Goal: Task Accomplishment & Management: Complete application form

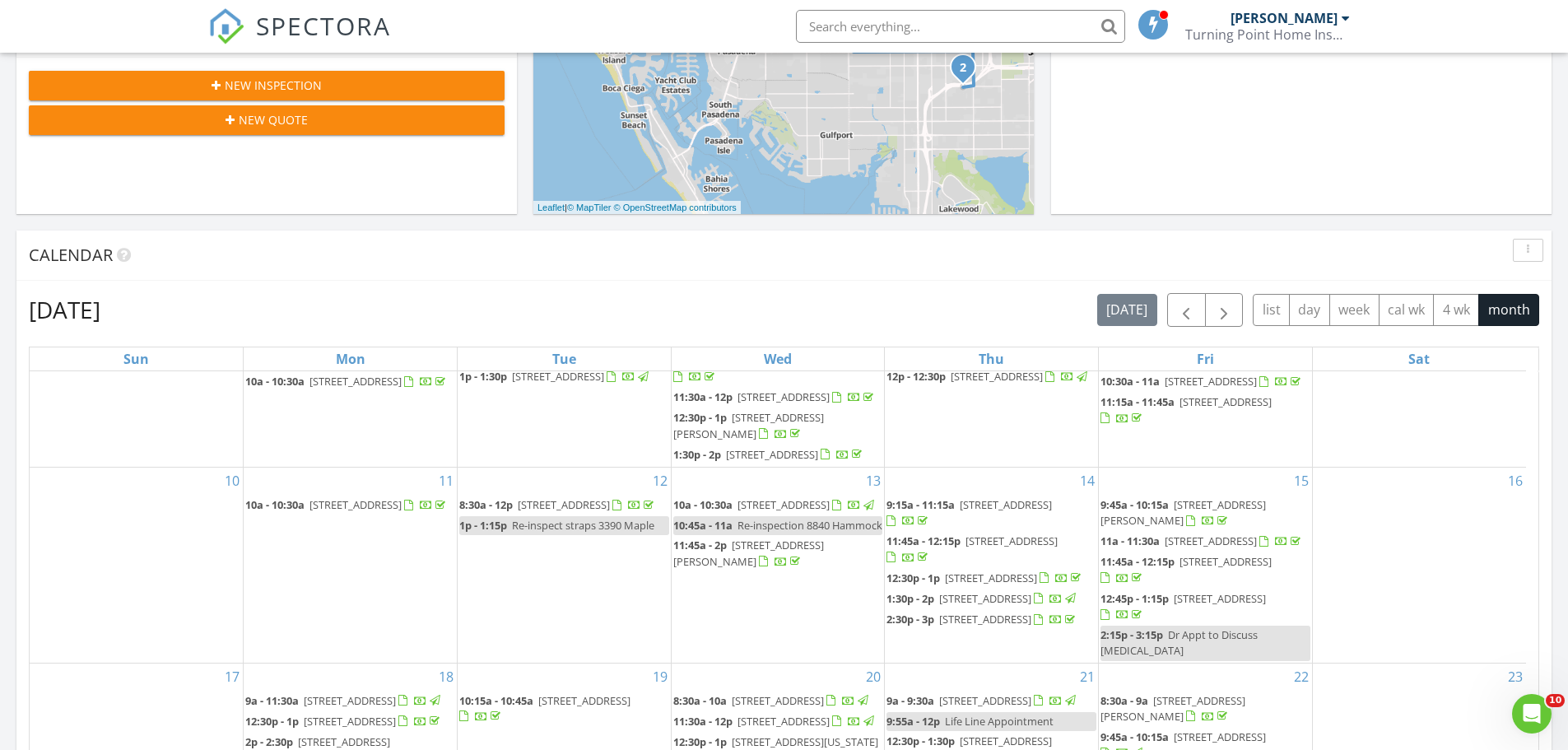
scroll to position [906, 0]
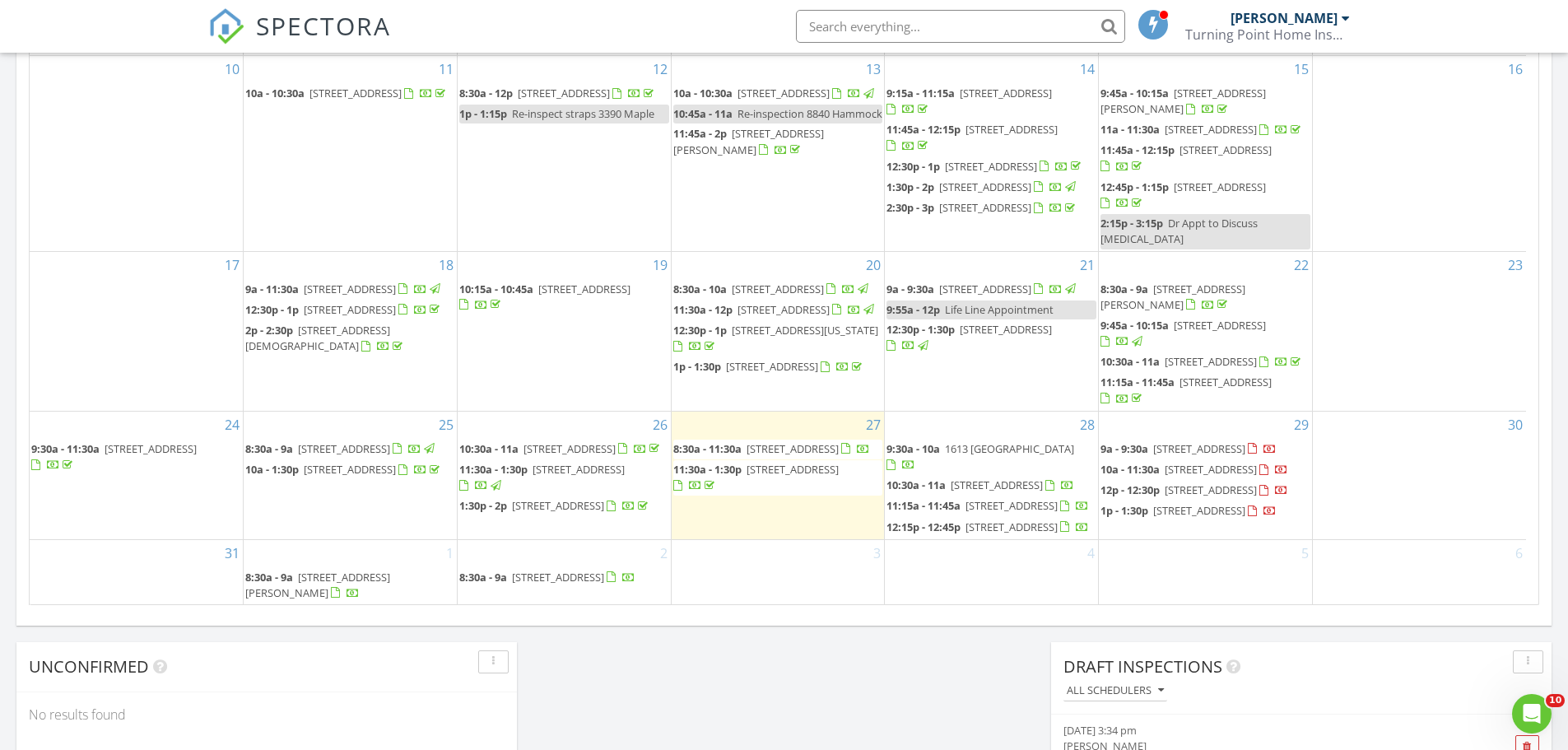
click at [1137, 627] on div "[DATE] [PERSON_NAME] 8:30 am [STREET_ADDRESS] [PERSON_NAME] 14 minutes drive ti…" at bounding box center [784, 57] width 1568 height 1499
click at [1560, 526] on div "Today Cliff Turner II 8:30 am 4761 1st Ave N, St. Petersburg, FL 33713 Cliff Tu…" at bounding box center [784, 57] width 1568 height 1499
click at [998, 441] on span "1613 Valencia Dr W, Largo 33778" at bounding box center [1010, 448] width 130 height 15
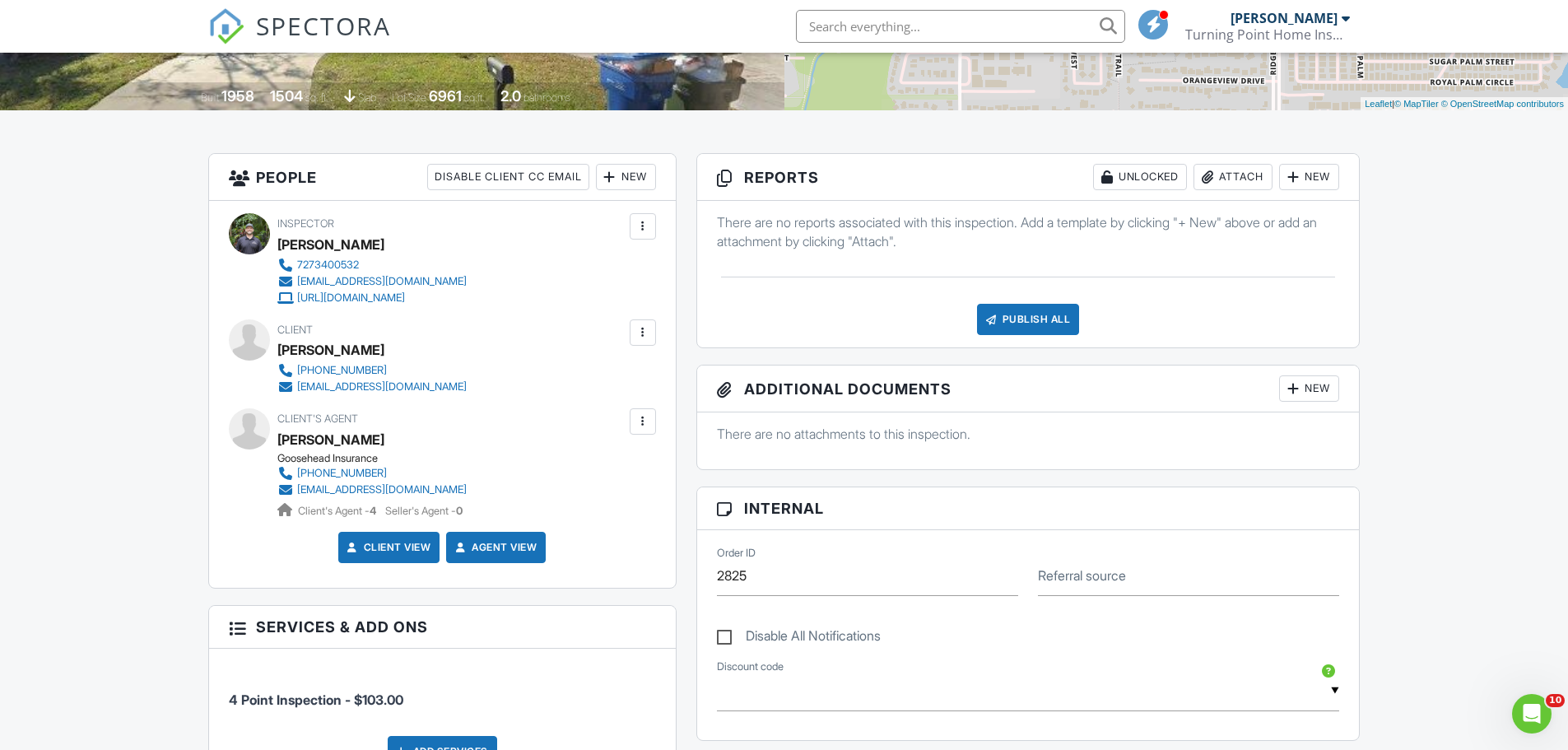
click at [1312, 181] on div "New" at bounding box center [1309, 176] width 60 height 26
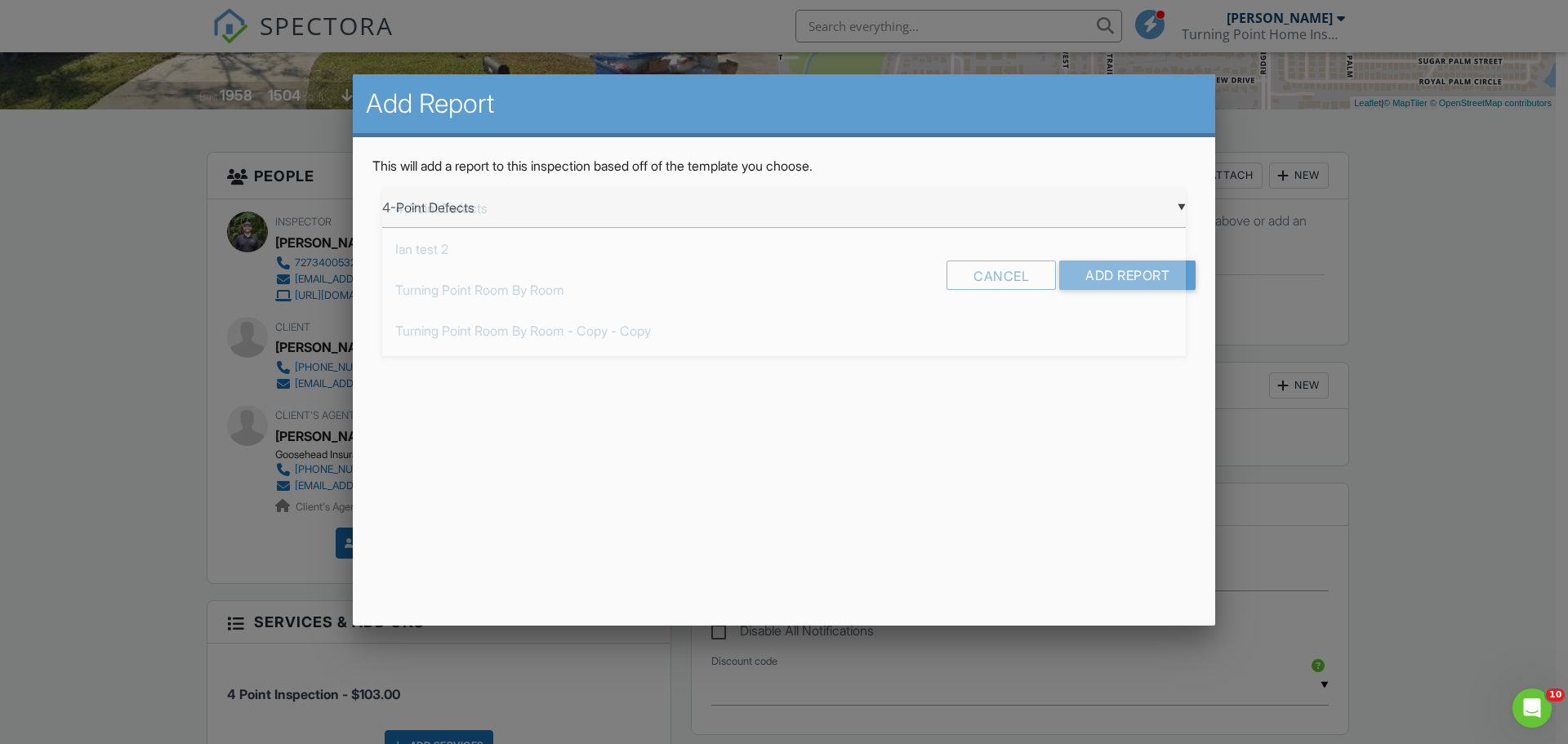
click at [867, 226] on div "▼ 4-Point Defects 4-Point Defects Ian test 2 Turning Point Room By Room Turning…" at bounding box center [784, 208] width 804 height 40
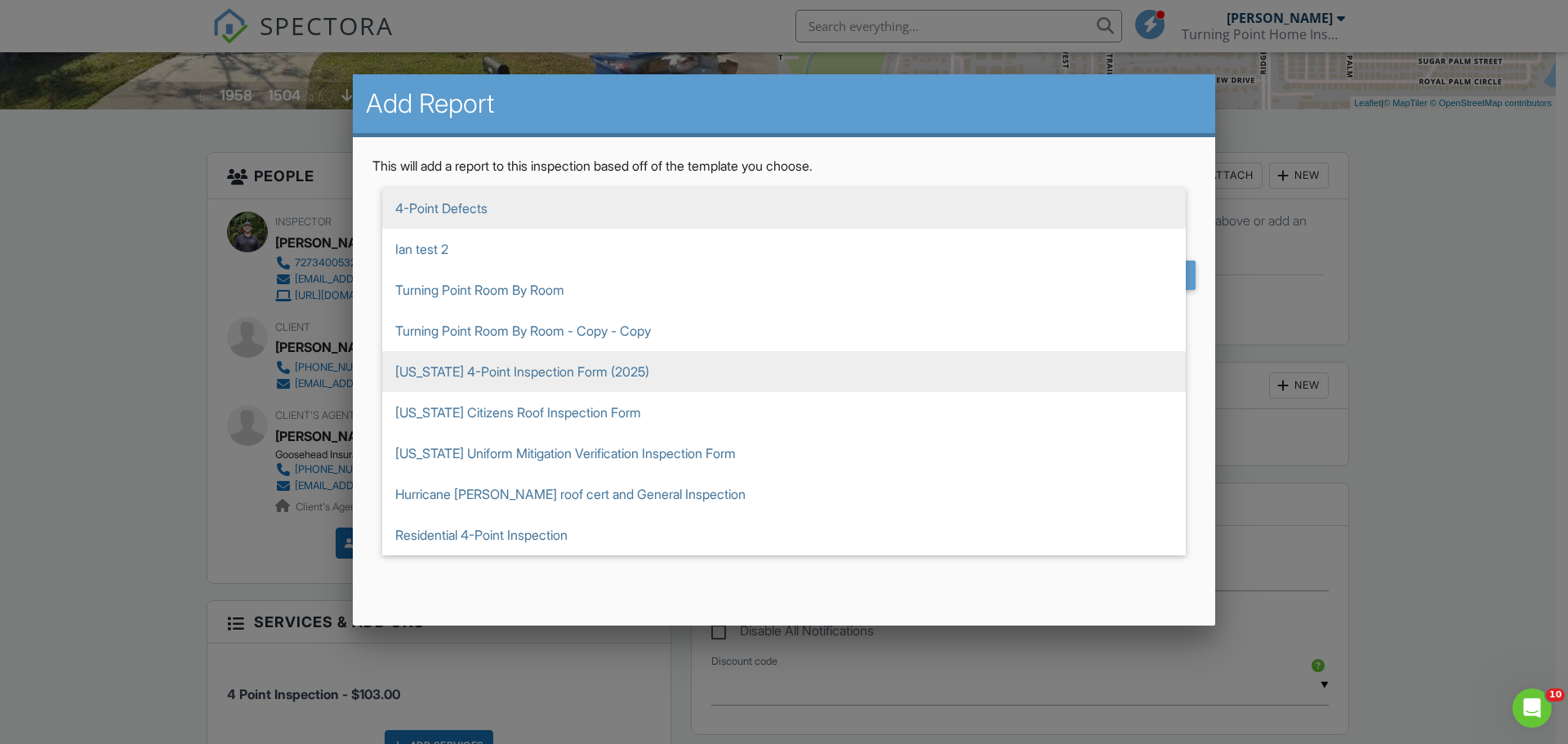
click at [555, 381] on span "[US_STATE] 4-Point Inspection Form (2025)" at bounding box center [784, 372] width 804 height 41
type input "[US_STATE] 4-Point Inspection Form (2025)"
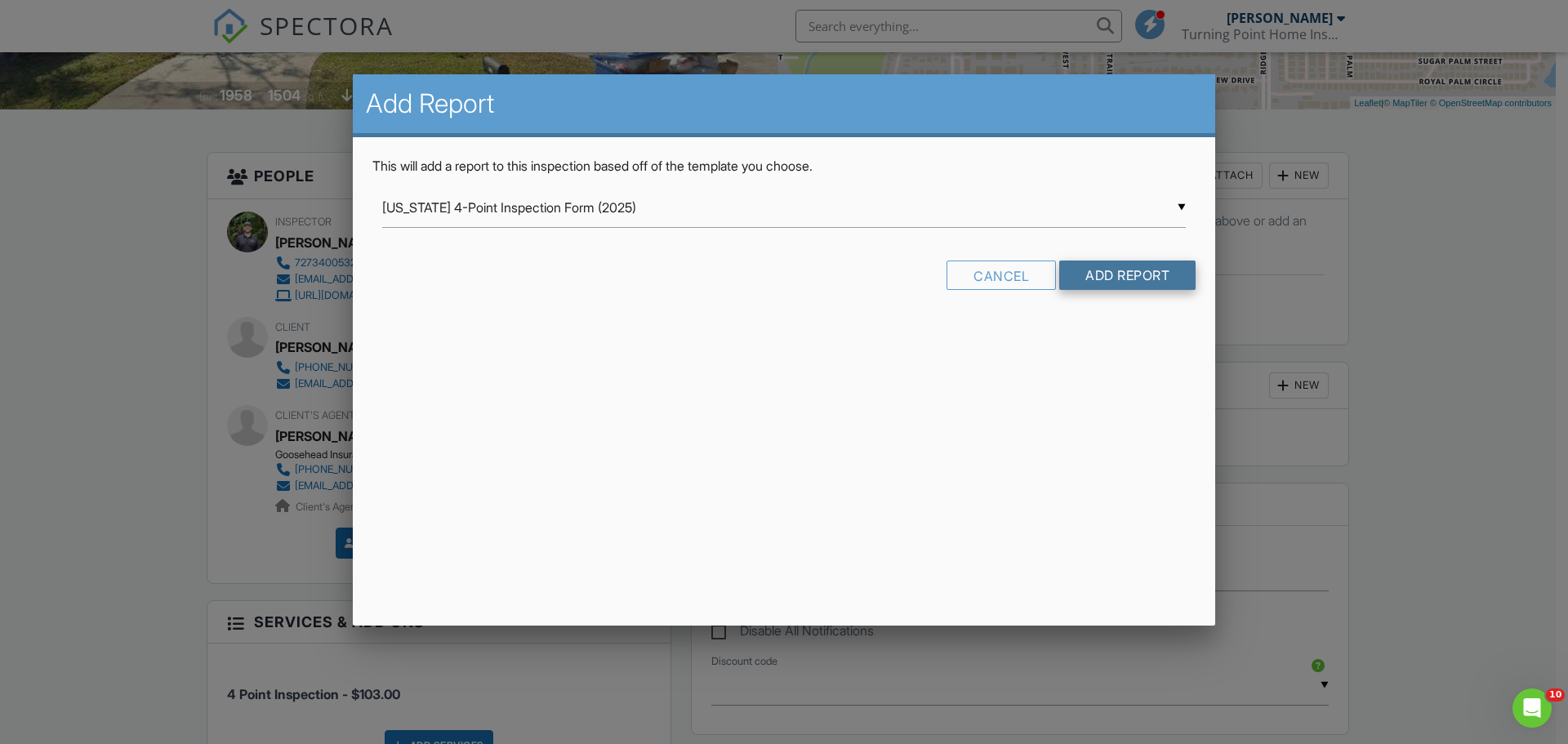
click at [1113, 271] on input "Add Report" at bounding box center [1128, 275] width 137 height 29
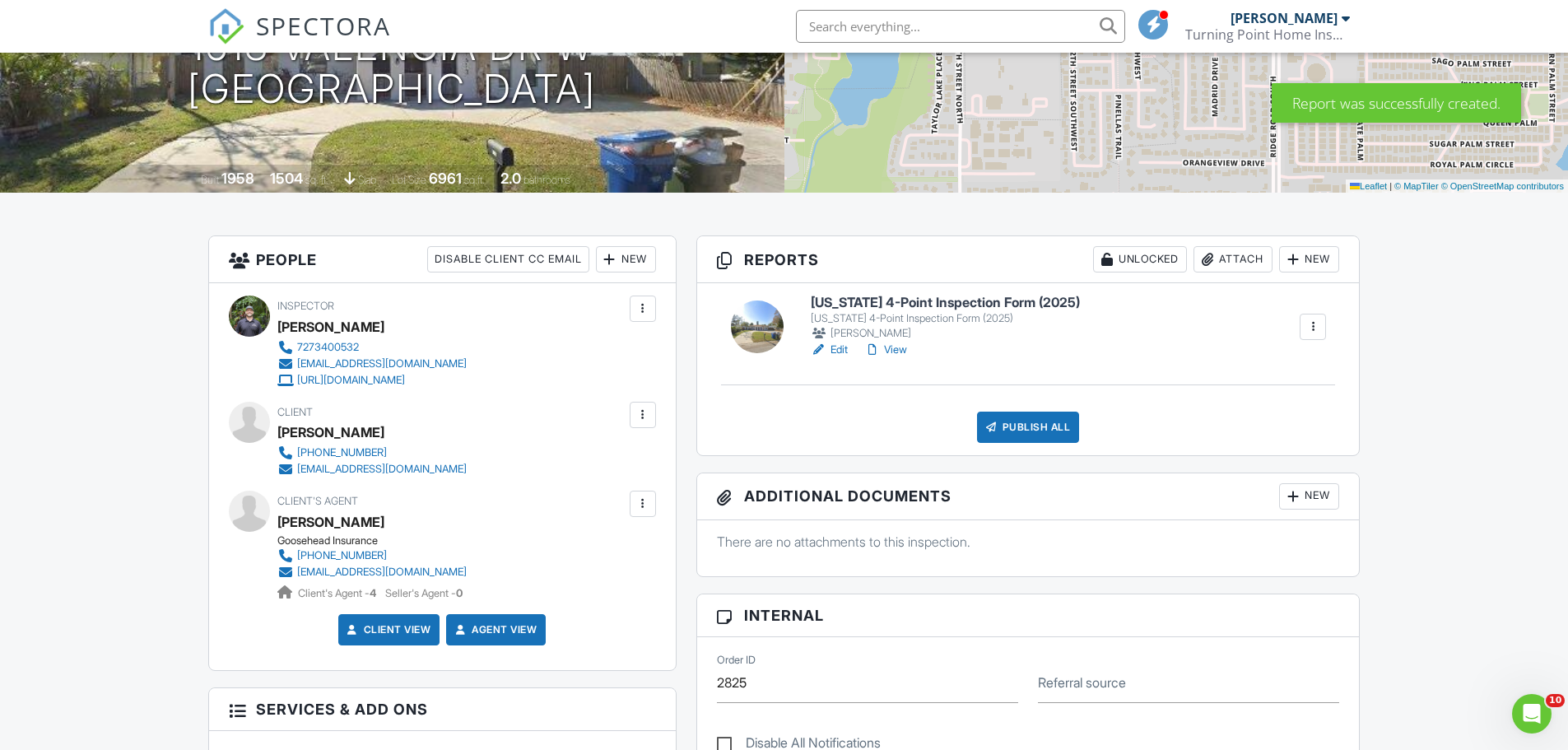
click at [841, 349] on link "Edit" at bounding box center [829, 350] width 37 height 16
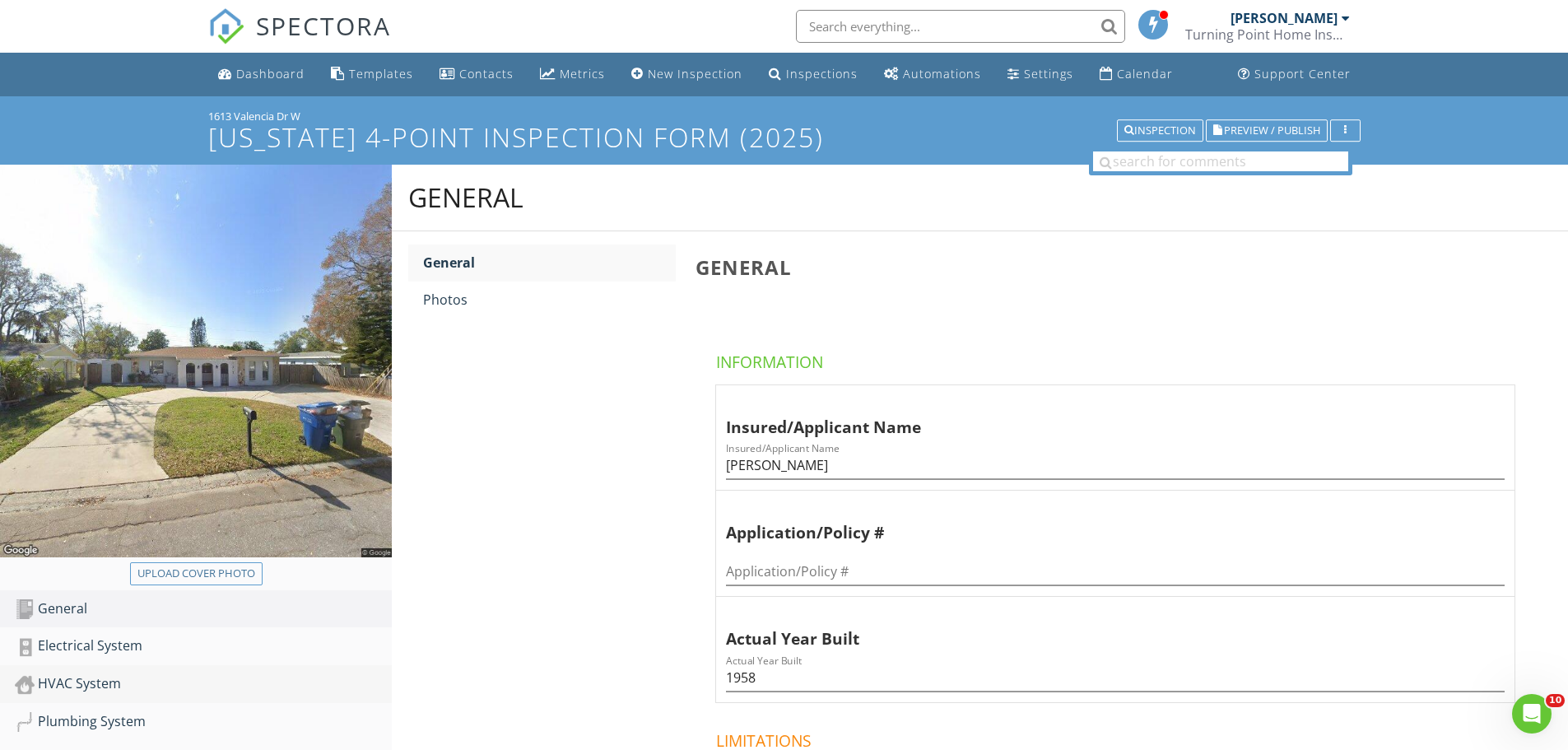
click at [123, 688] on div "HVAC System" at bounding box center [204, 685] width 377 height 21
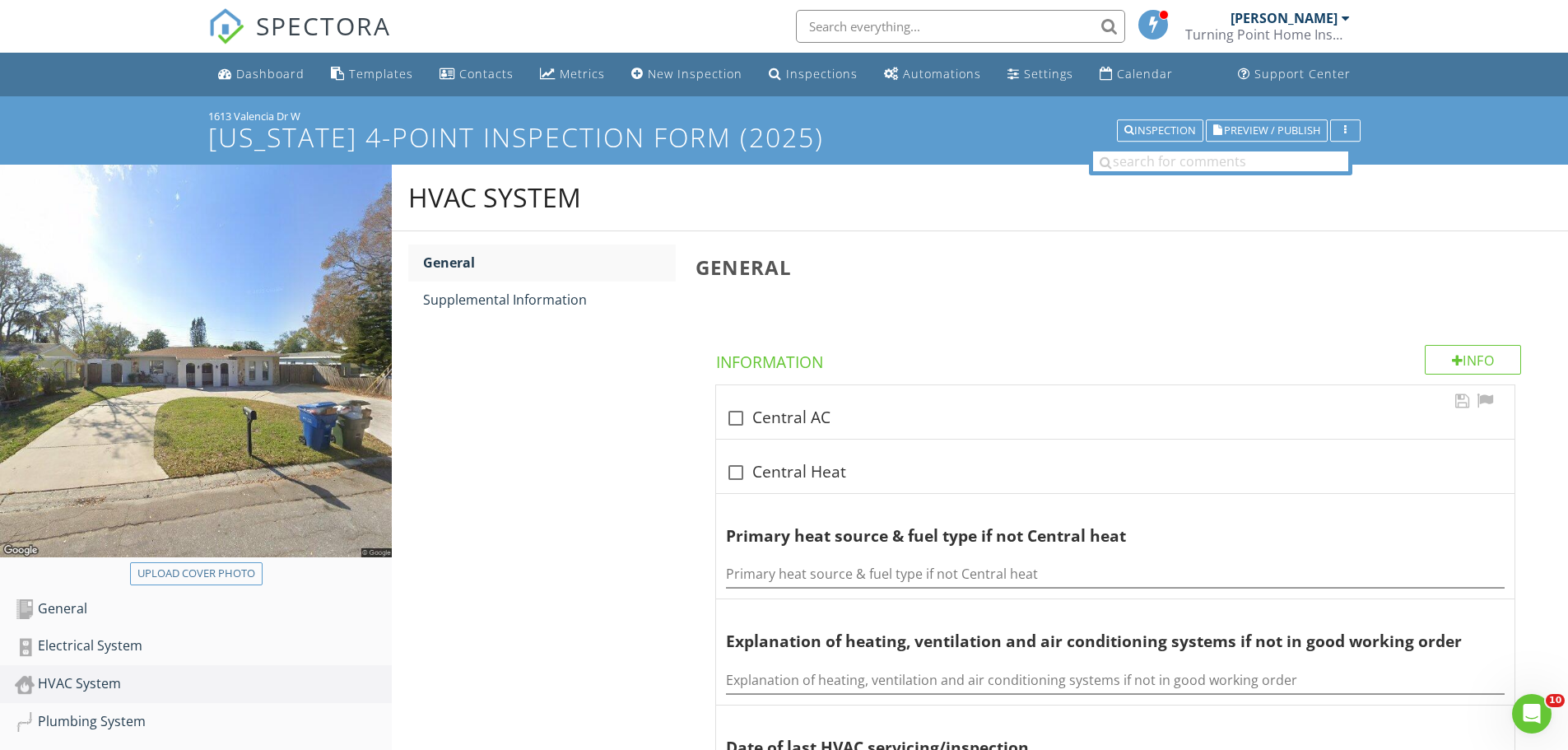
click at [801, 422] on div "check_box_outline_blank Central AC" at bounding box center [1115, 419] width 779 height 20
checkbox input "true"
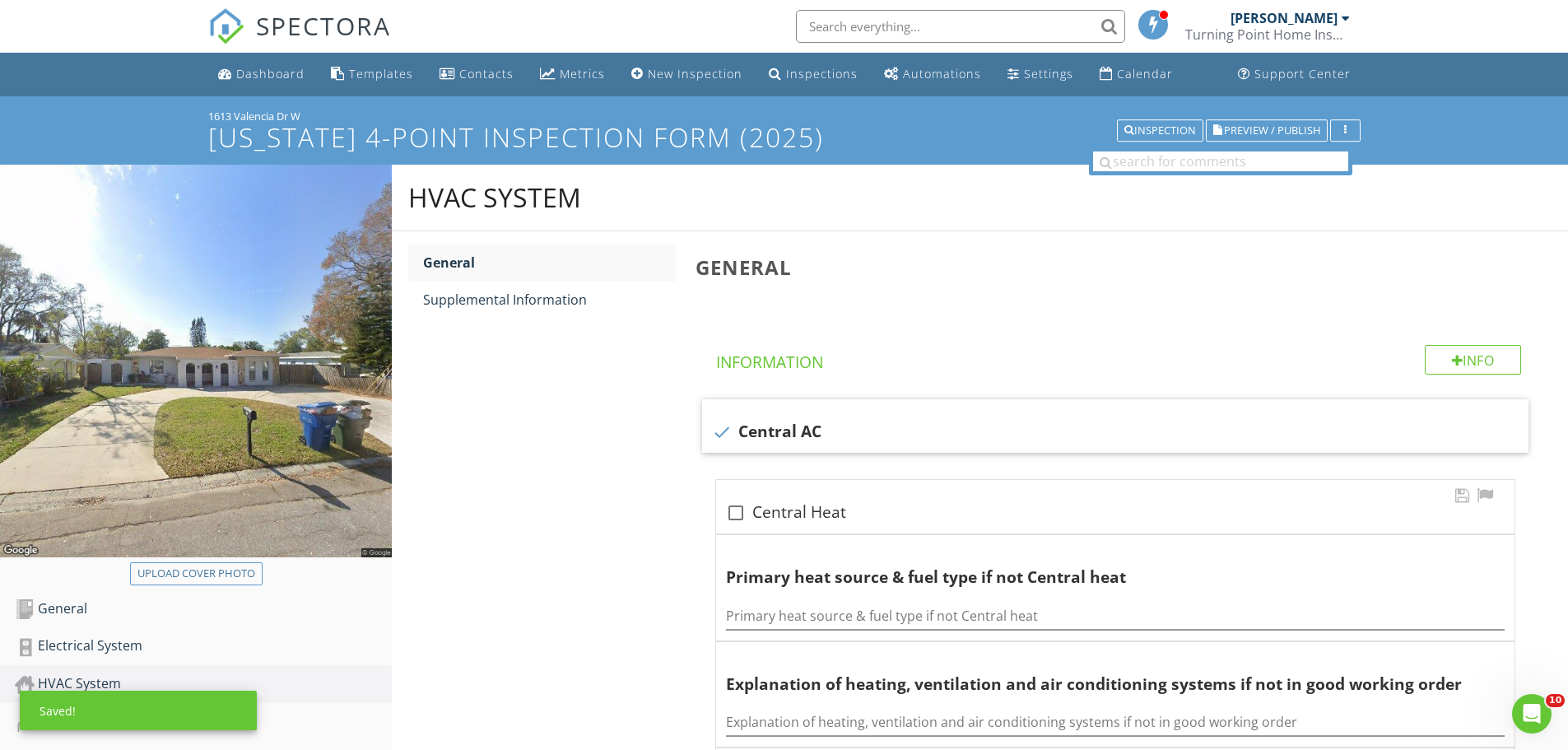
click at [781, 516] on div "check_box_outline_blank Central Heat" at bounding box center [1115, 513] width 779 height 20
checkbox input "true"
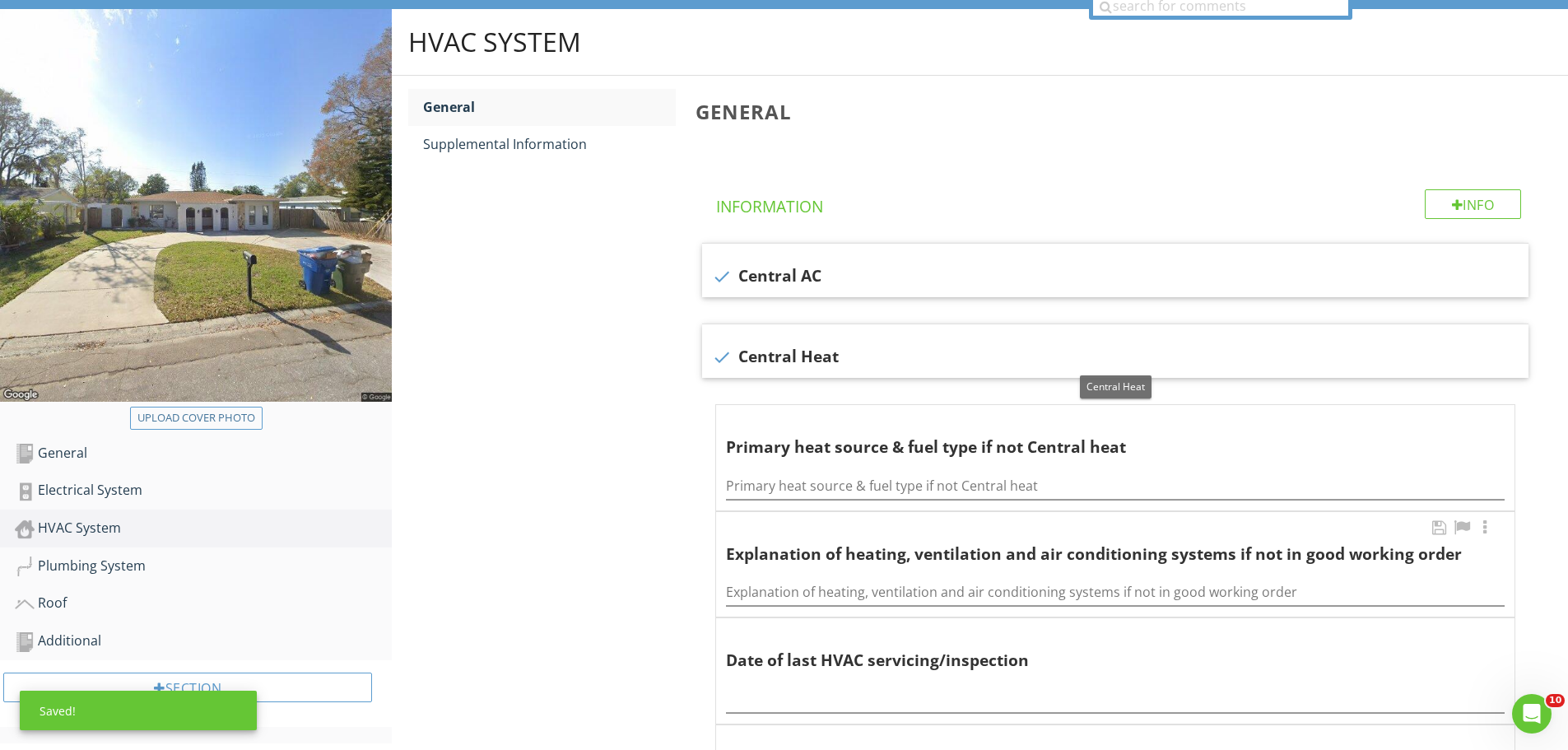
scroll to position [329, 0]
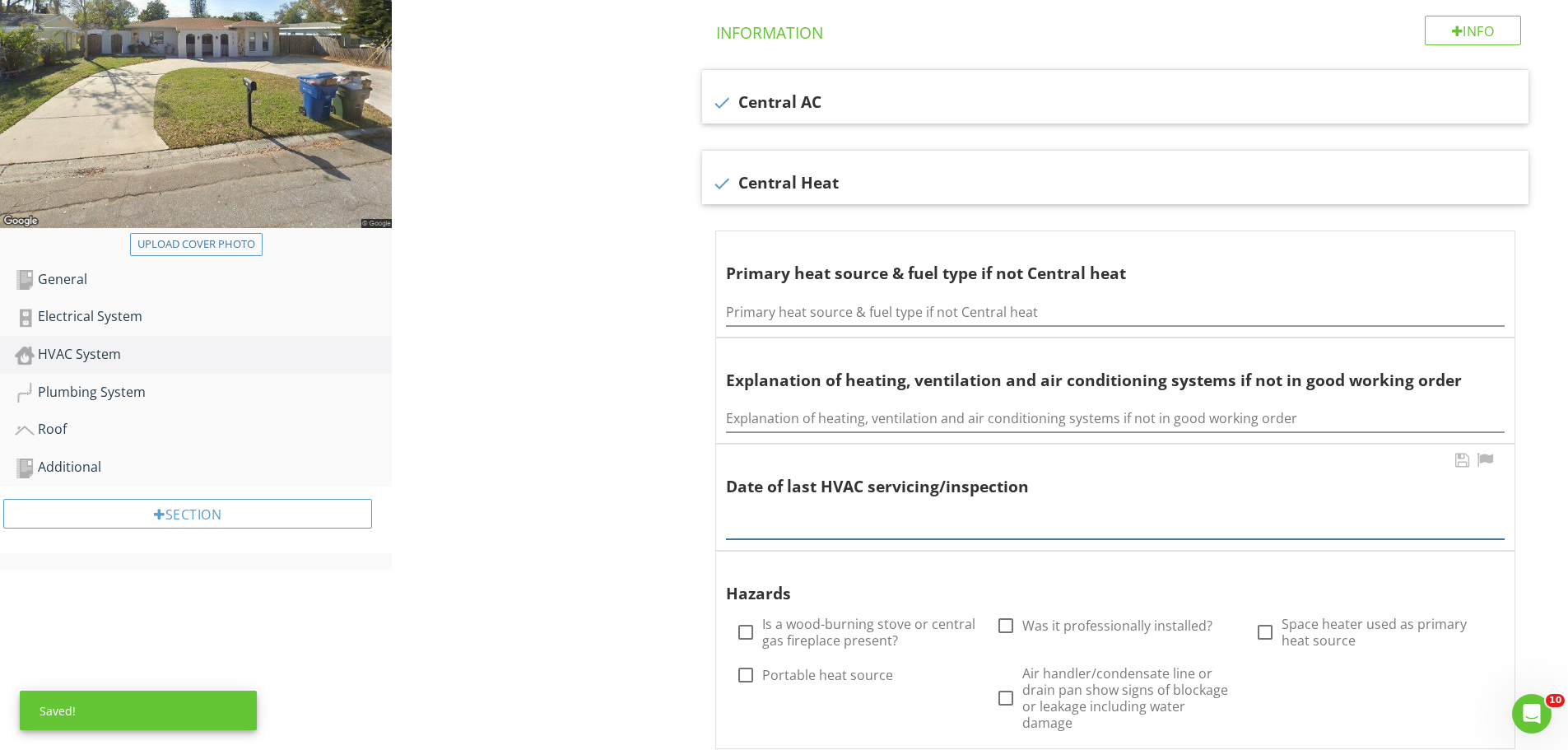
click at [793, 524] on input "text" at bounding box center [1115, 525] width 779 height 27
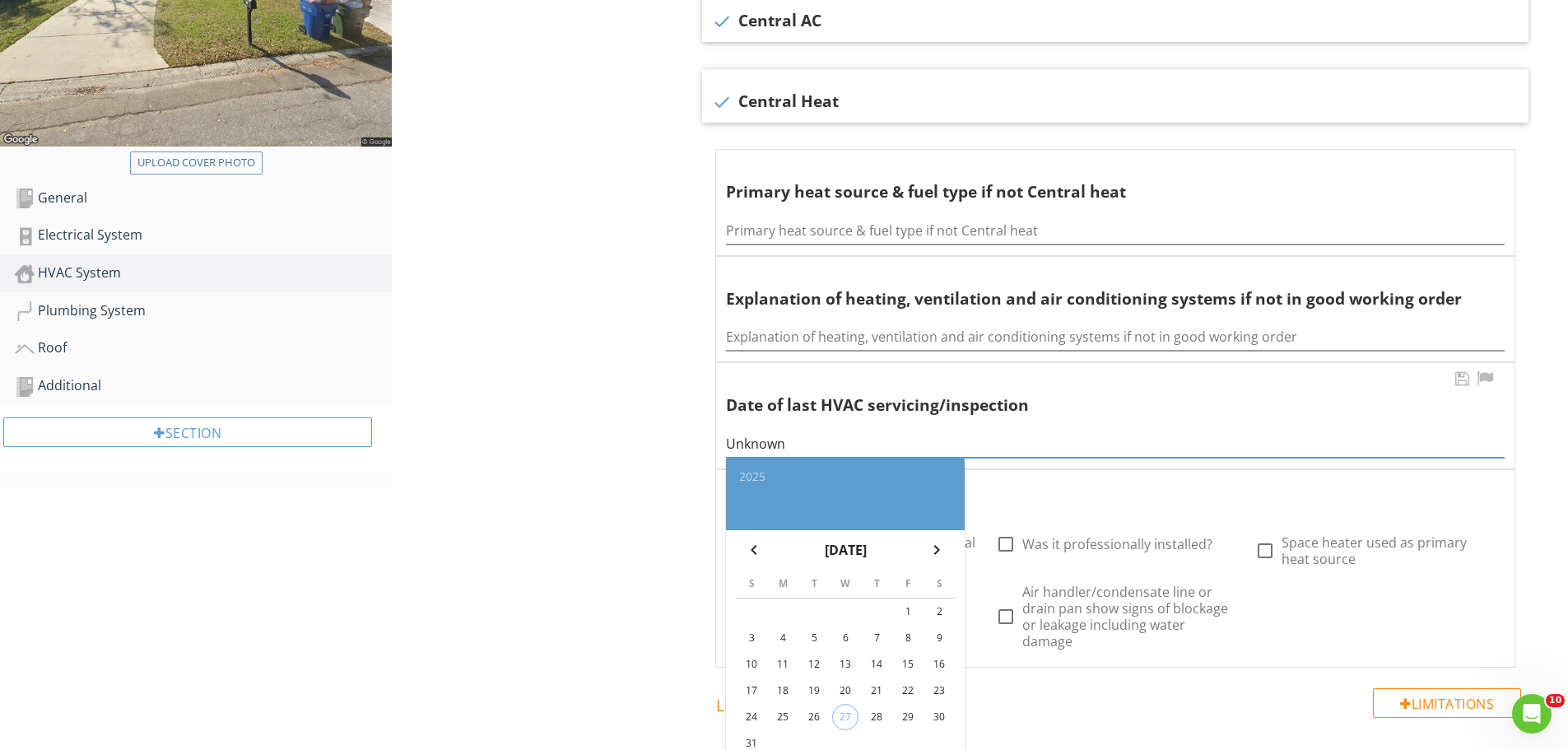
scroll to position [576, 0]
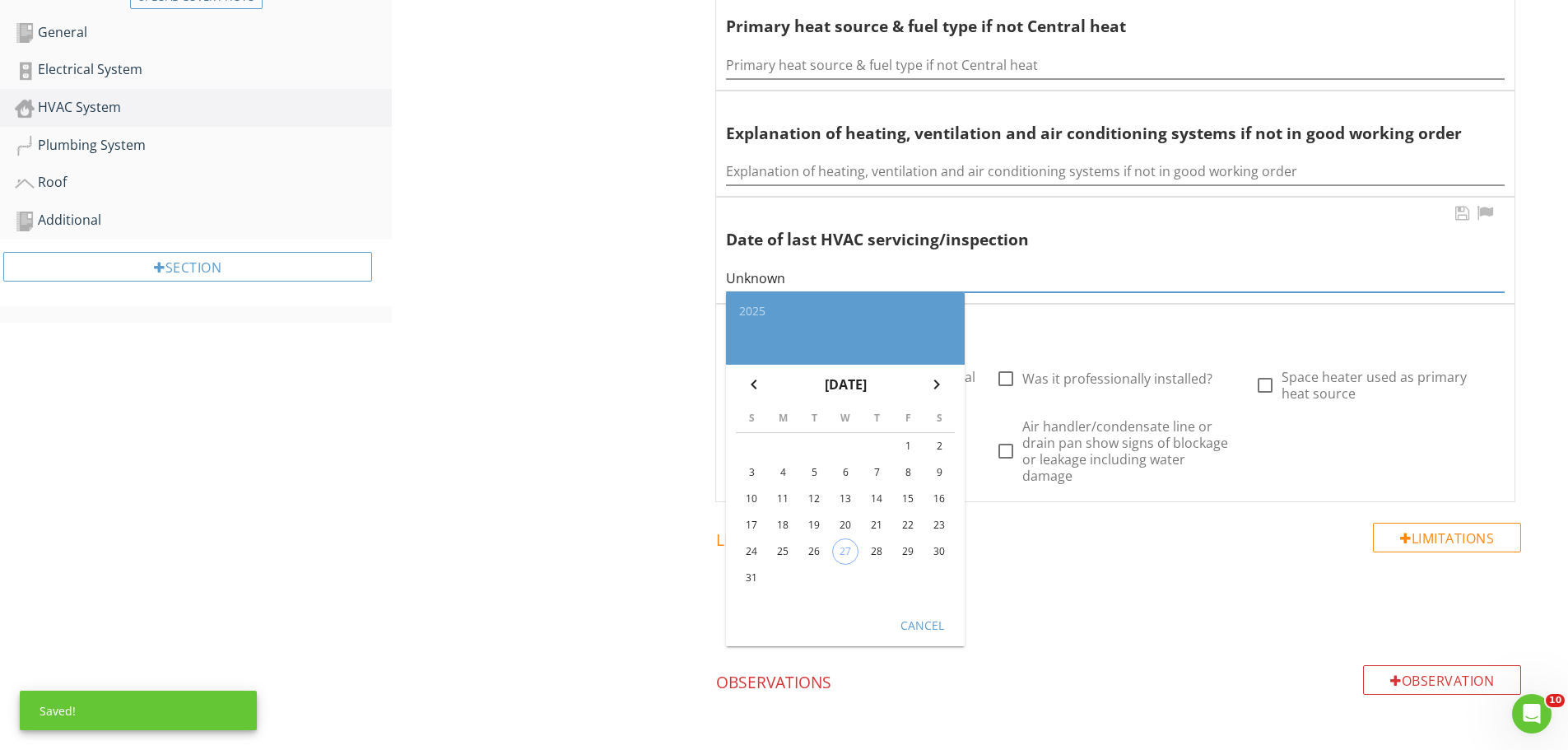
type input "Unknown"
click at [909, 628] on div "Cancel" at bounding box center [922, 624] width 47 height 17
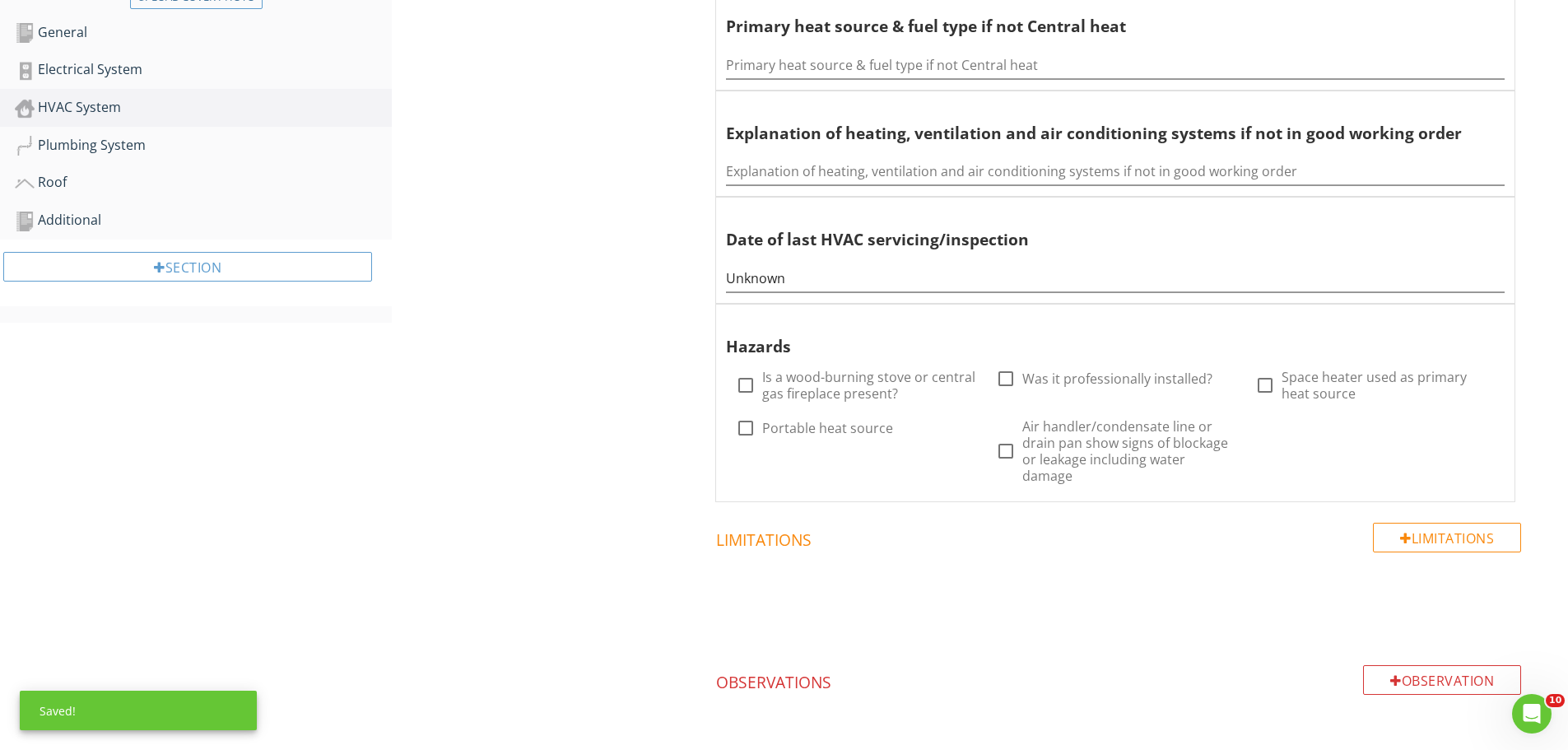
click at [564, 603] on div "HVAC System General Supplemental Information General Info Information check Cen…" at bounding box center [979, 209] width 1176 height 1240
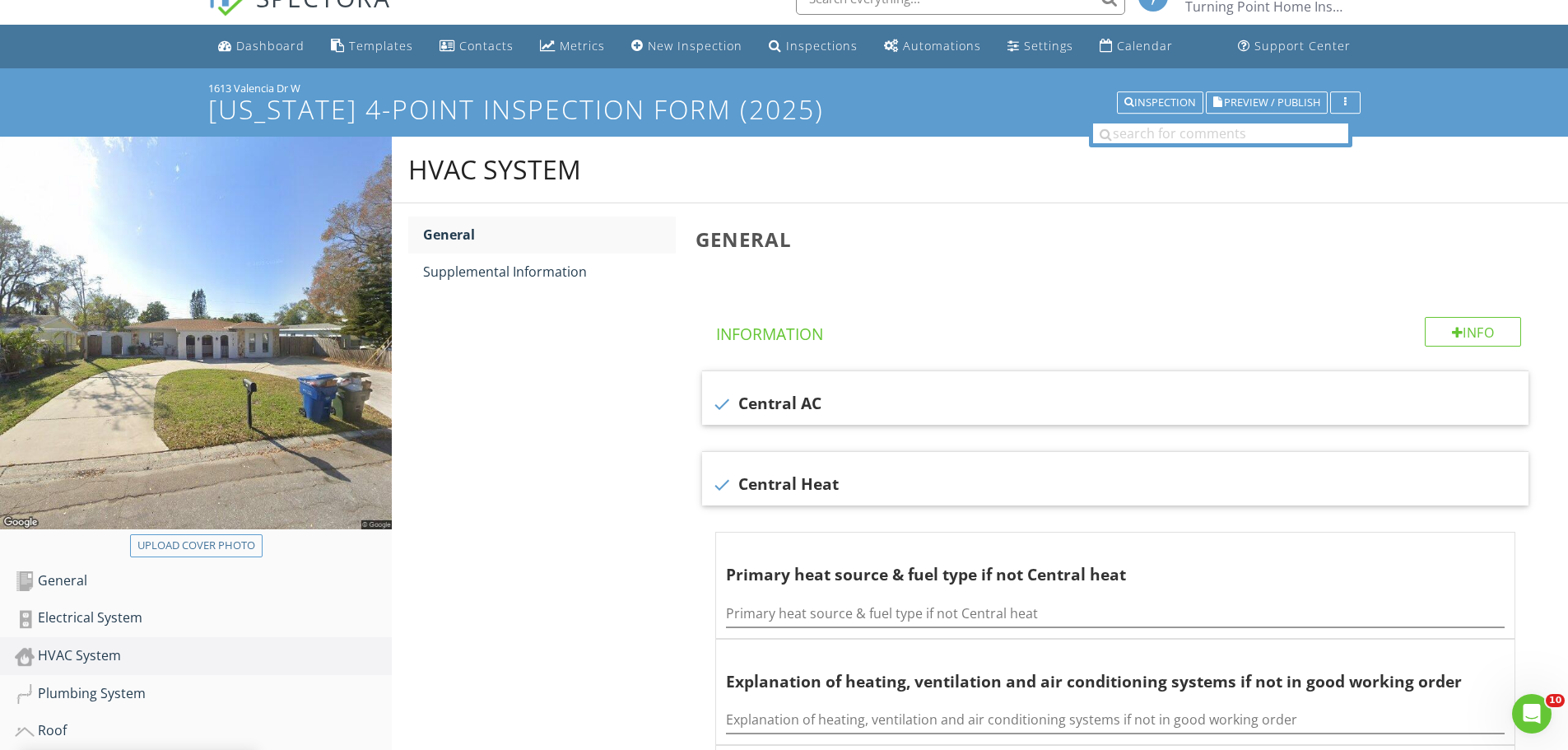
scroll to position [0, 0]
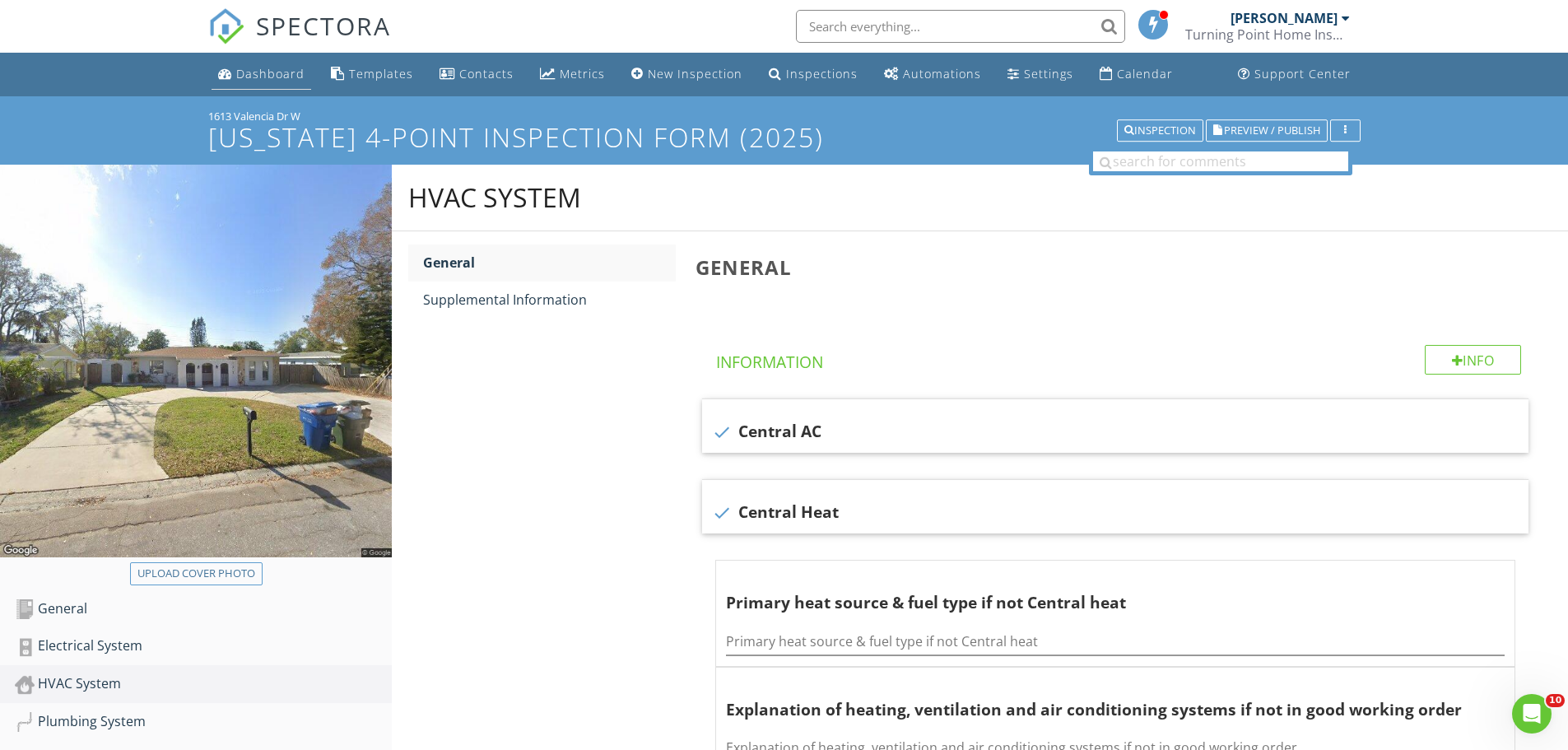
click at [263, 84] on link "Dashboard" at bounding box center [261, 74] width 99 height 30
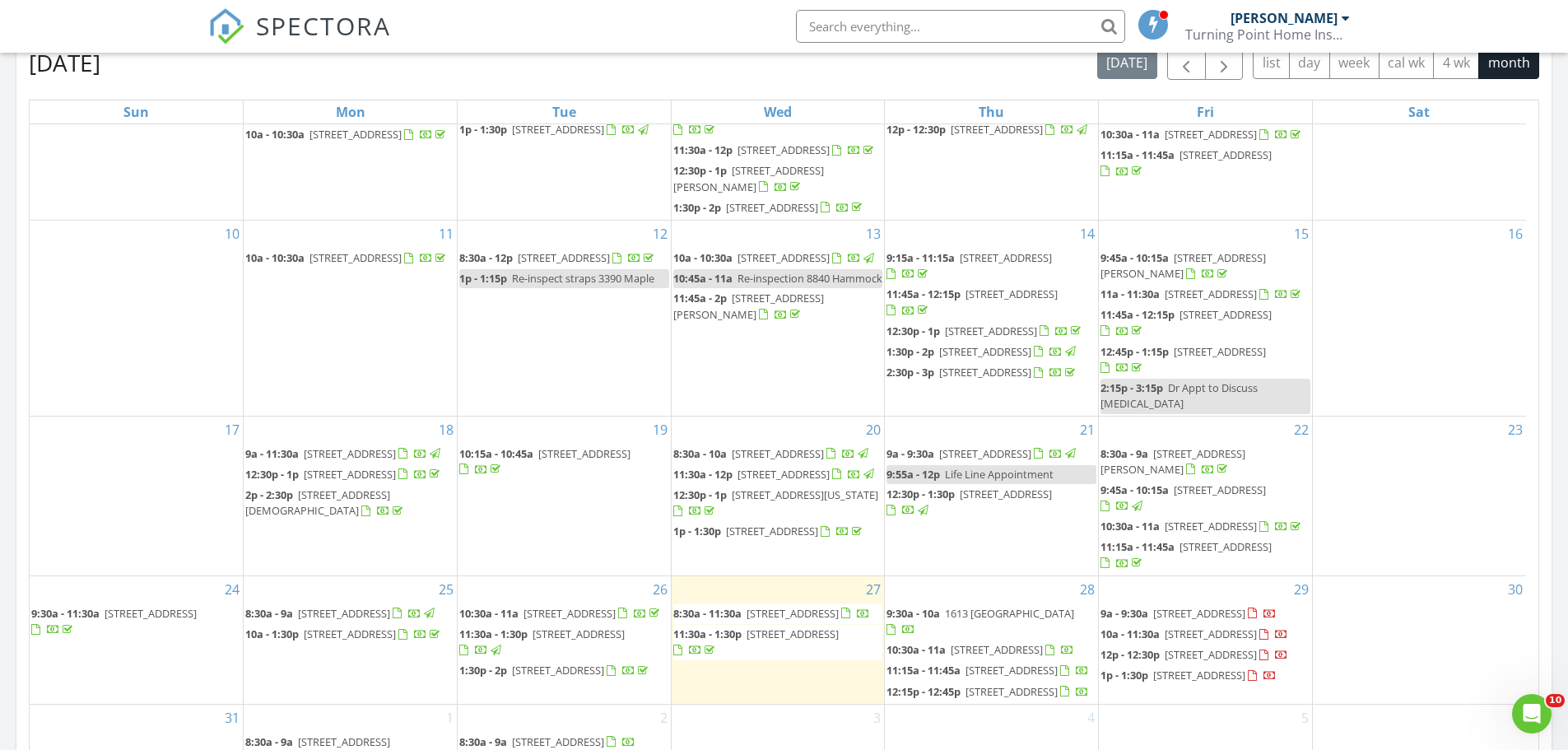
scroll to position [371, 0]
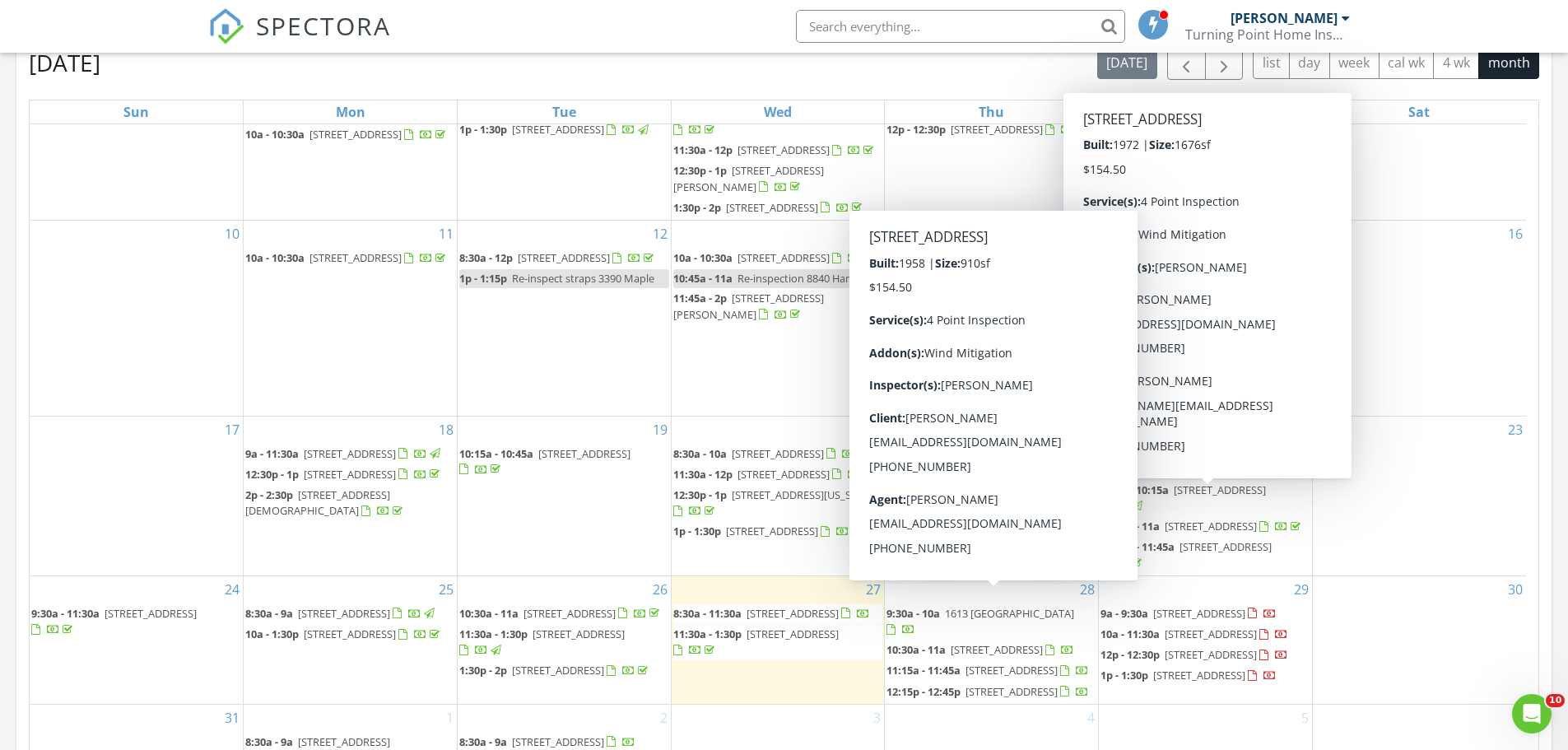
click at [1039, 643] on span "1149 Glenwood Dr, Dunedin 34698" at bounding box center [996, 650] width 92 height 15
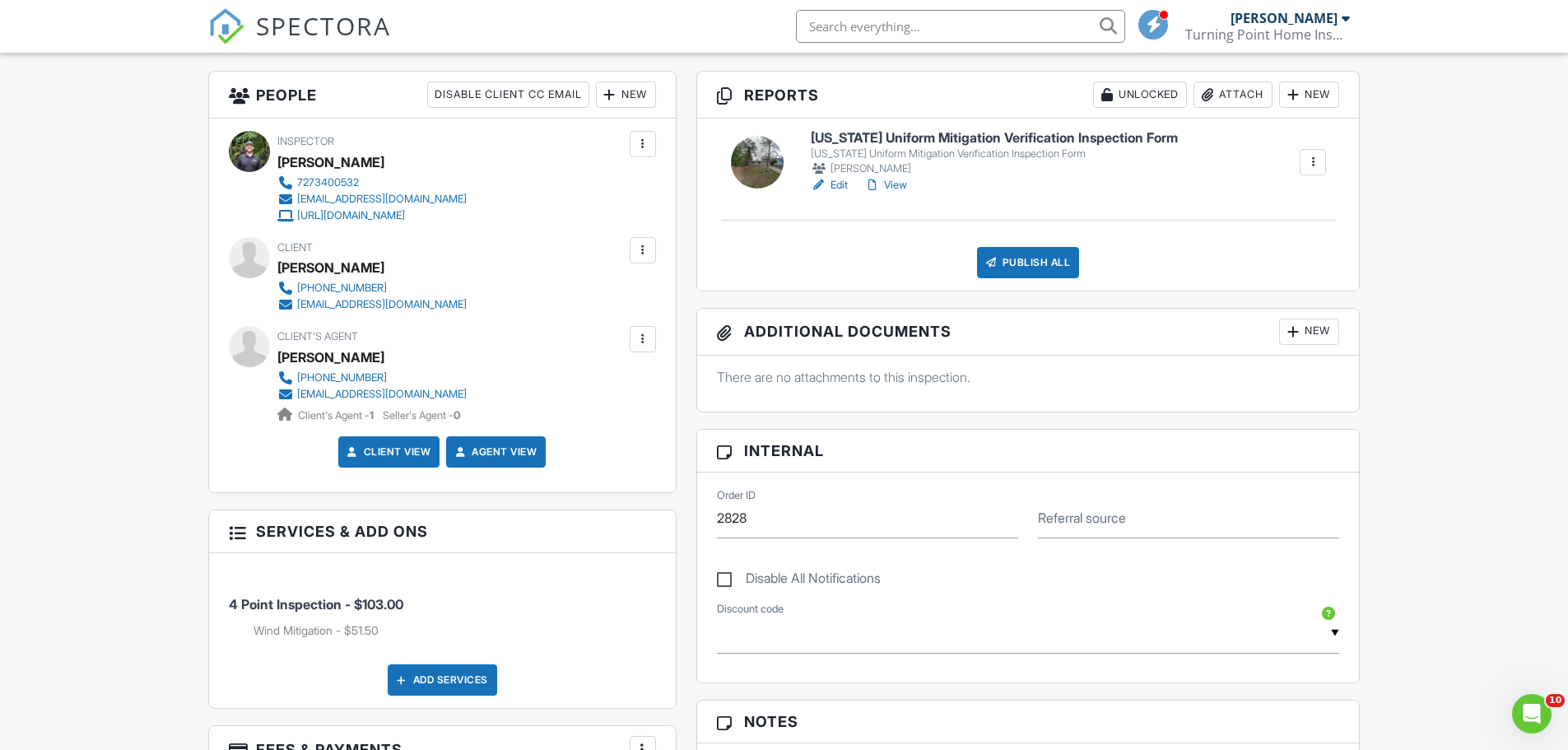
click at [1282, 89] on div "New" at bounding box center [1309, 94] width 60 height 26
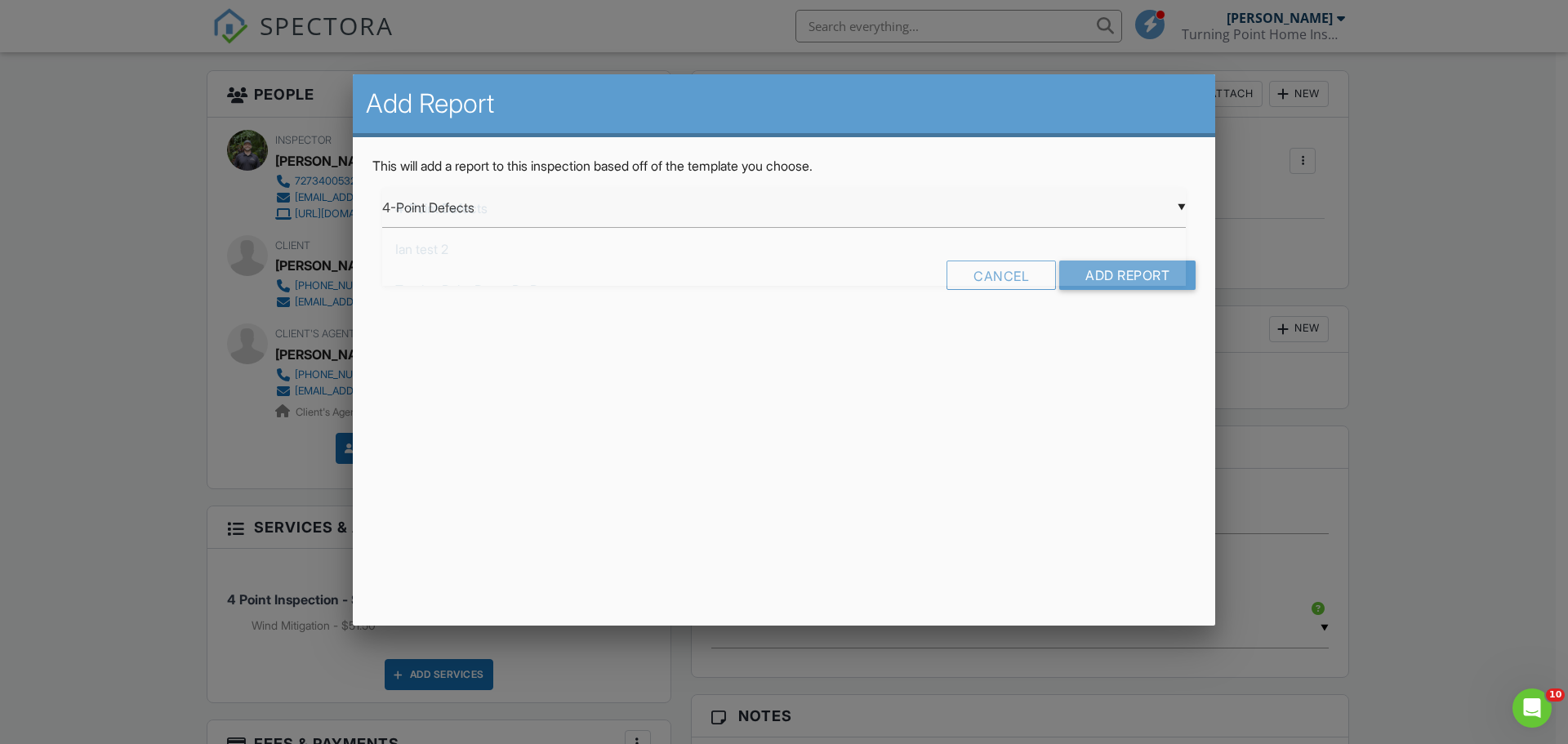
click at [804, 221] on div "▼ 4-Point Defects 4-Point Defects Ian test 2 Turning Point Room By Room Turning…" at bounding box center [784, 208] width 804 height 40
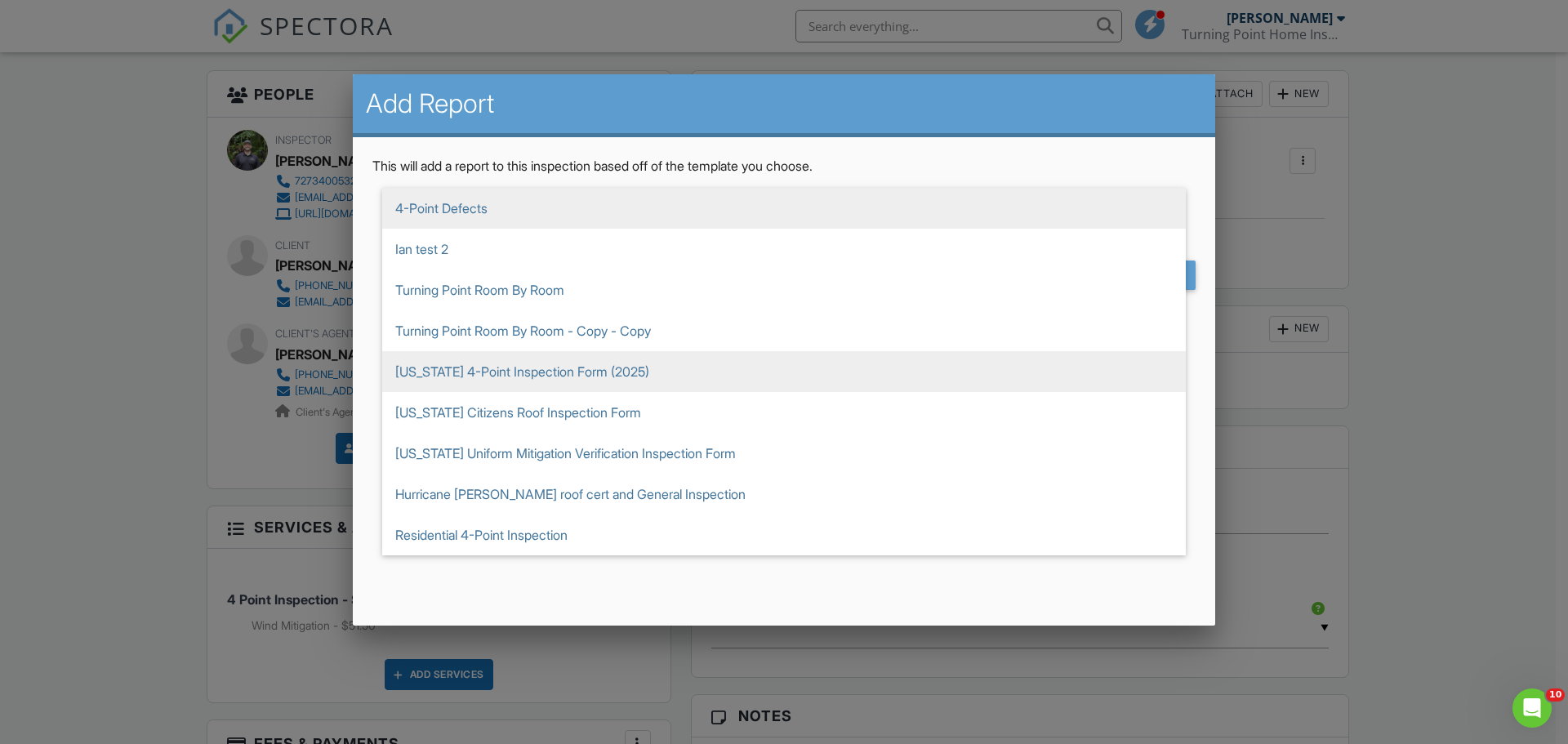
click at [571, 371] on span "[US_STATE] 4-Point Inspection Form (2025)" at bounding box center [784, 372] width 804 height 41
type input "[US_STATE] 4-Point Inspection Form (2025)"
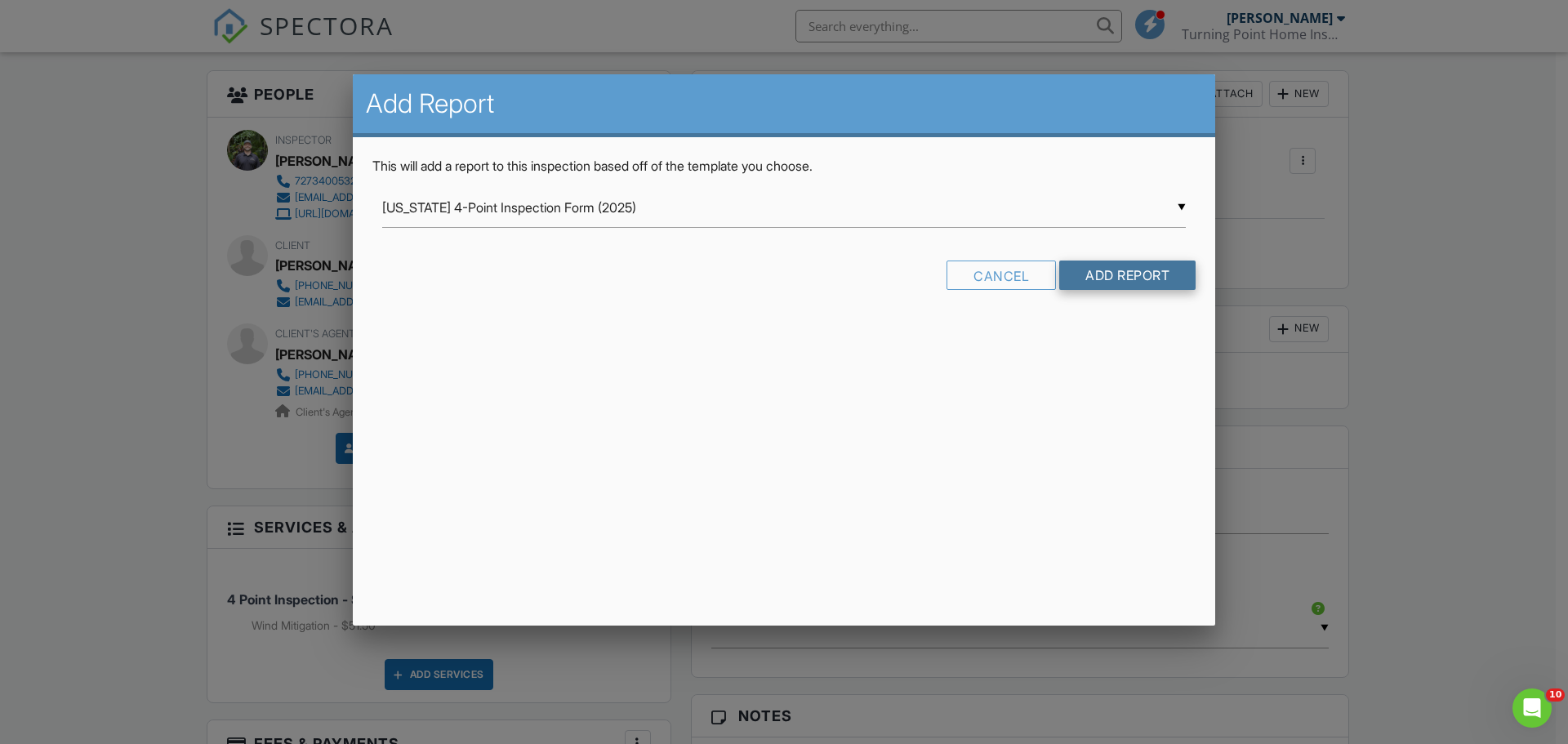
click at [1139, 273] on input "Add Report" at bounding box center [1128, 275] width 137 height 29
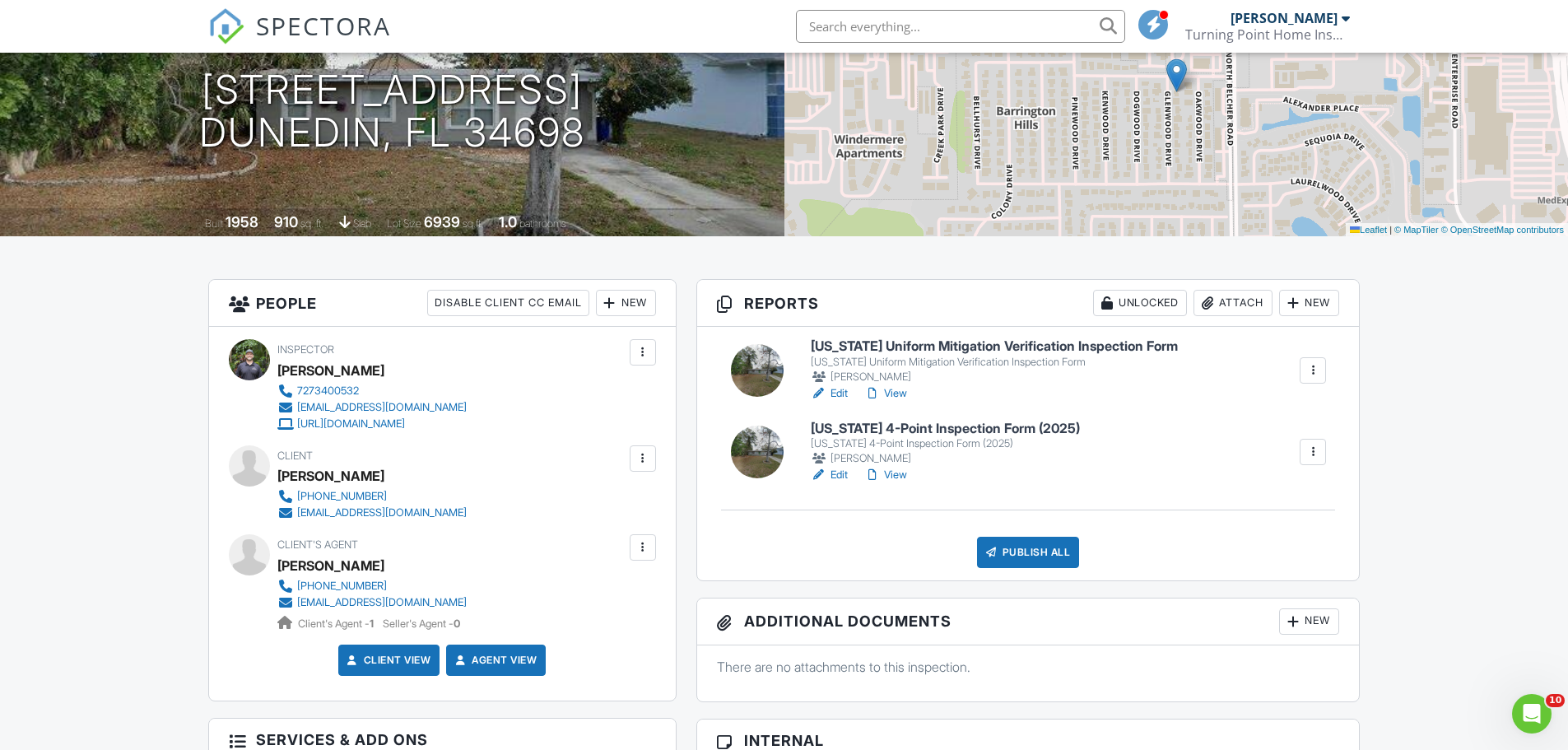
scroll to position [329, 0]
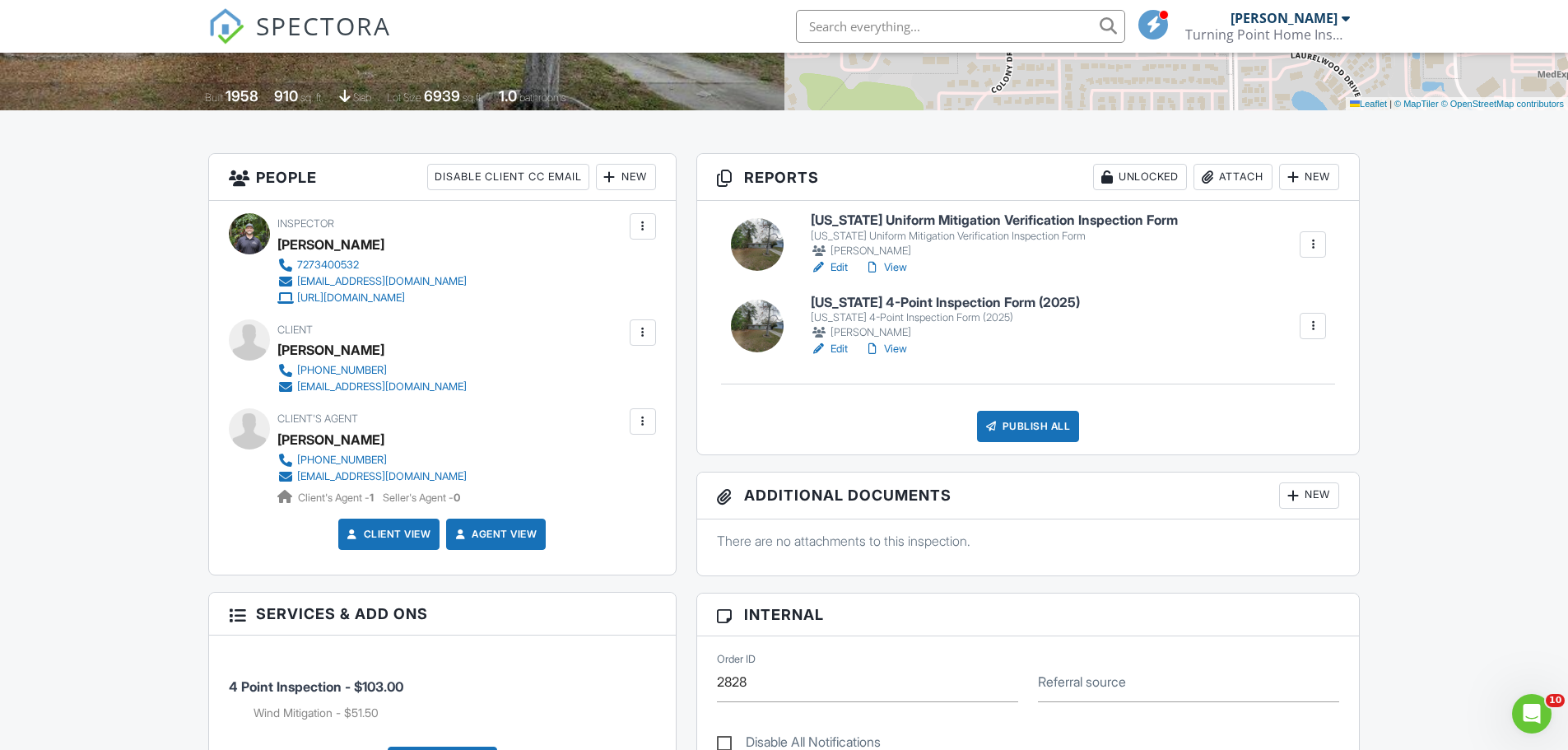
click at [826, 341] on div at bounding box center [819, 349] width 16 height 16
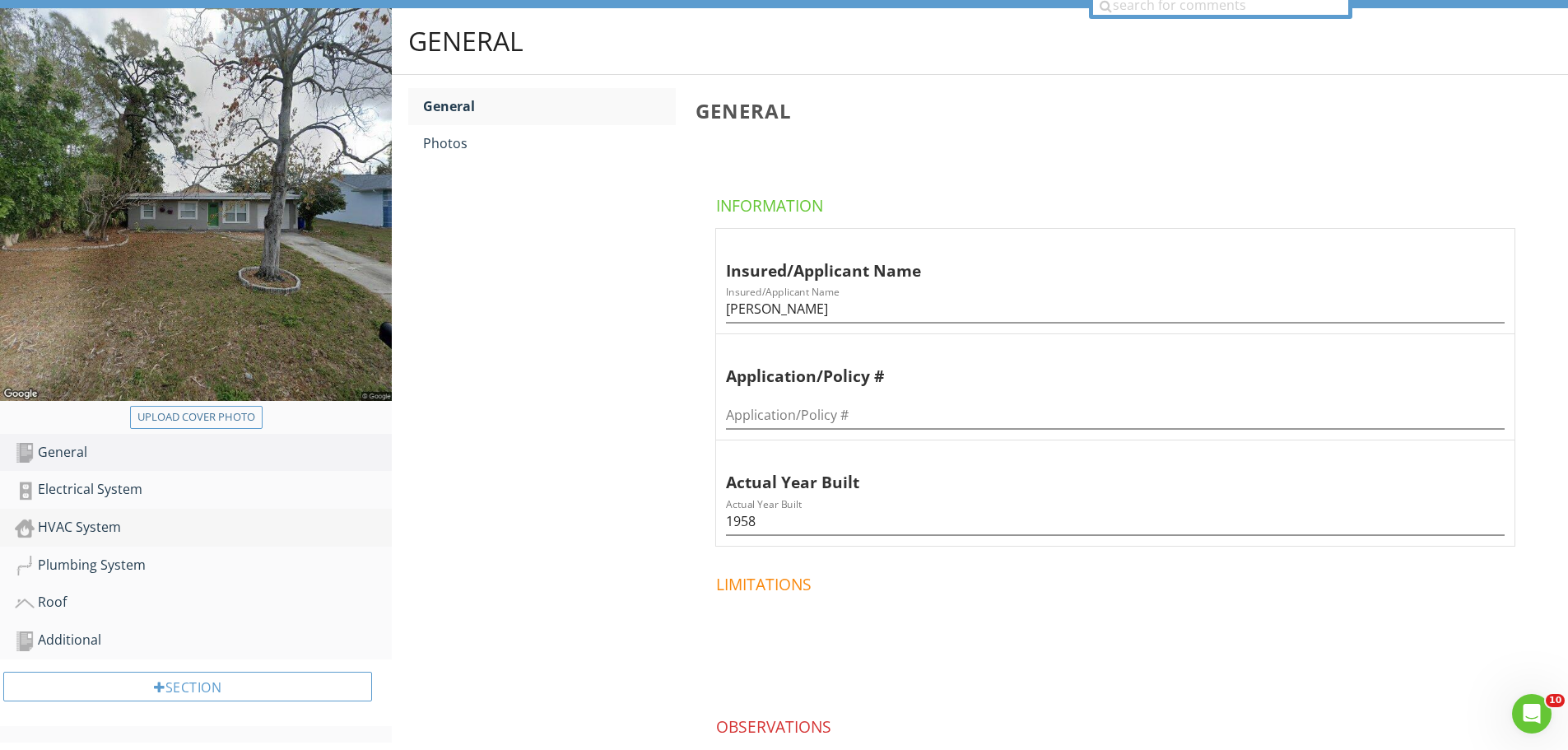
scroll to position [279, 0]
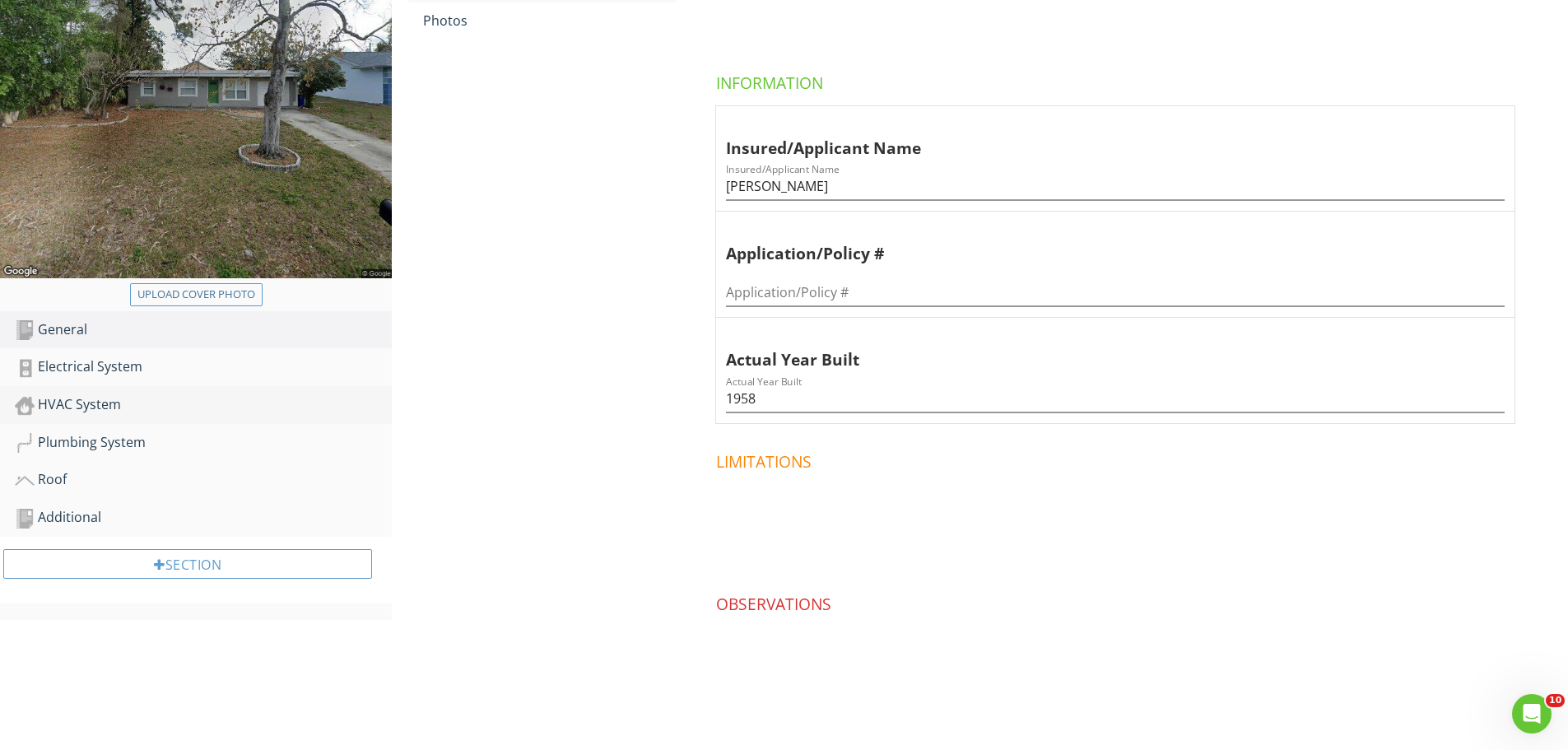
click at [185, 410] on div "HVAC System" at bounding box center [204, 405] width 377 height 21
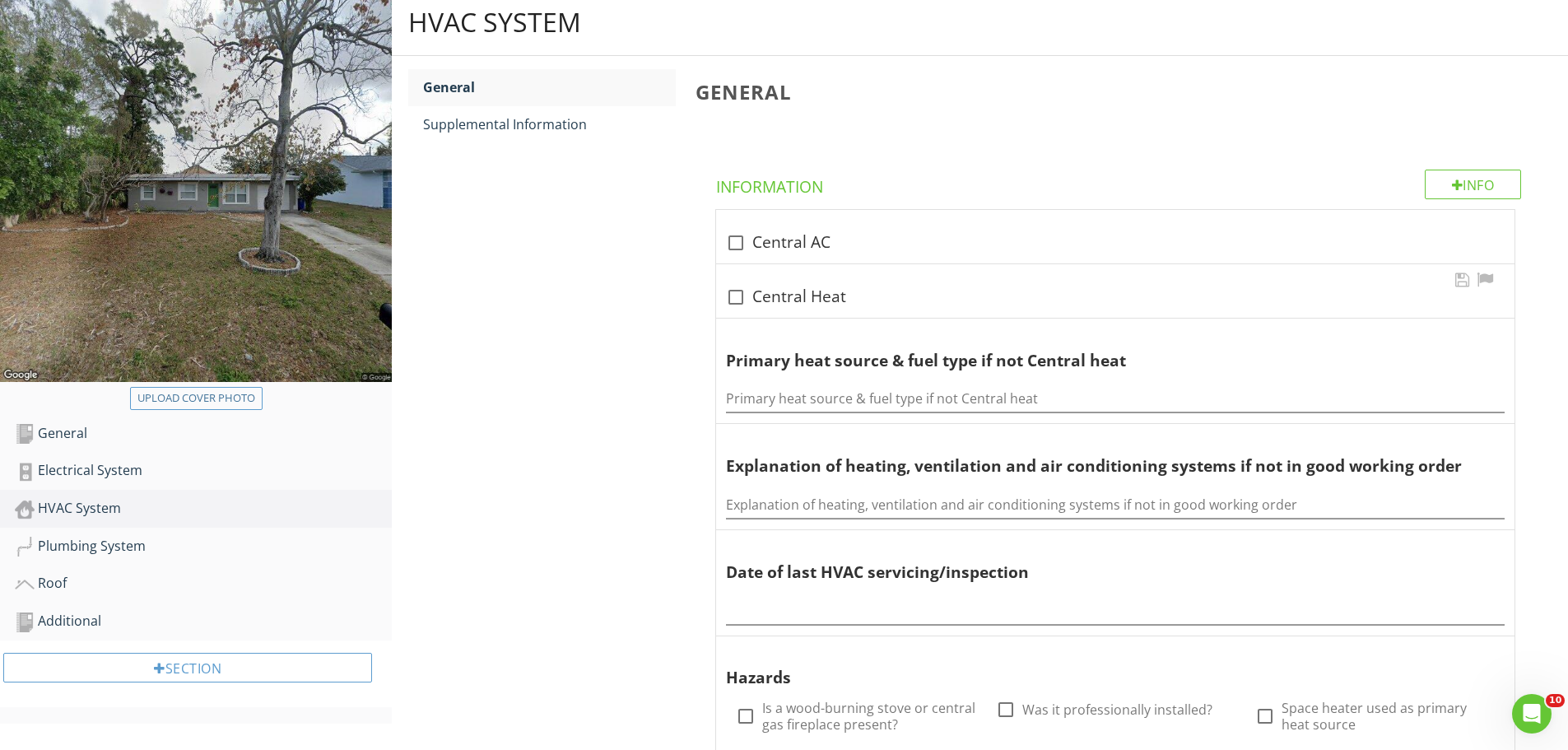
scroll to position [115, 0]
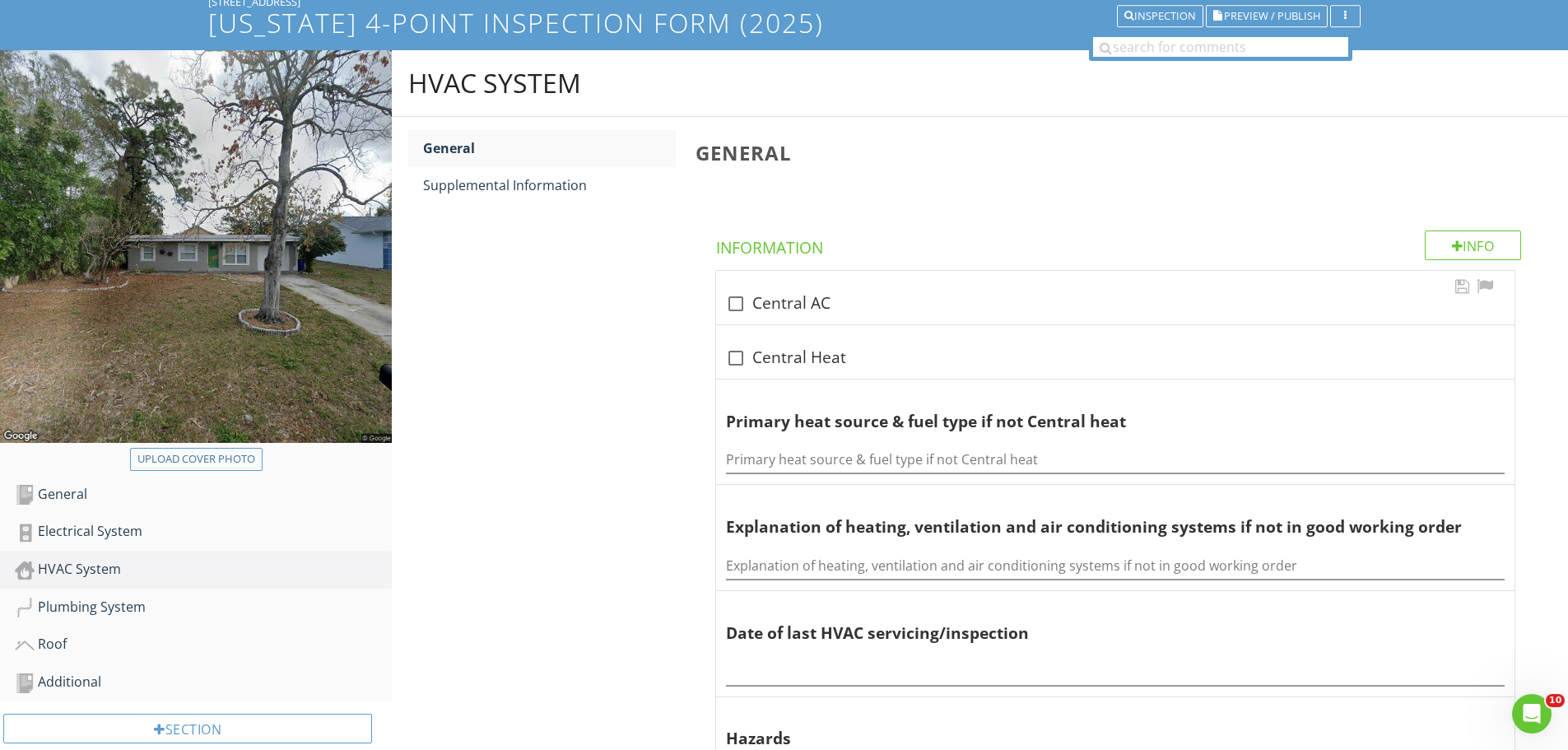
click at [756, 307] on div "check_box_outline_blank Central AC" at bounding box center [1115, 304] width 779 height 20
checkbox input "true"
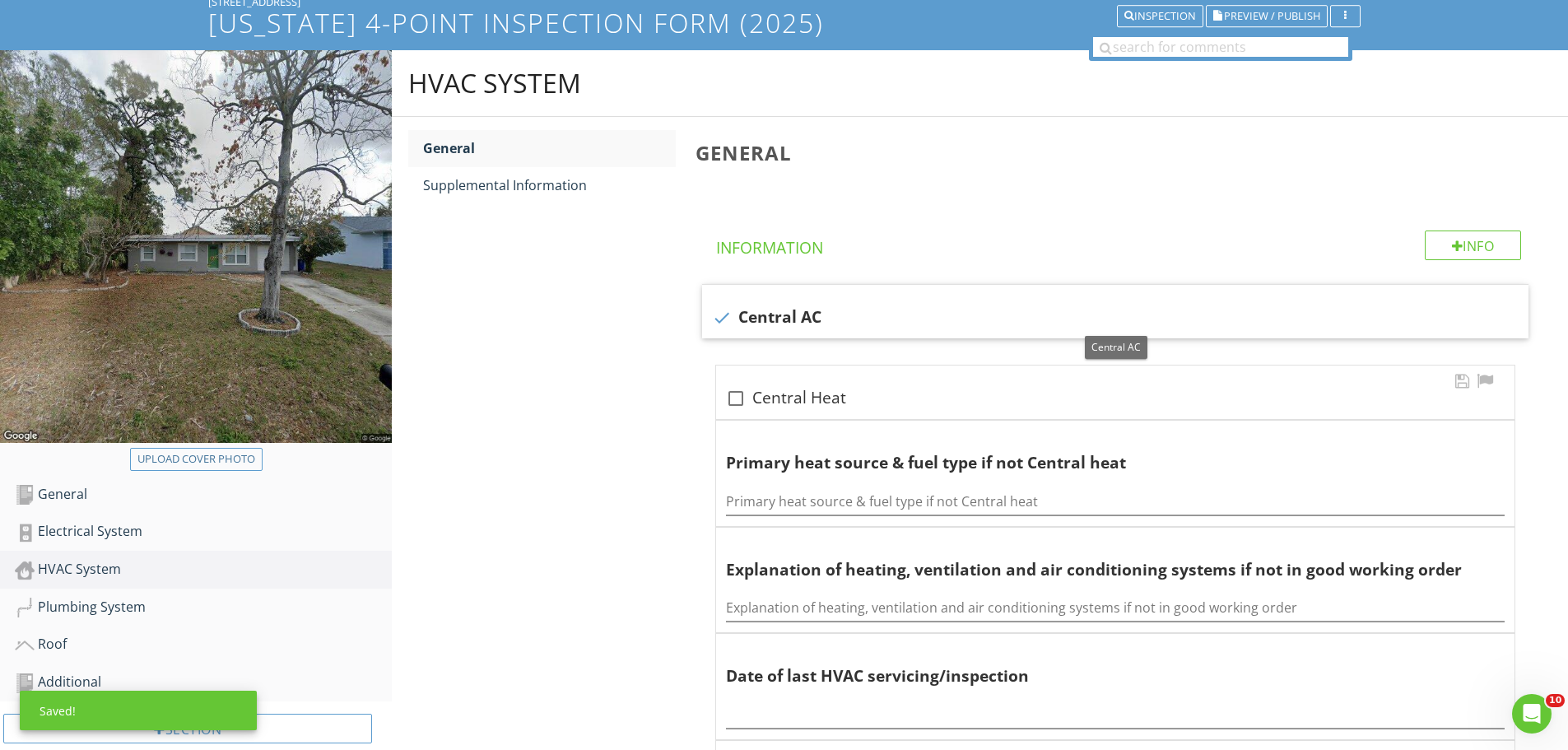
click at [734, 399] on div at bounding box center [735, 398] width 28 height 28
checkbox input "true"
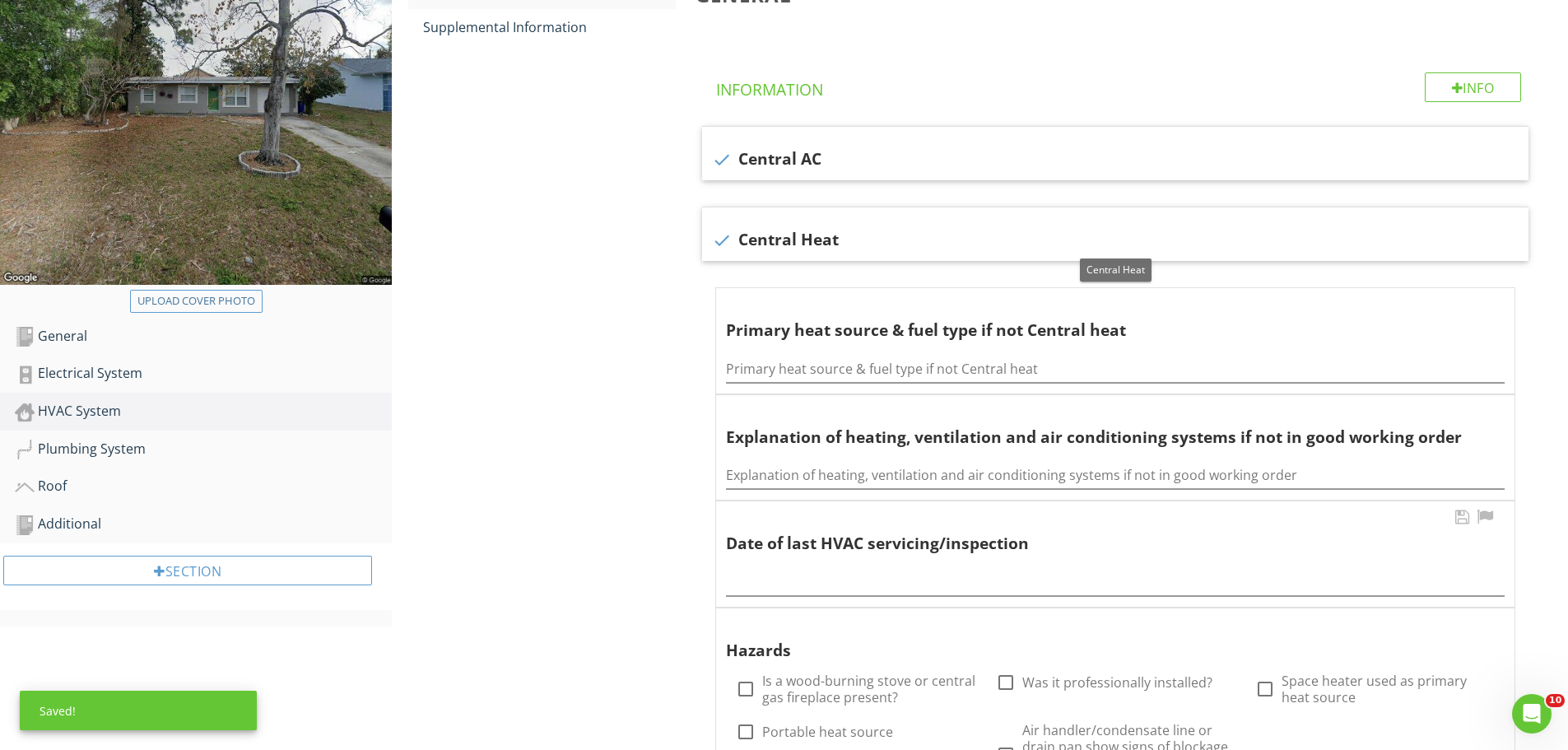
scroll to position [444, 0]
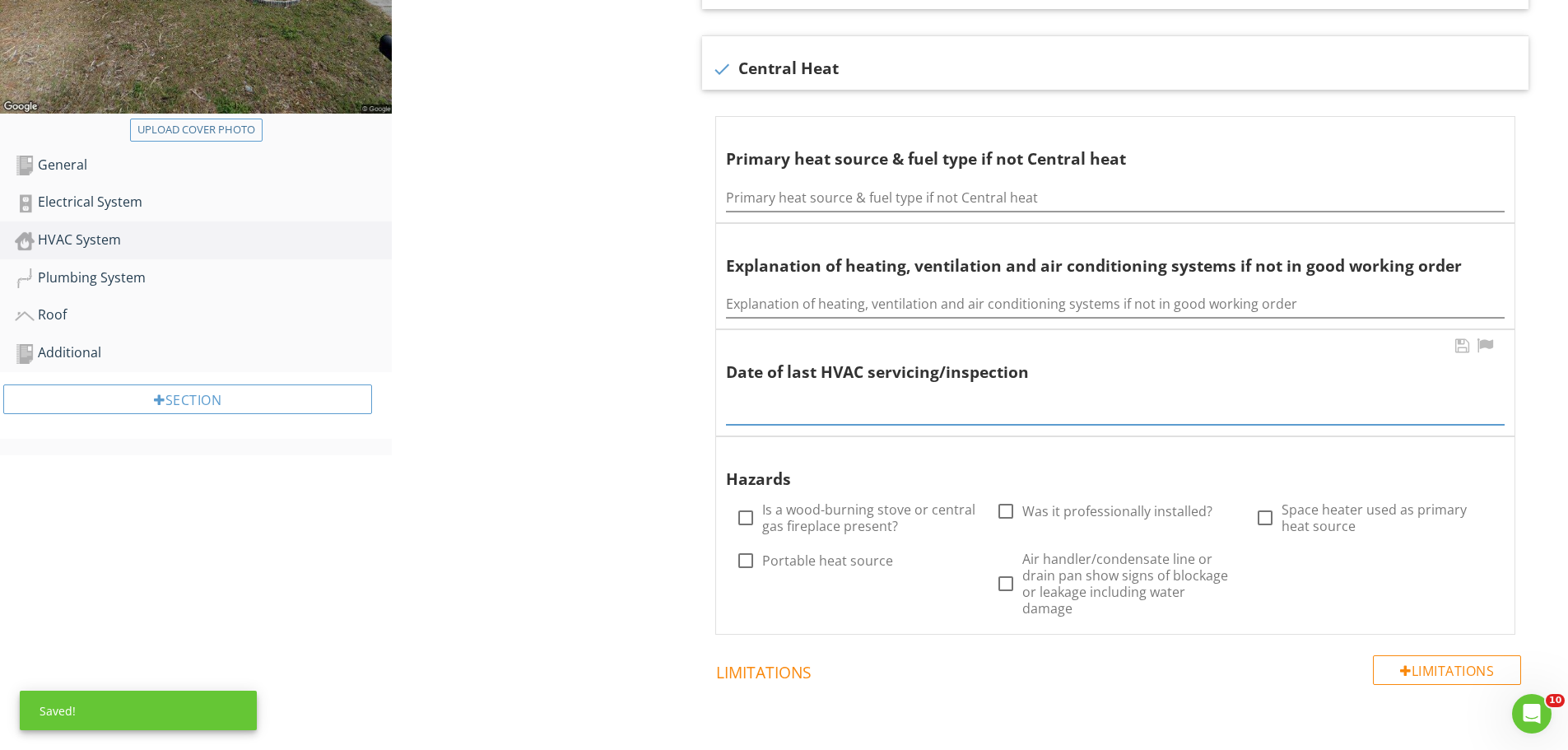
drag, startPoint x: 812, startPoint y: 408, endPoint x: 822, endPoint y: 404, distance: 10.8
click at [812, 407] on input "text" at bounding box center [1115, 412] width 779 height 27
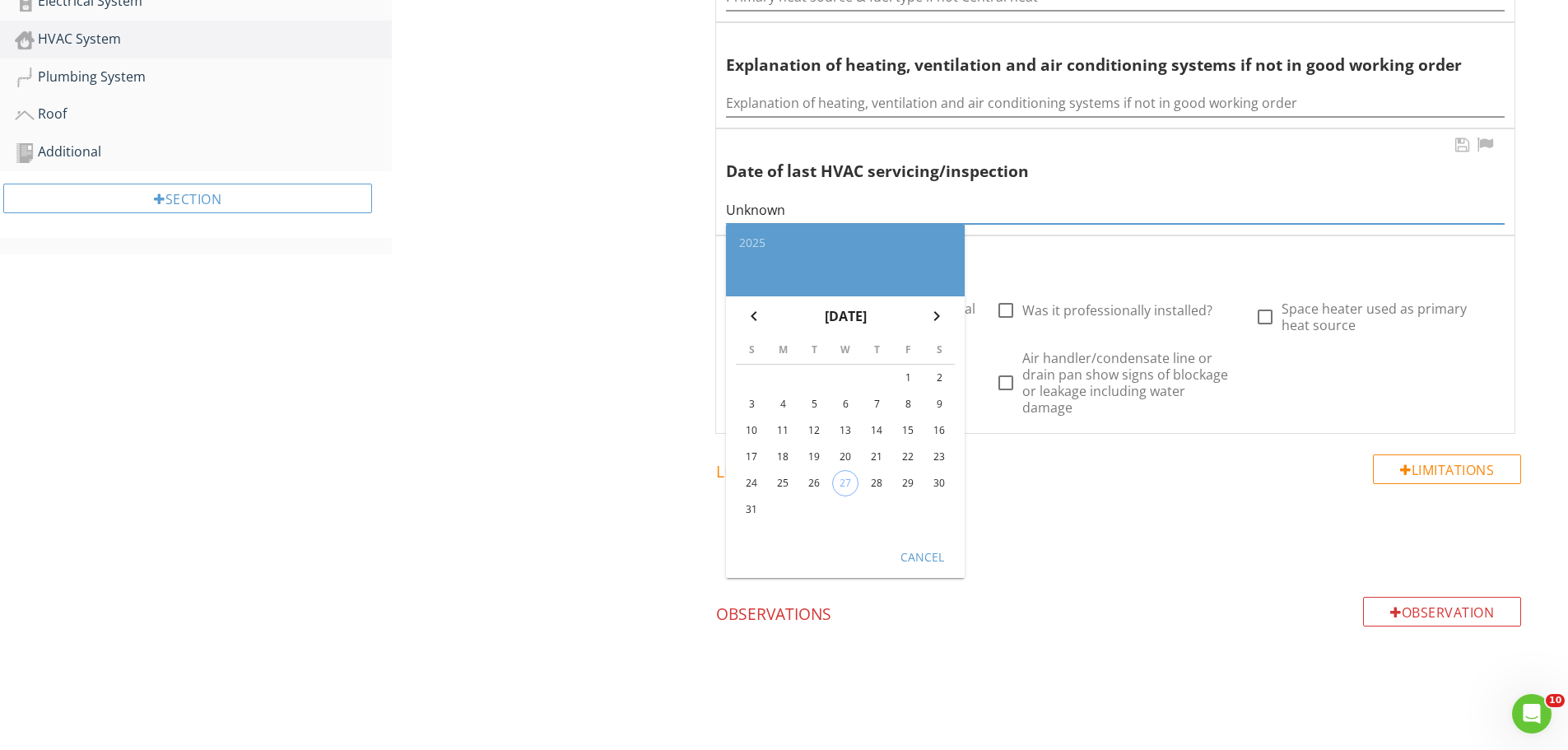
scroll to position [655, 0]
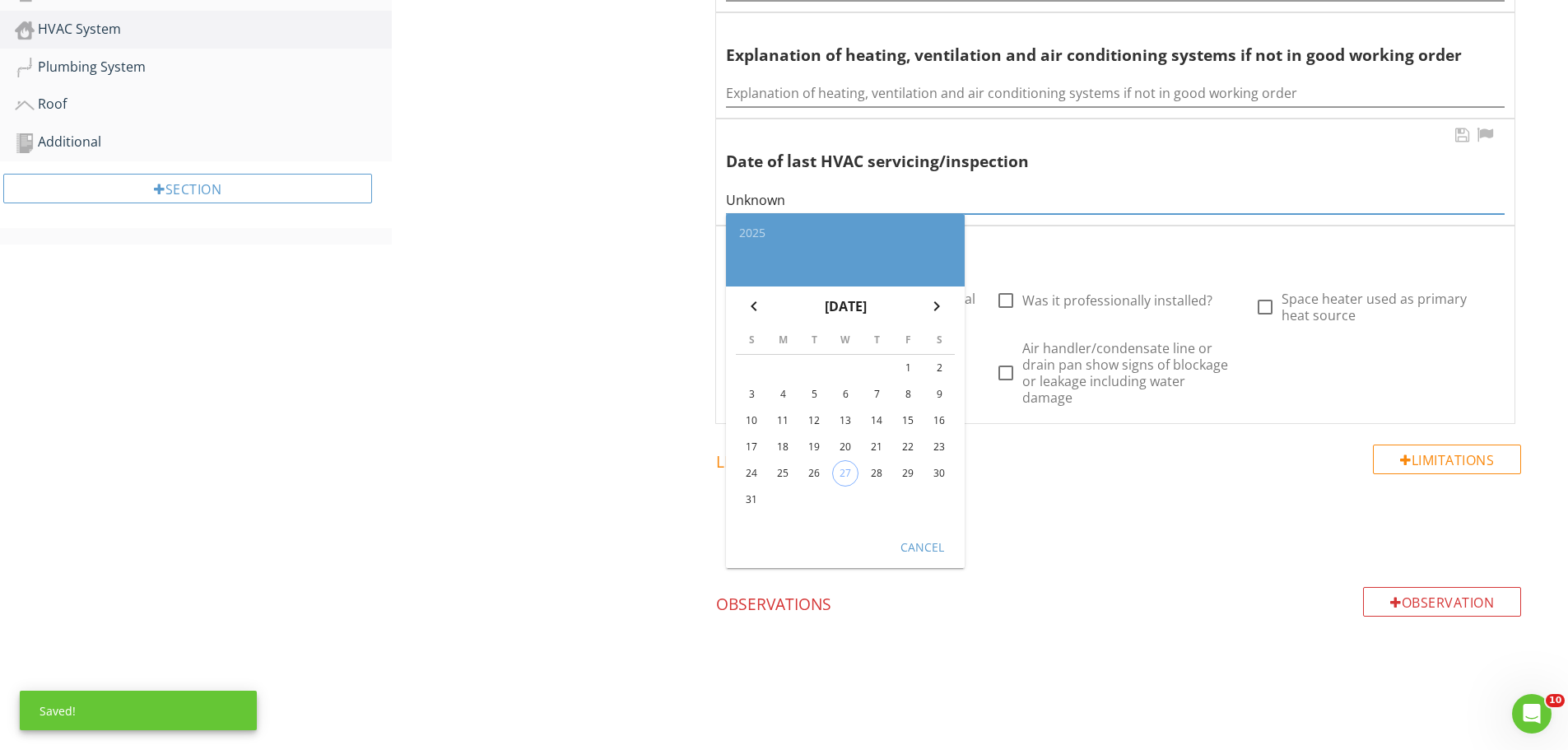
type input "Unknown"
click at [908, 554] on div "Cancel" at bounding box center [922, 546] width 47 height 17
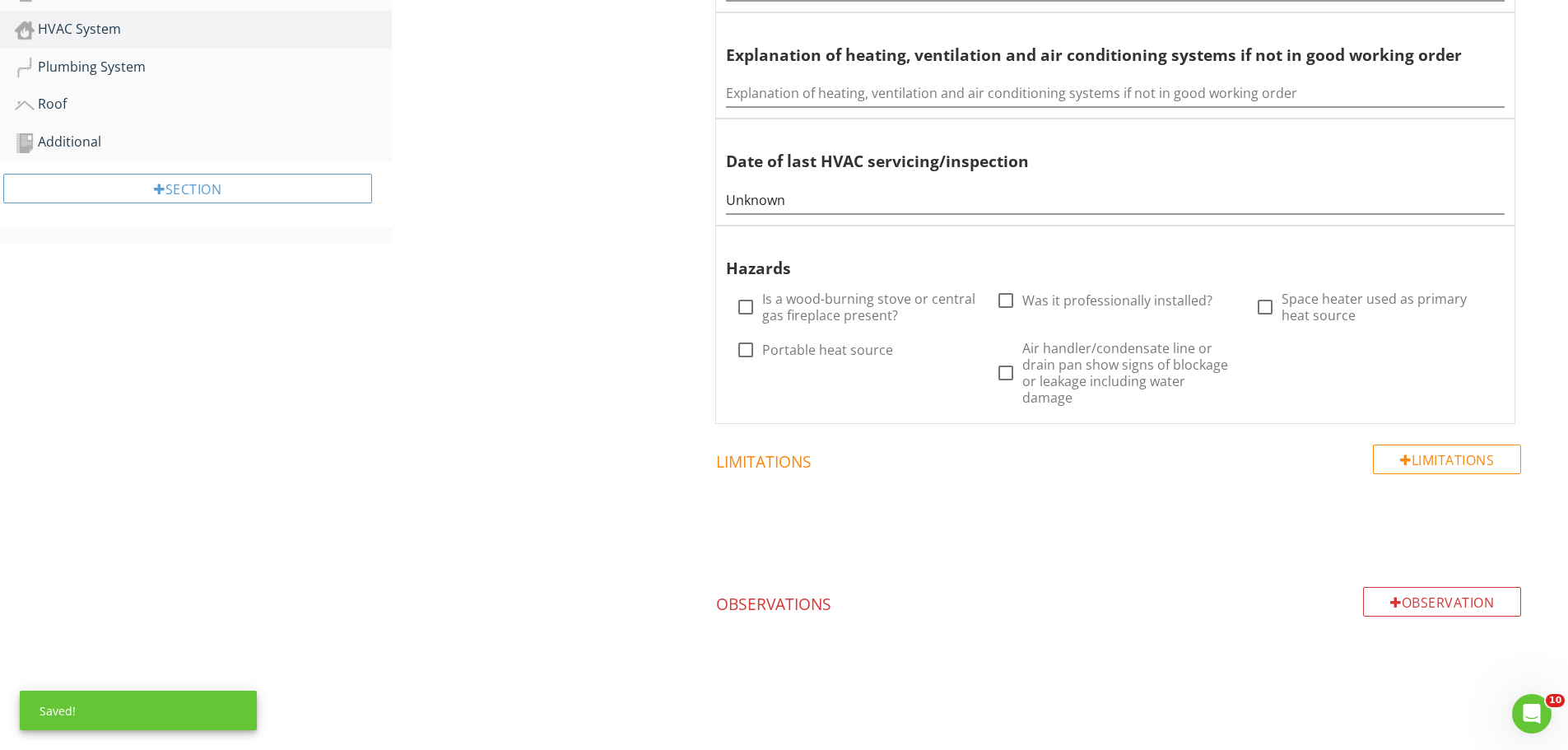
click at [534, 513] on div "HVAC System General Supplemental Information General Info Information check Cen…" at bounding box center [979, 130] width 1176 height 1240
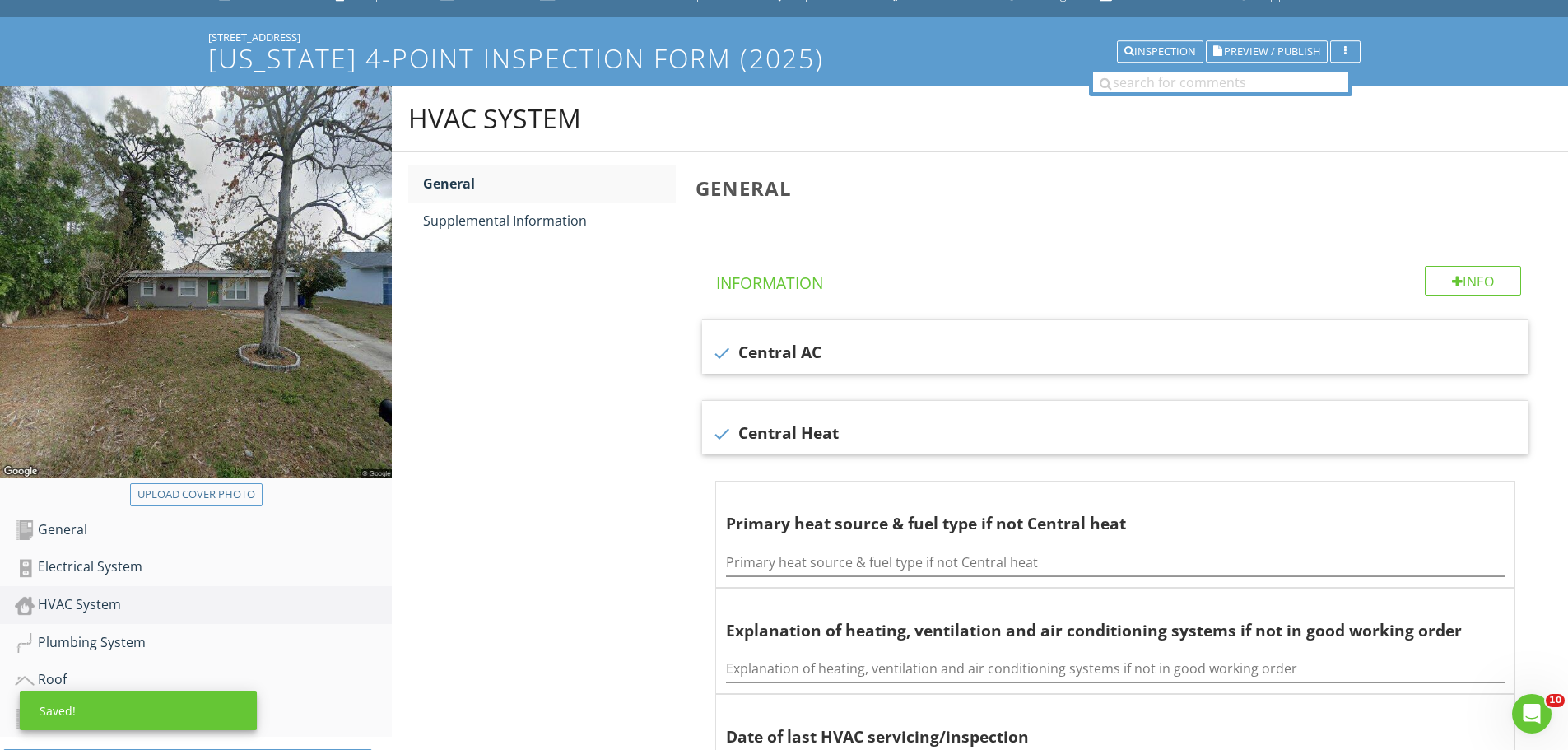
scroll to position [0, 0]
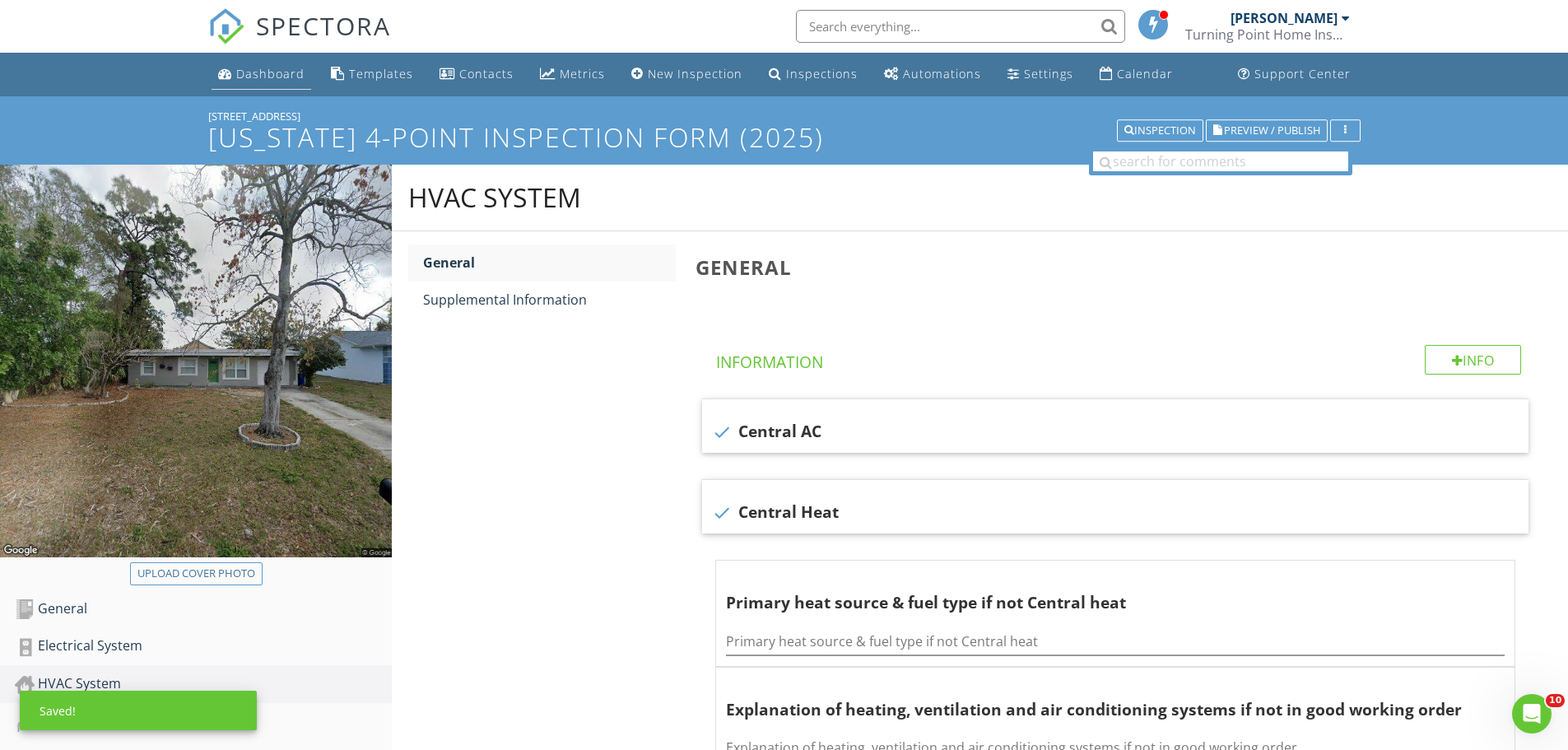
click at [252, 78] on div "Dashboard" at bounding box center [270, 73] width 68 height 15
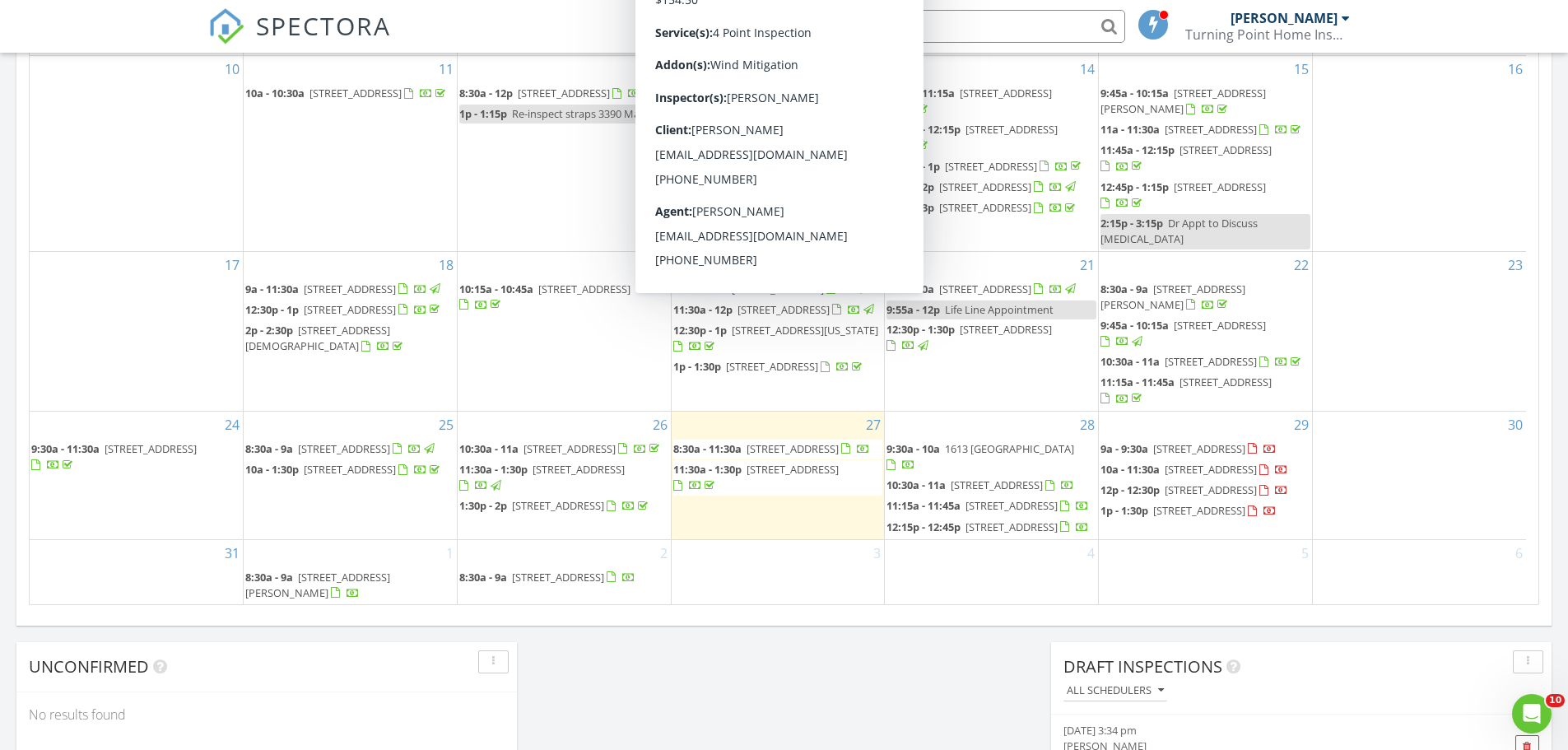
scroll to position [371, 0]
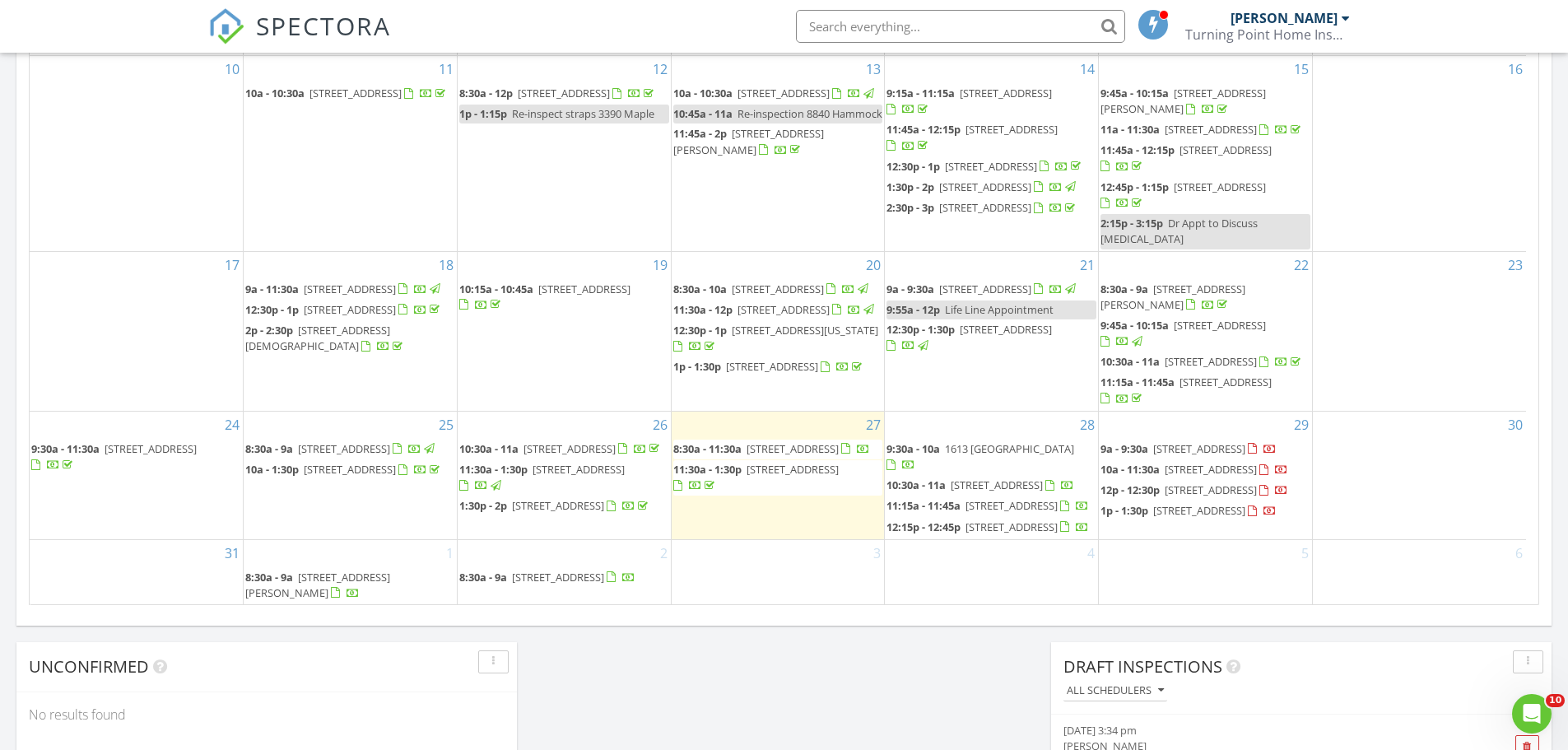
click at [1021, 499] on span "918 Wyngate Ct, Safety Harbor 34695" at bounding box center [1012, 506] width 92 height 15
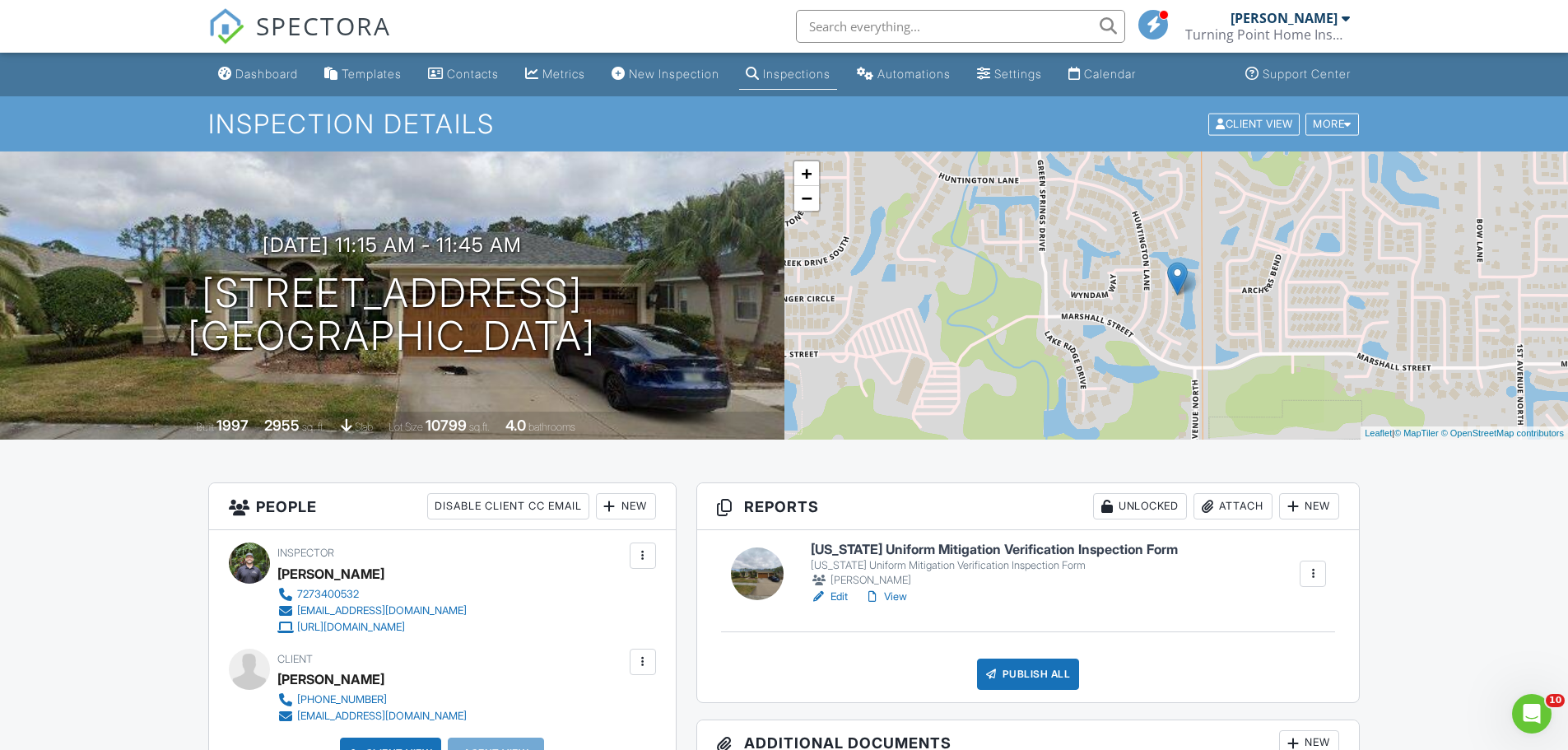
click at [1285, 502] on div at bounding box center [1293, 507] width 16 height 16
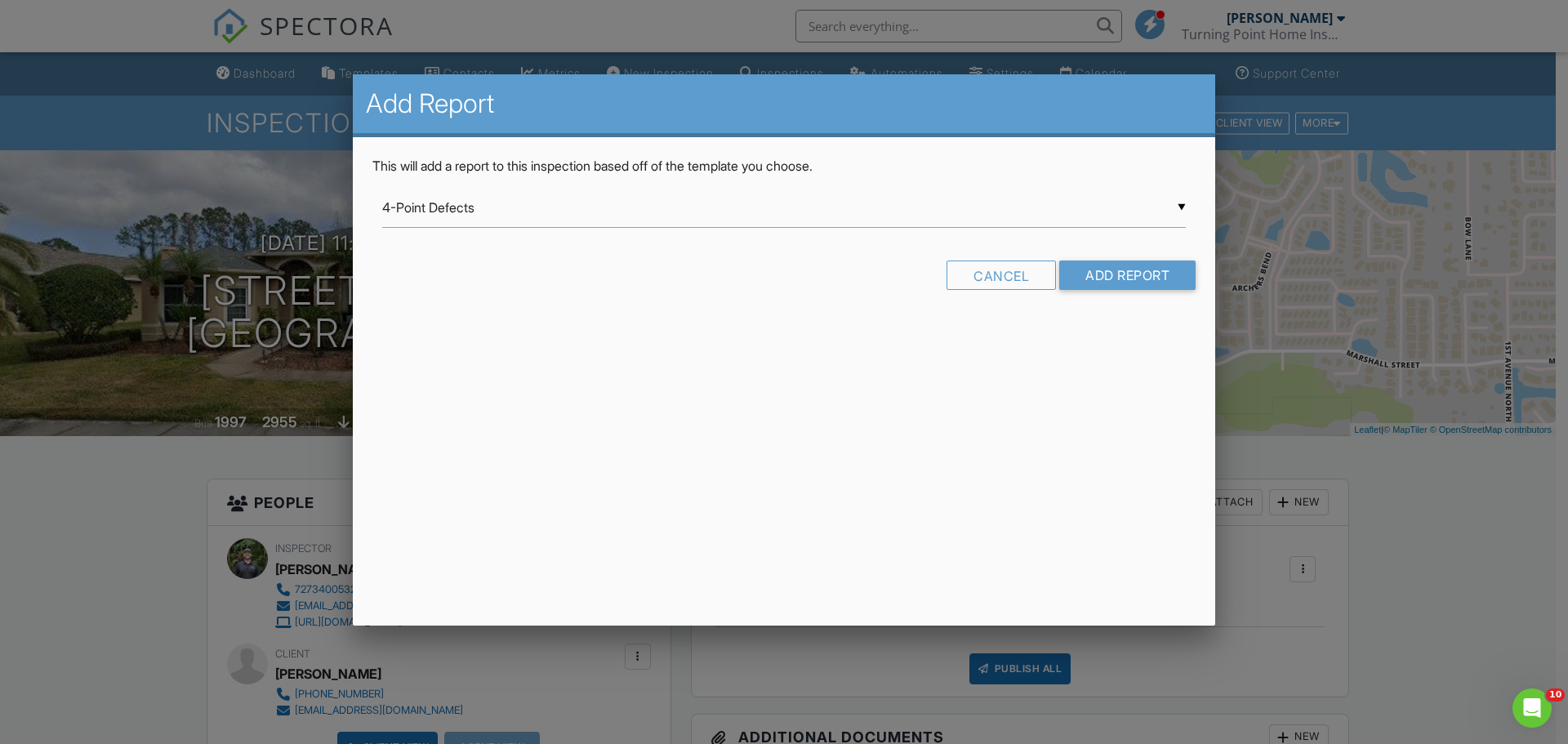
click at [808, 218] on div "▼ 4-Point Defects 4-Point Defects Ian test 2 Turning Point Room By Room Turning…" at bounding box center [784, 208] width 804 height 40
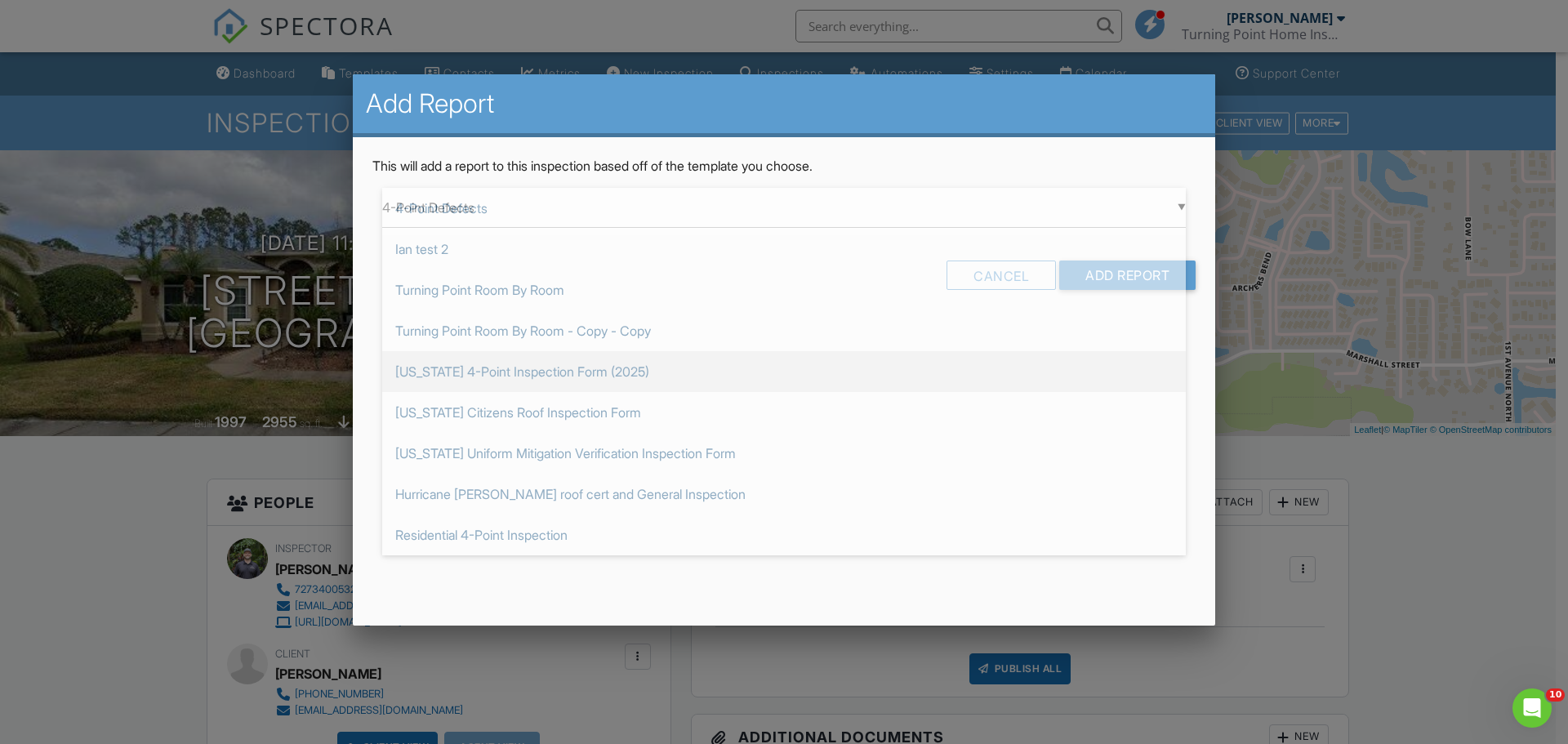
click at [539, 376] on span "[US_STATE] 4-Point Inspection Form (2025)" at bounding box center [784, 372] width 804 height 41
type input "[US_STATE] 4-Point Inspection Form (2025)"
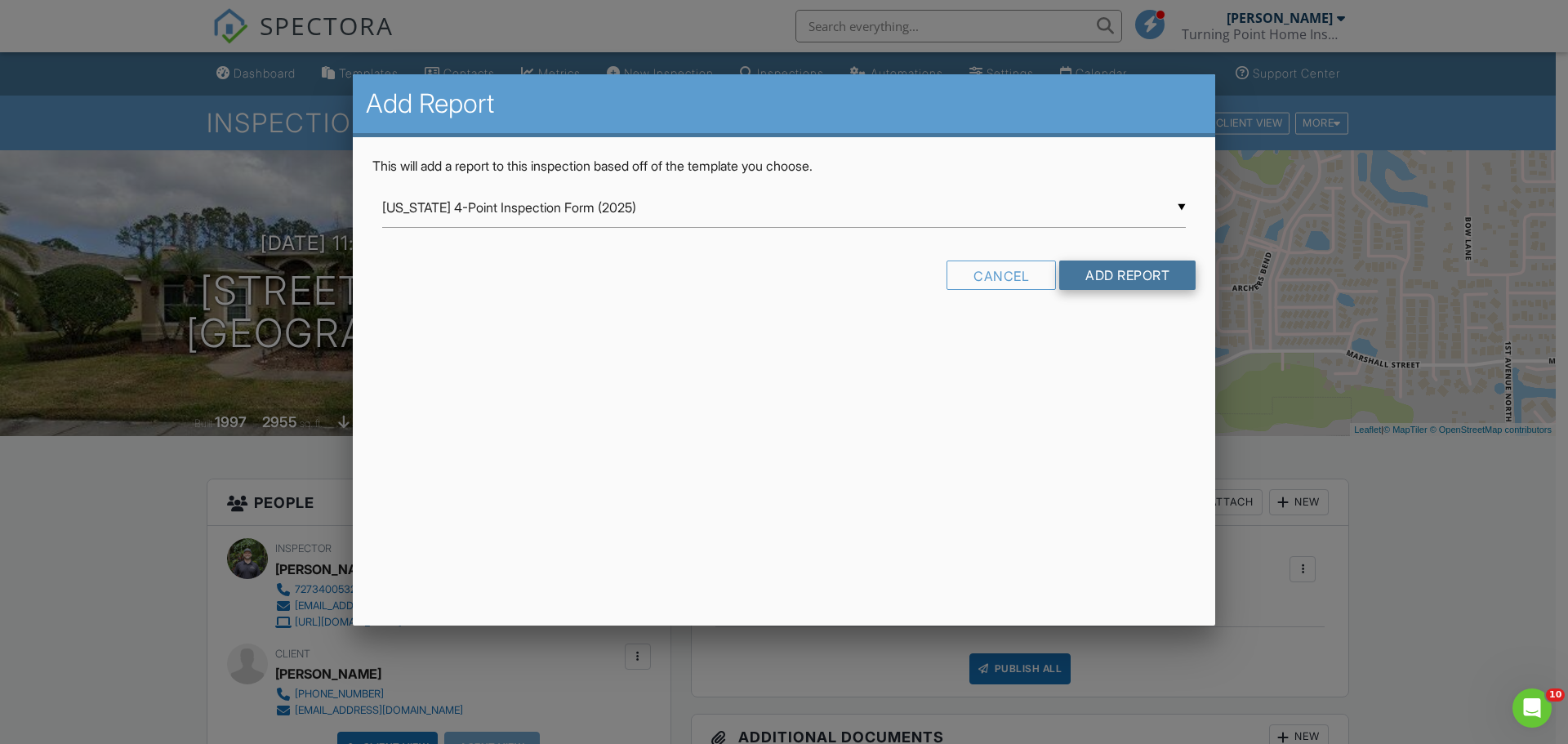
click at [1117, 272] on input "Add Report" at bounding box center [1128, 275] width 137 height 29
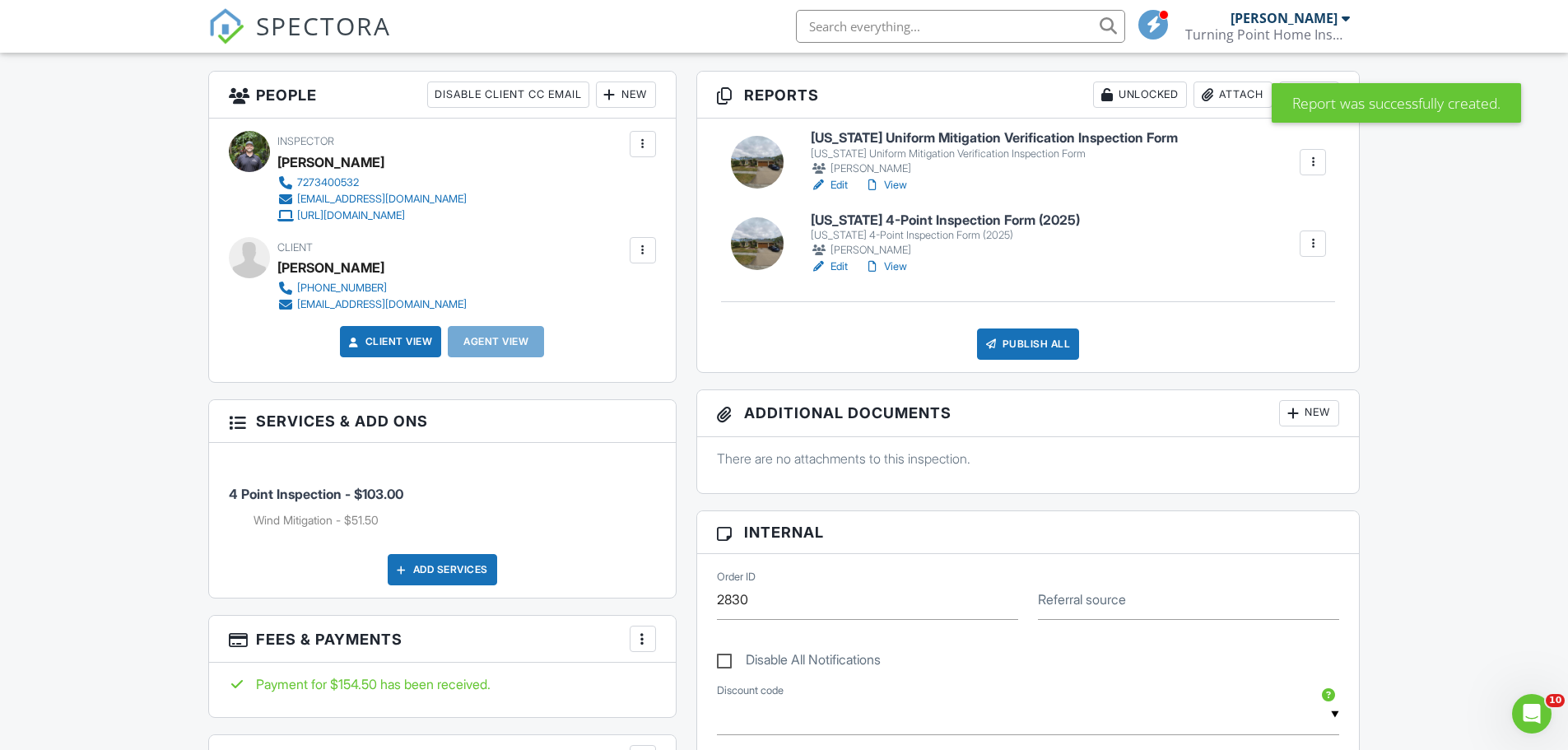
click at [850, 268] on div "Edit View" at bounding box center [945, 267] width 269 height 16
click at [848, 268] on link "Edit" at bounding box center [829, 267] width 37 height 16
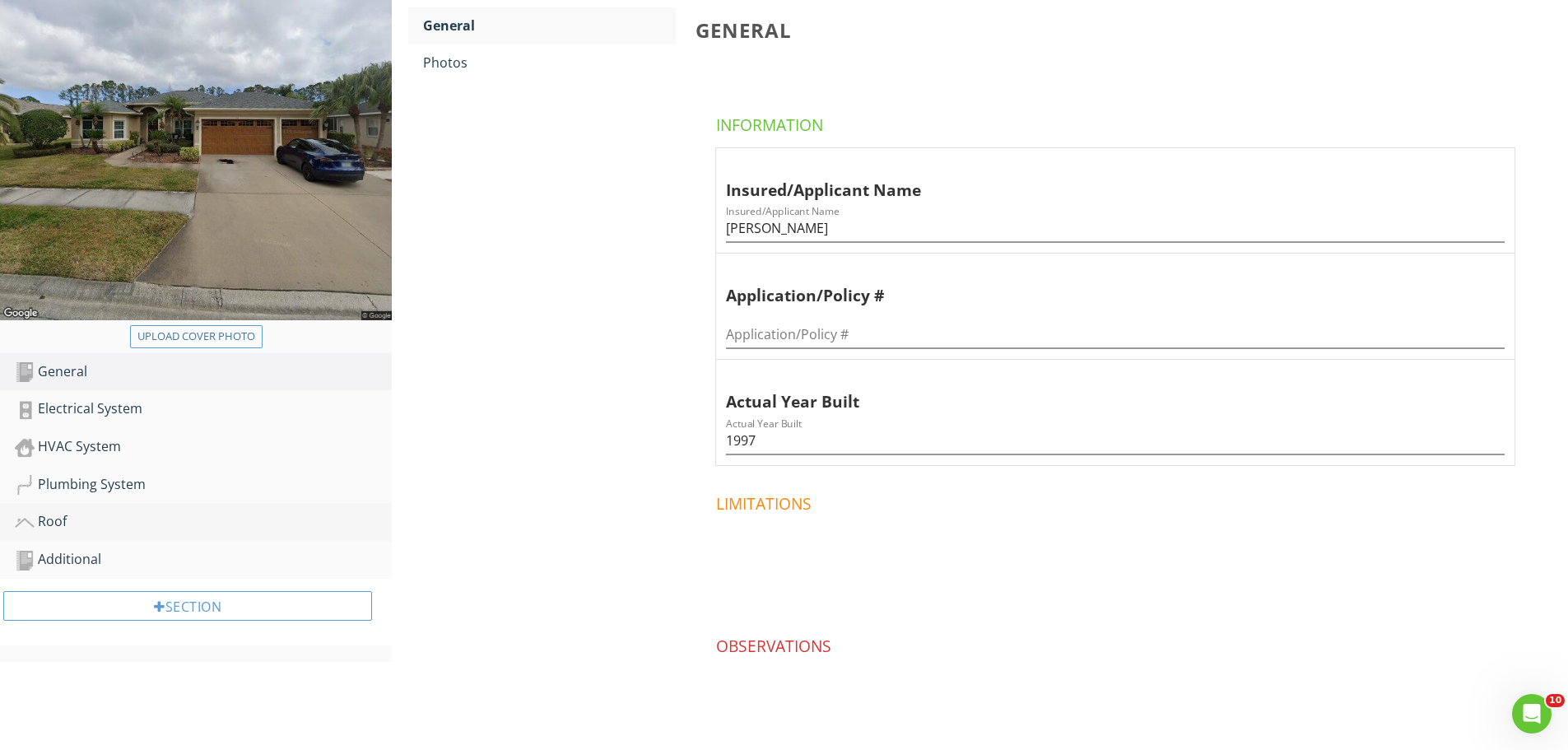
scroll to position [247, 0]
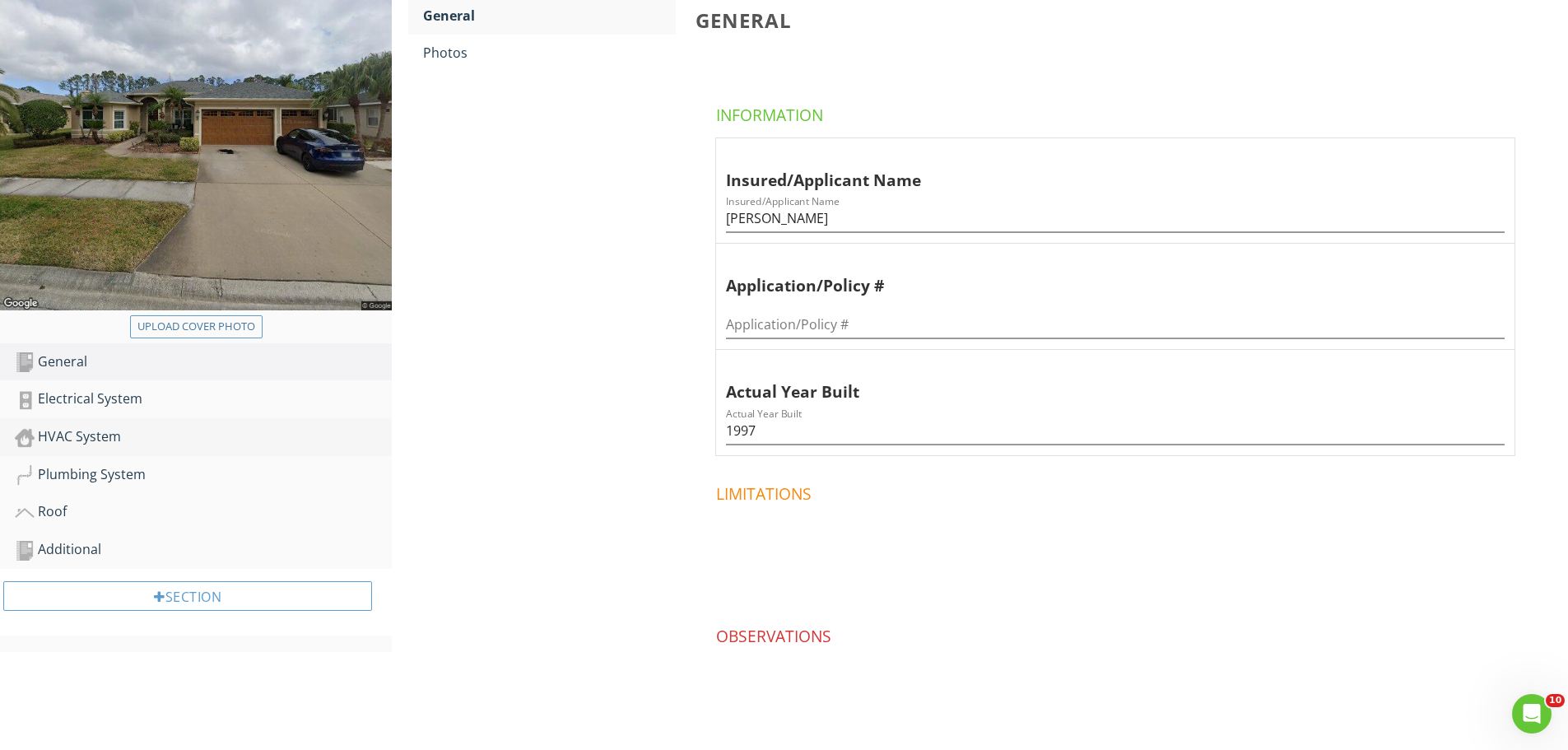
click at [160, 427] on div "HVAC System" at bounding box center [204, 438] width 377 height 21
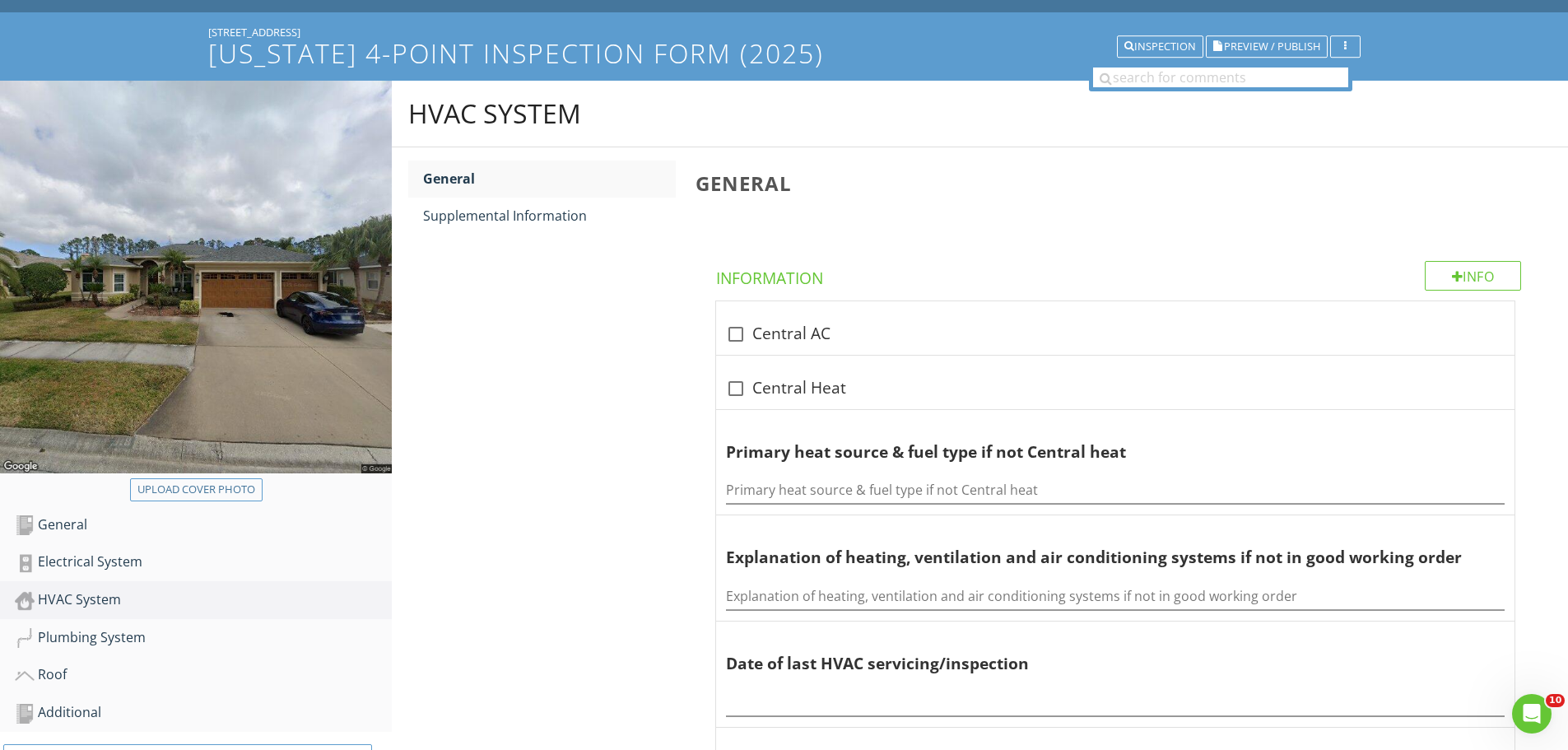
scroll to position [82, 0]
click at [805, 326] on div "check_box_outline_blank Central AC" at bounding box center [1115, 336] width 779 height 20
checkbox input "true"
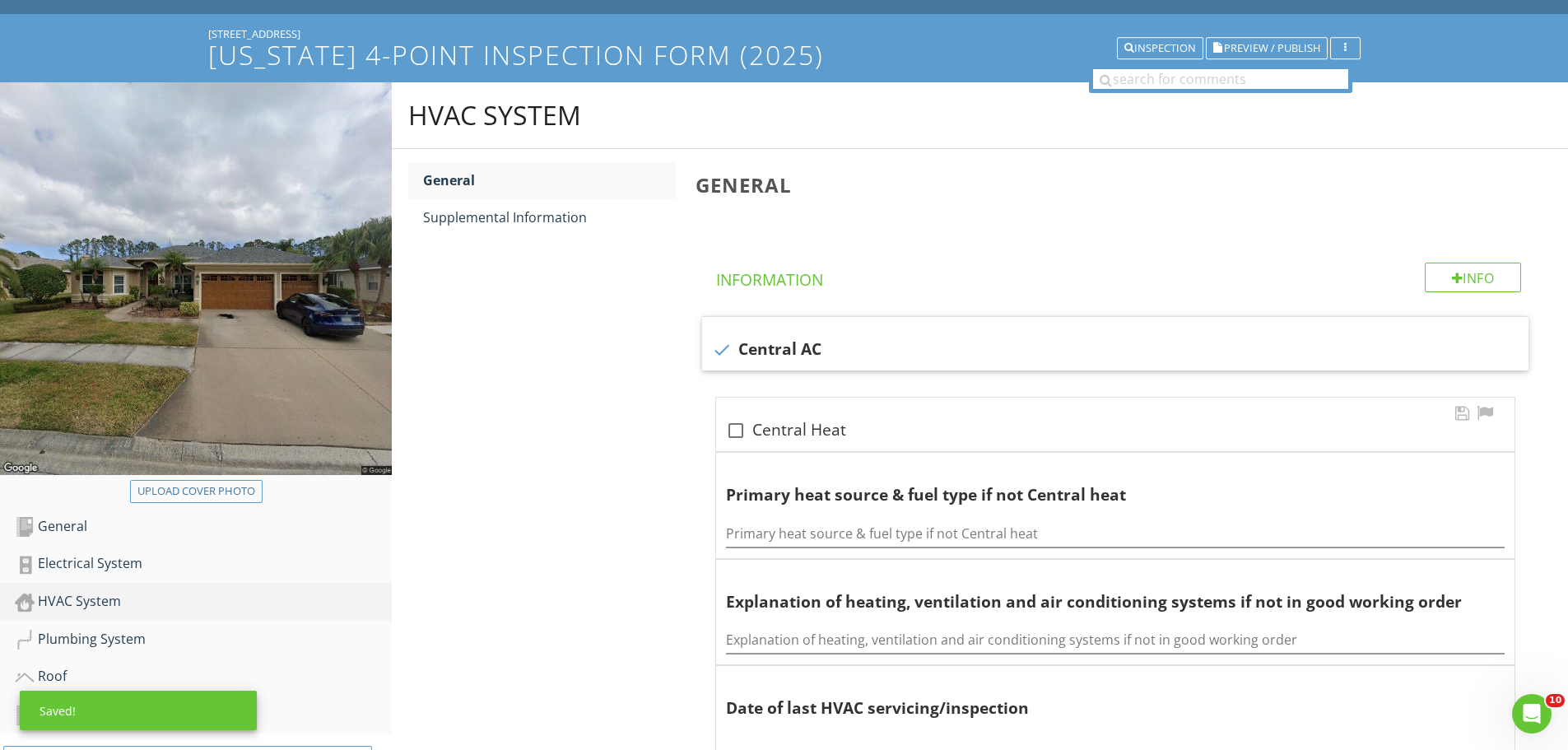
click at [776, 415] on div "check_box_outline_blank Central Heat" at bounding box center [1115, 425] width 799 height 54
checkbox input "true"
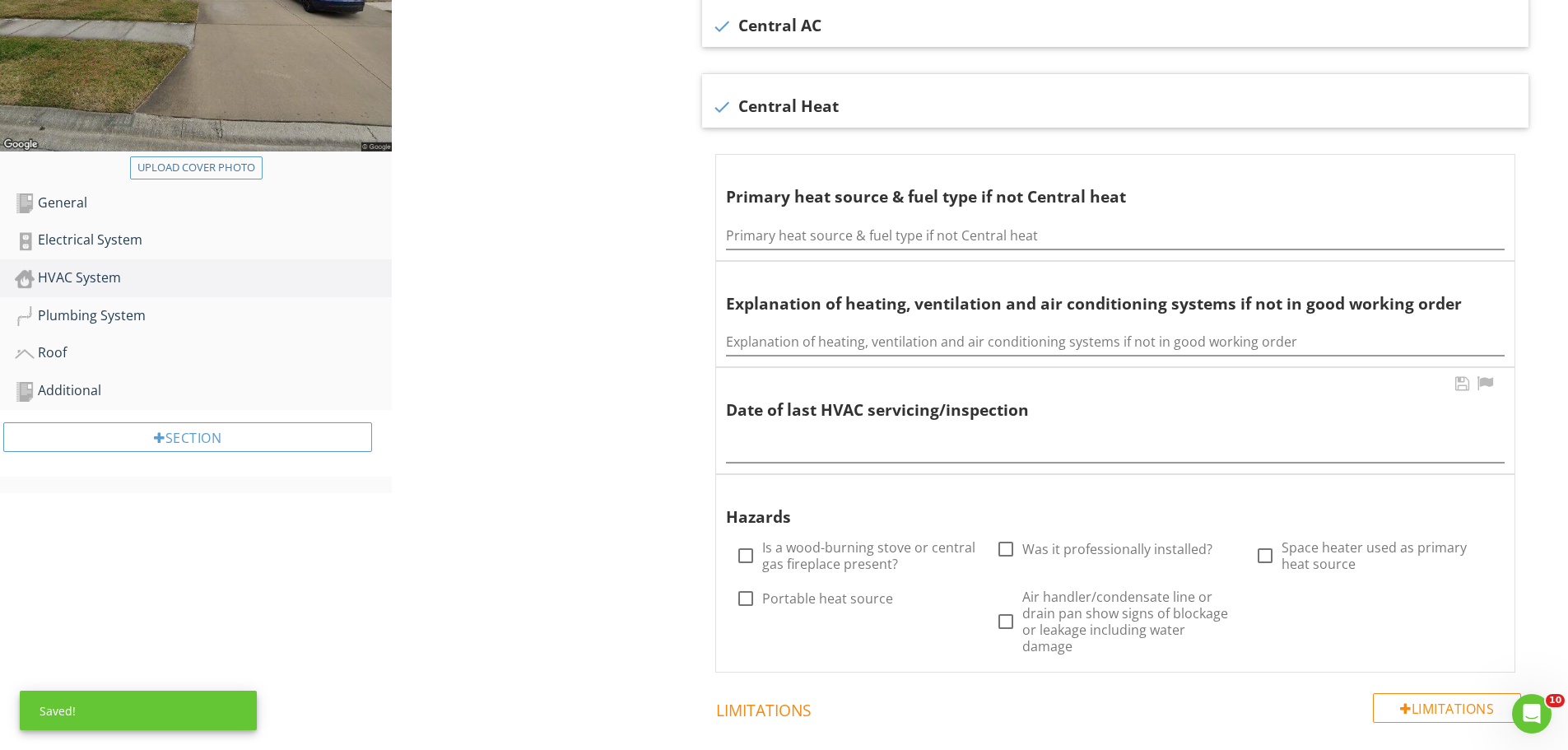
scroll to position [412, 0]
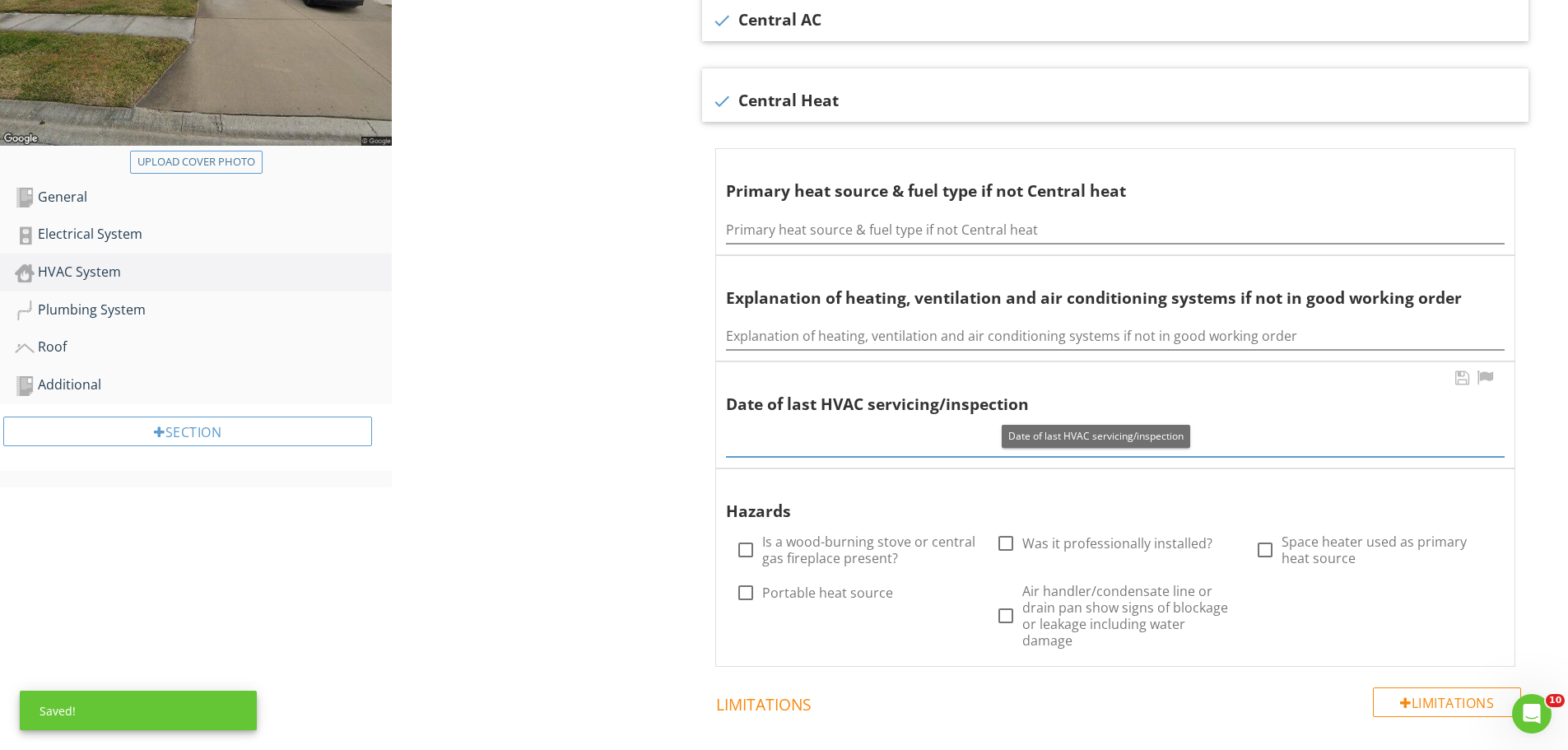
click at [809, 445] on input "text" at bounding box center [1115, 443] width 779 height 27
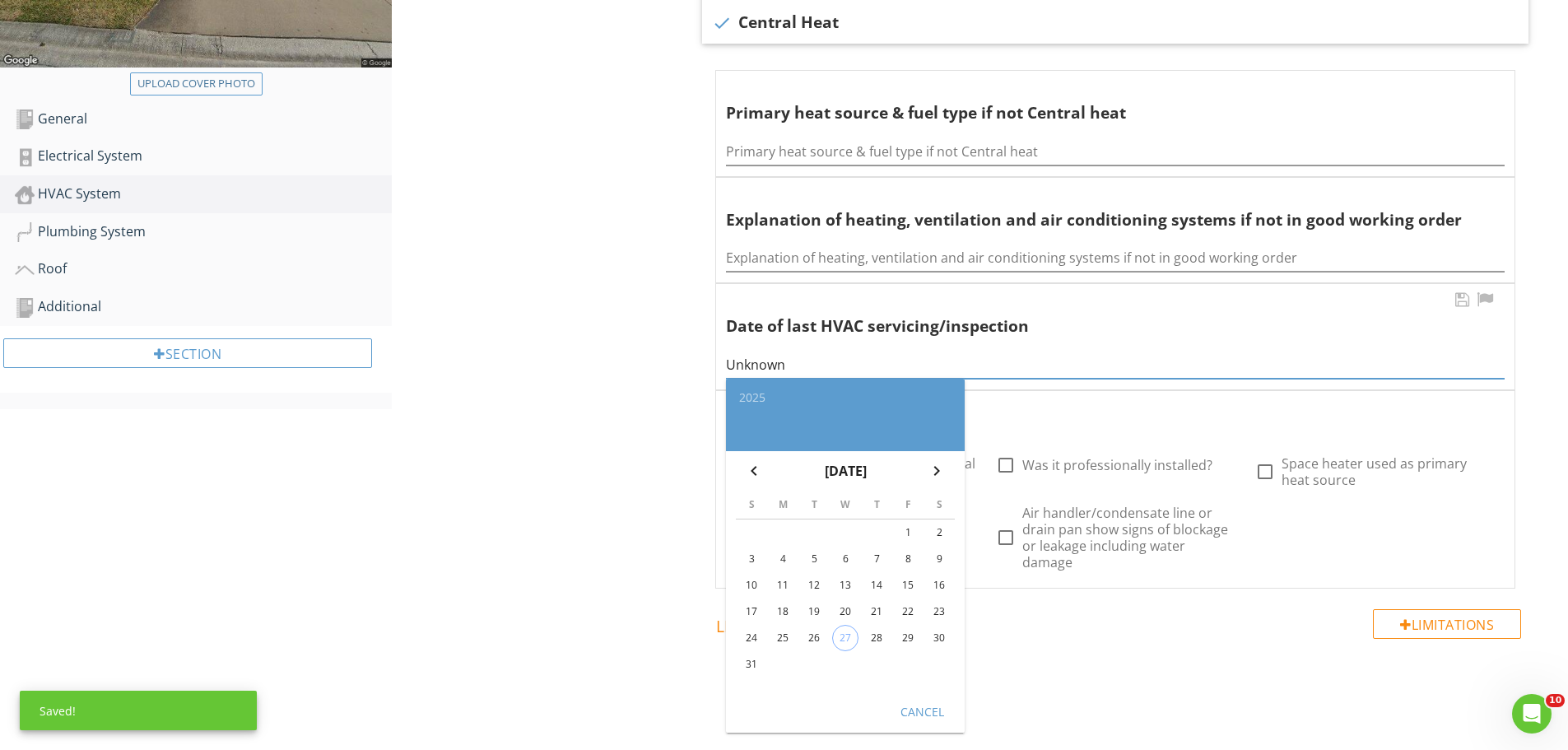
scroll to position [494, 0]
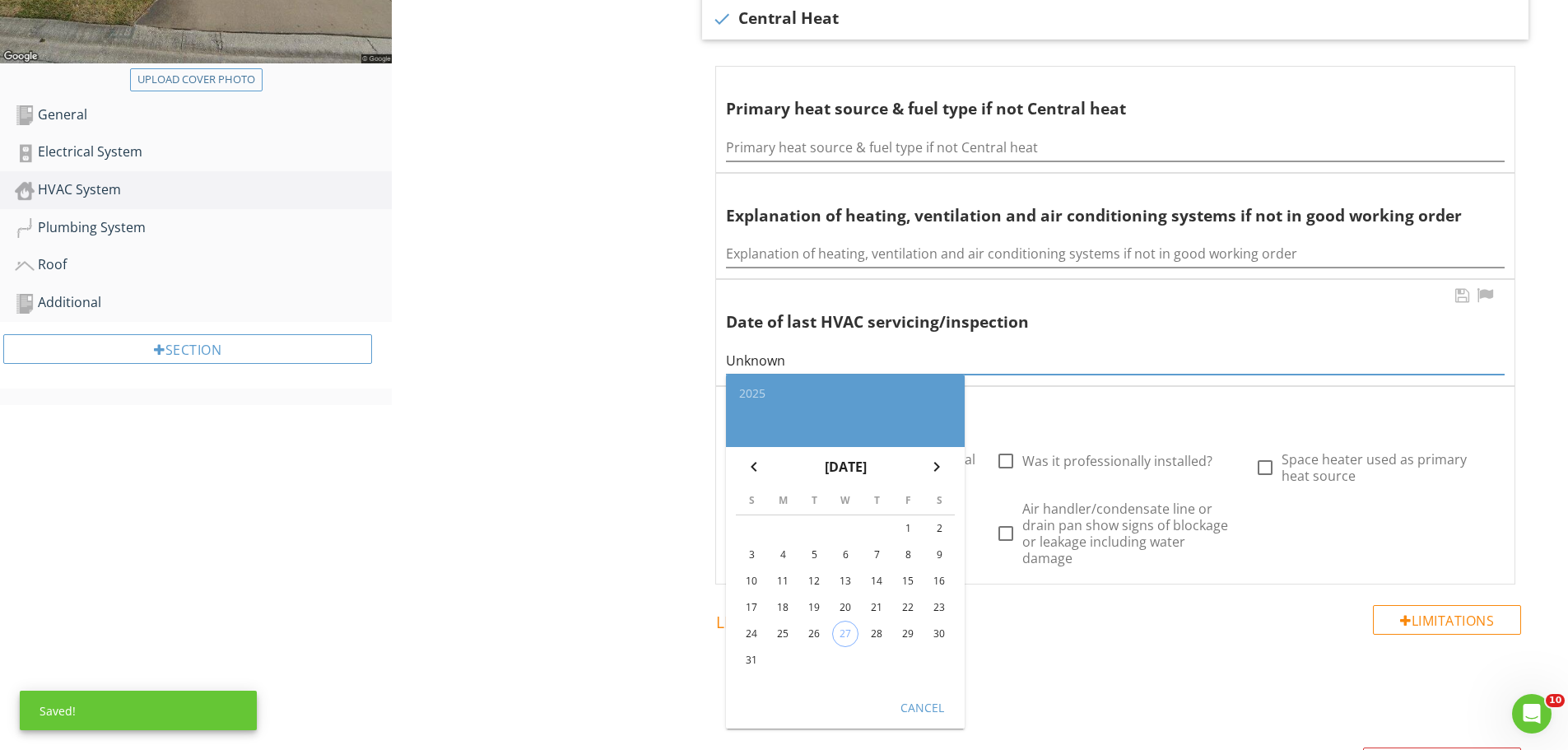
type input "Unknown"
click at [919, 708] on div "Cancel" at bounding box center [922, 707] width 47 height 17
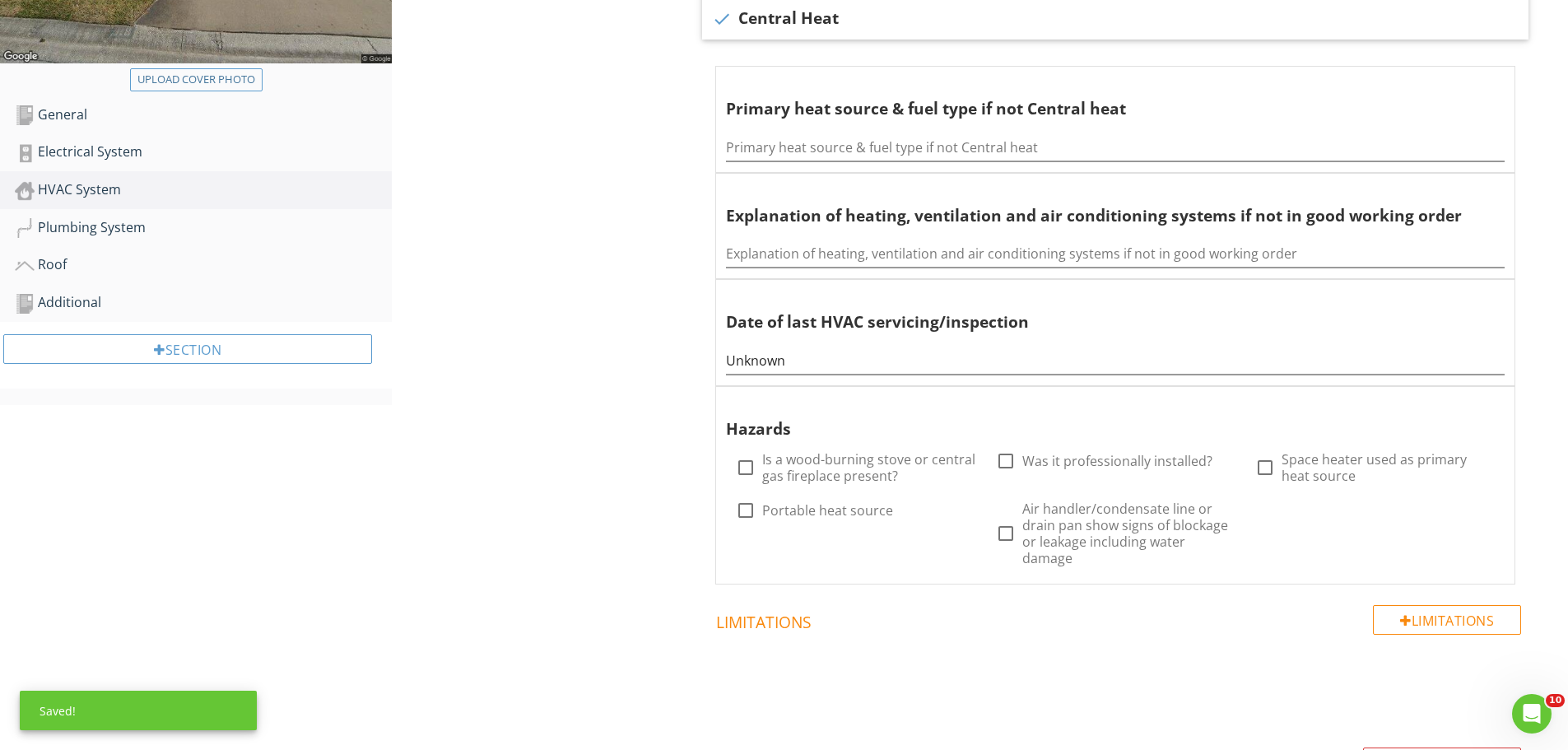
click at [502, 606] on div "HVAC System General Supplemental Information General Info Information check Cen…" at bounding box center [979, 291] width 1176 height 1240
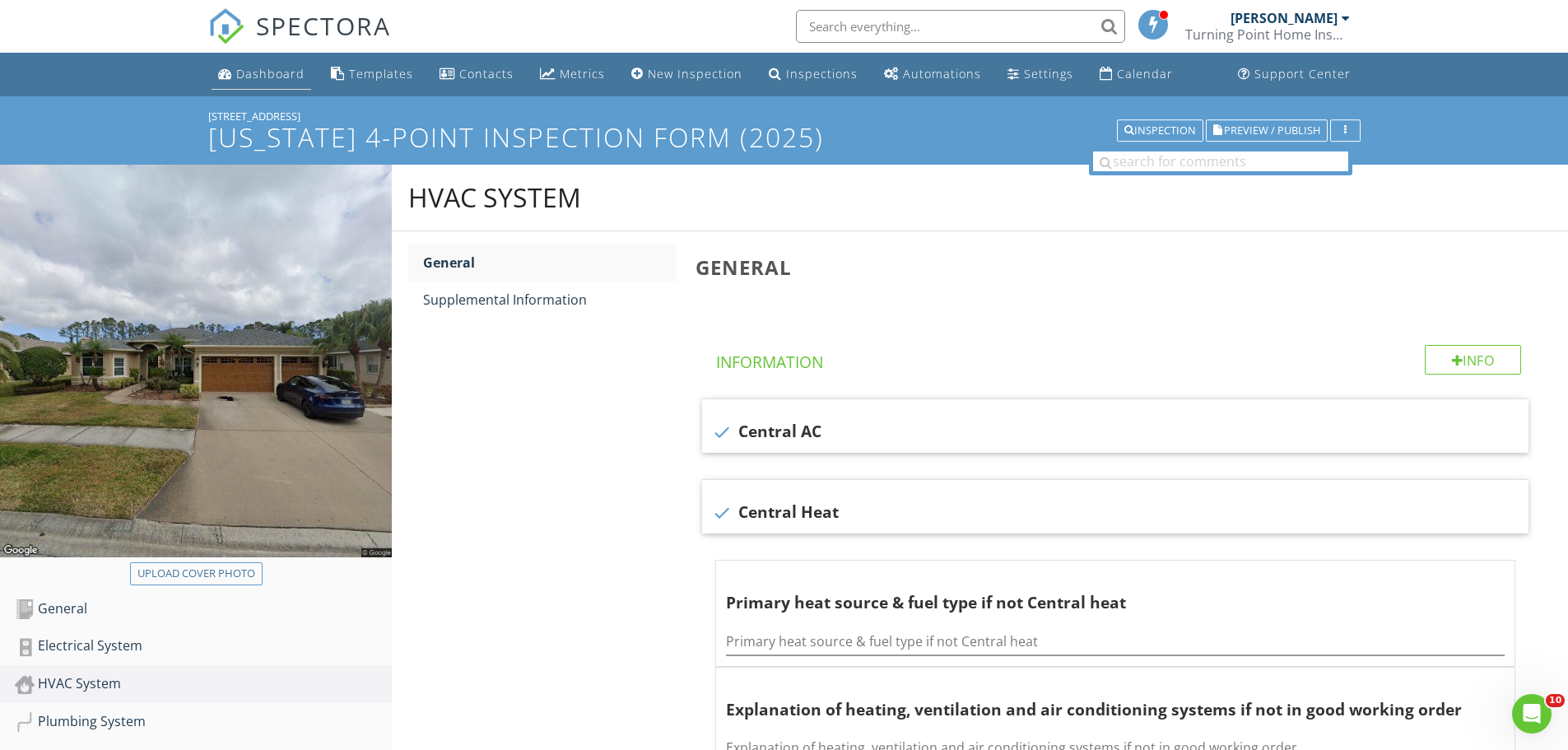
click at [281, 72] on div "Dashboard" at bounding box center [270, 73] width 68 height 15
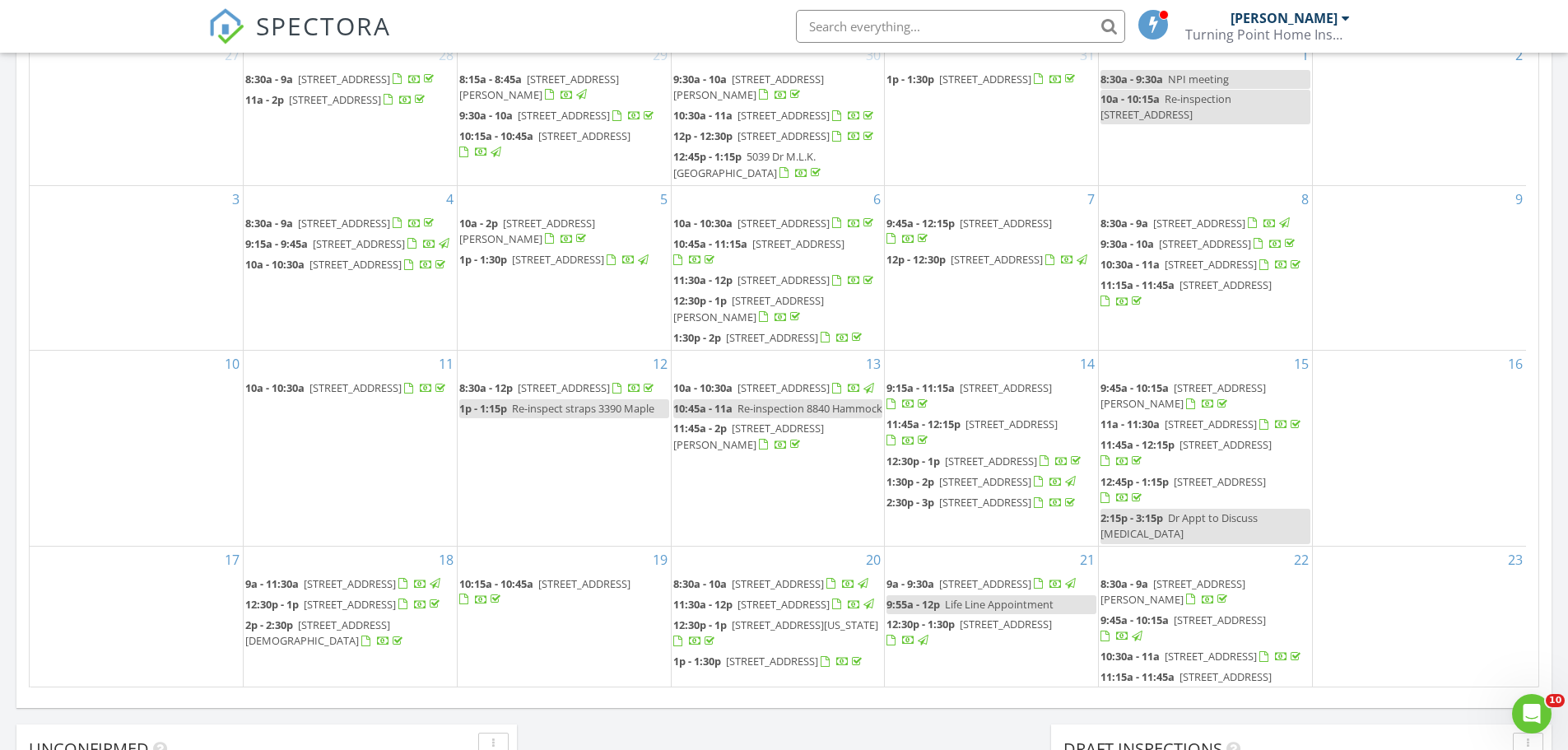
scroll to position [371, 0]
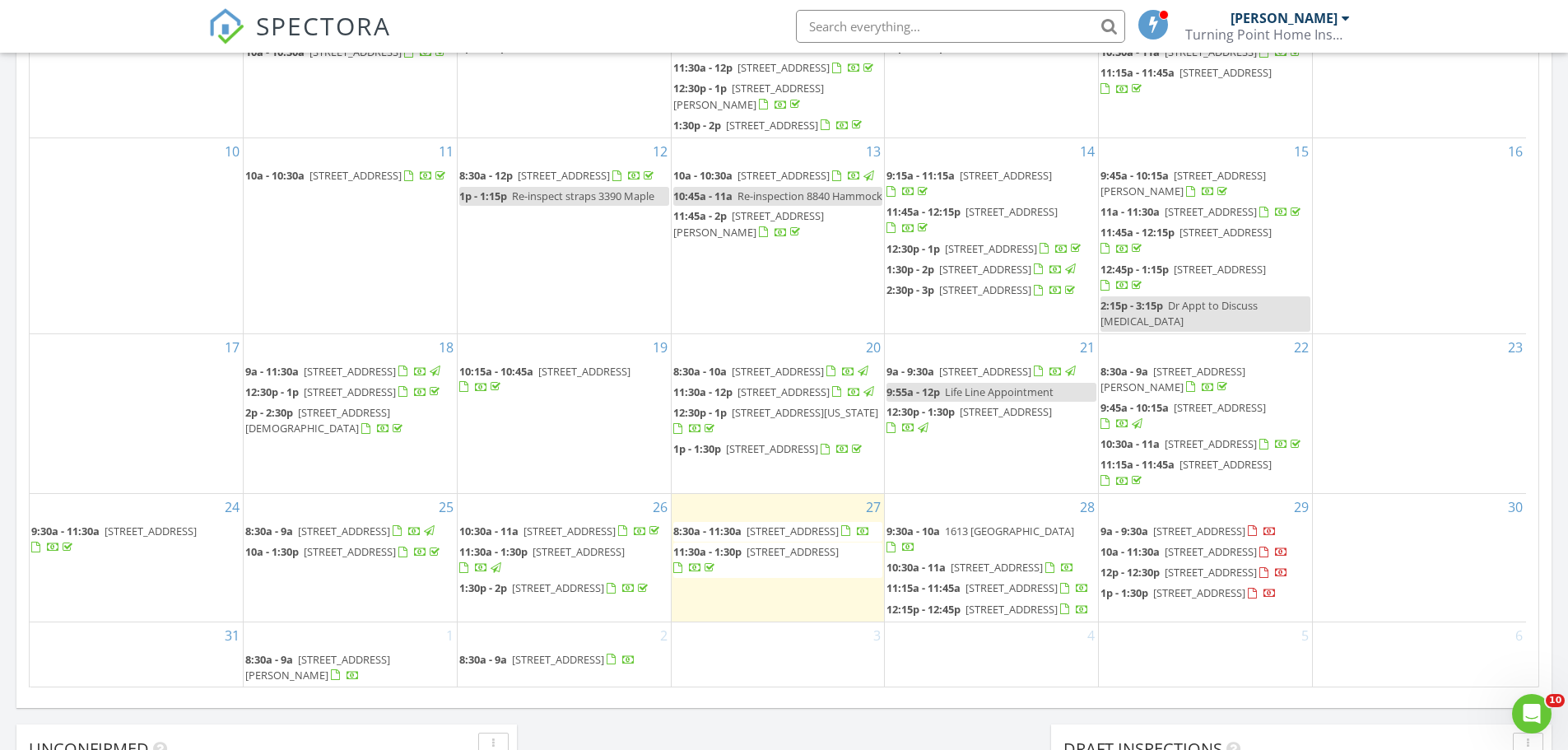
click at [1006, 602] on span "11598 47th Ave N, St. Petersburg 33708" at bounding box center [1012, 609] width 92 height 15
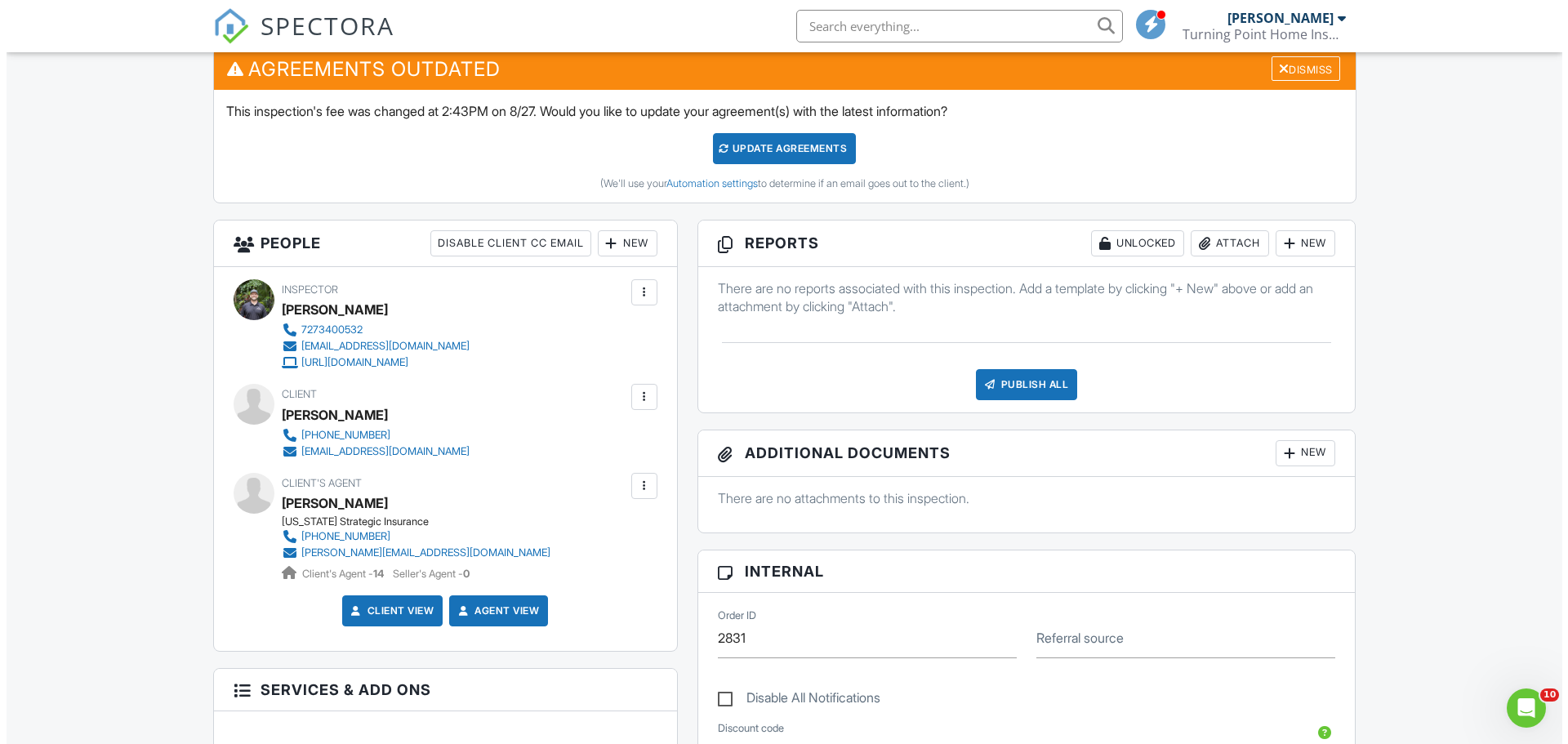
scroll to position [408, 0]
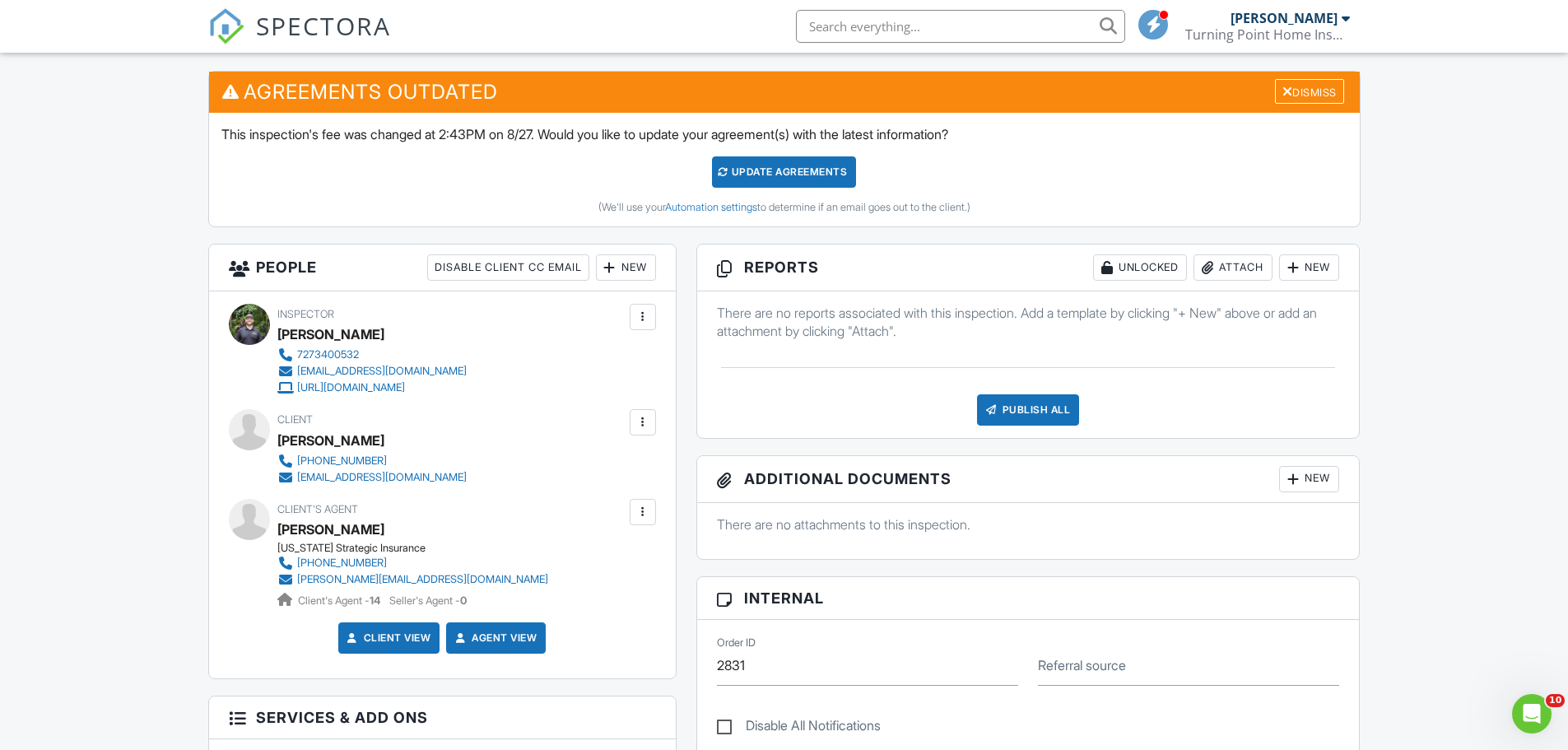
click at [1295, 264] on div at bounding box center [1293, 268] width 16 height 16
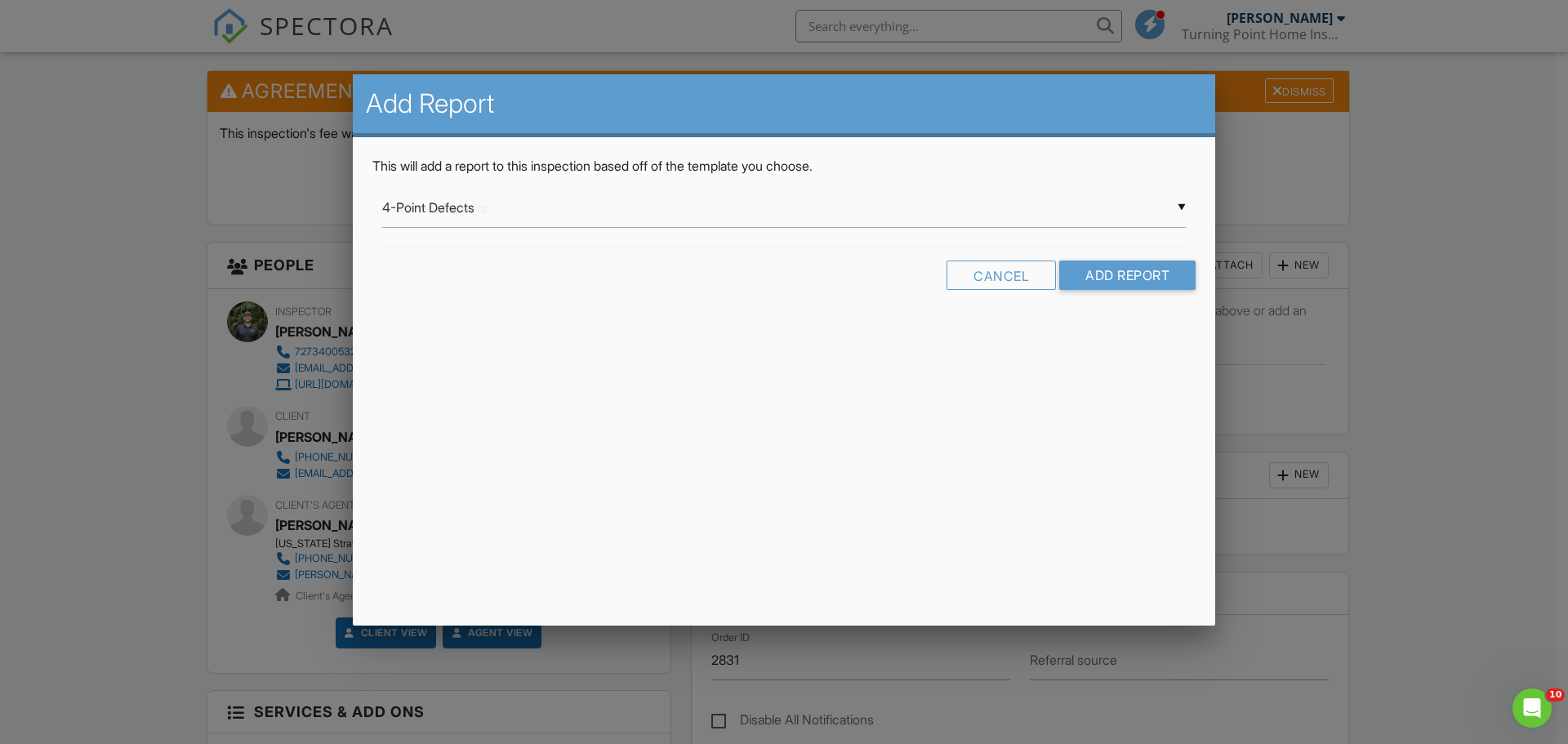
click at [819, 221] on div "▼ 4-Point Defects 4-Point Defects Ian test 2 Turning Point Room By Room Turning…" at bounding box center [784, 208] width 804 height 40
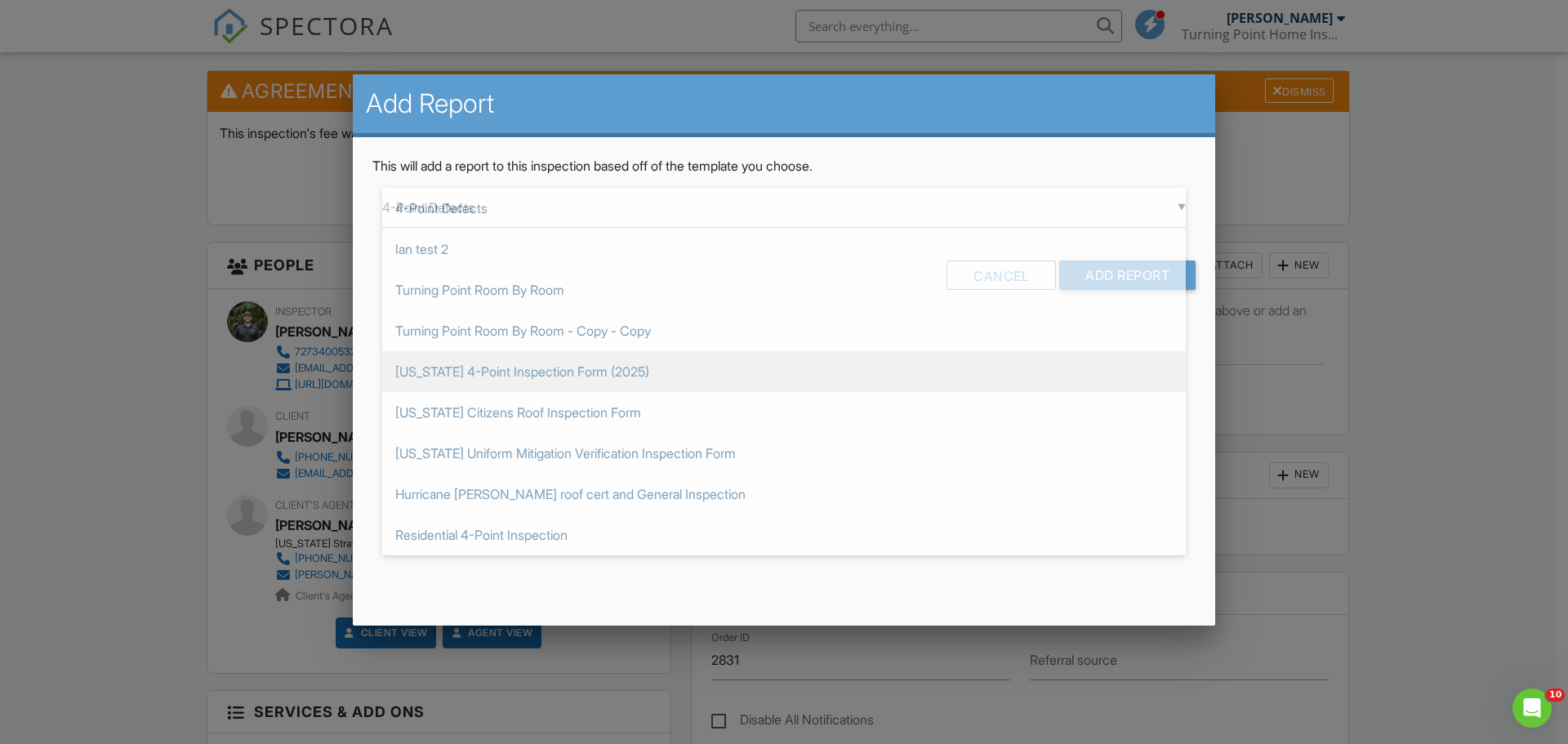
click at [568, 368] on span "[US_STATE] 4-Point Inspection Form (2025)" at bounding box center [784, 372] width 804 height 41
type input "[US_STATE] 4-Point Inspection Form (2025)"
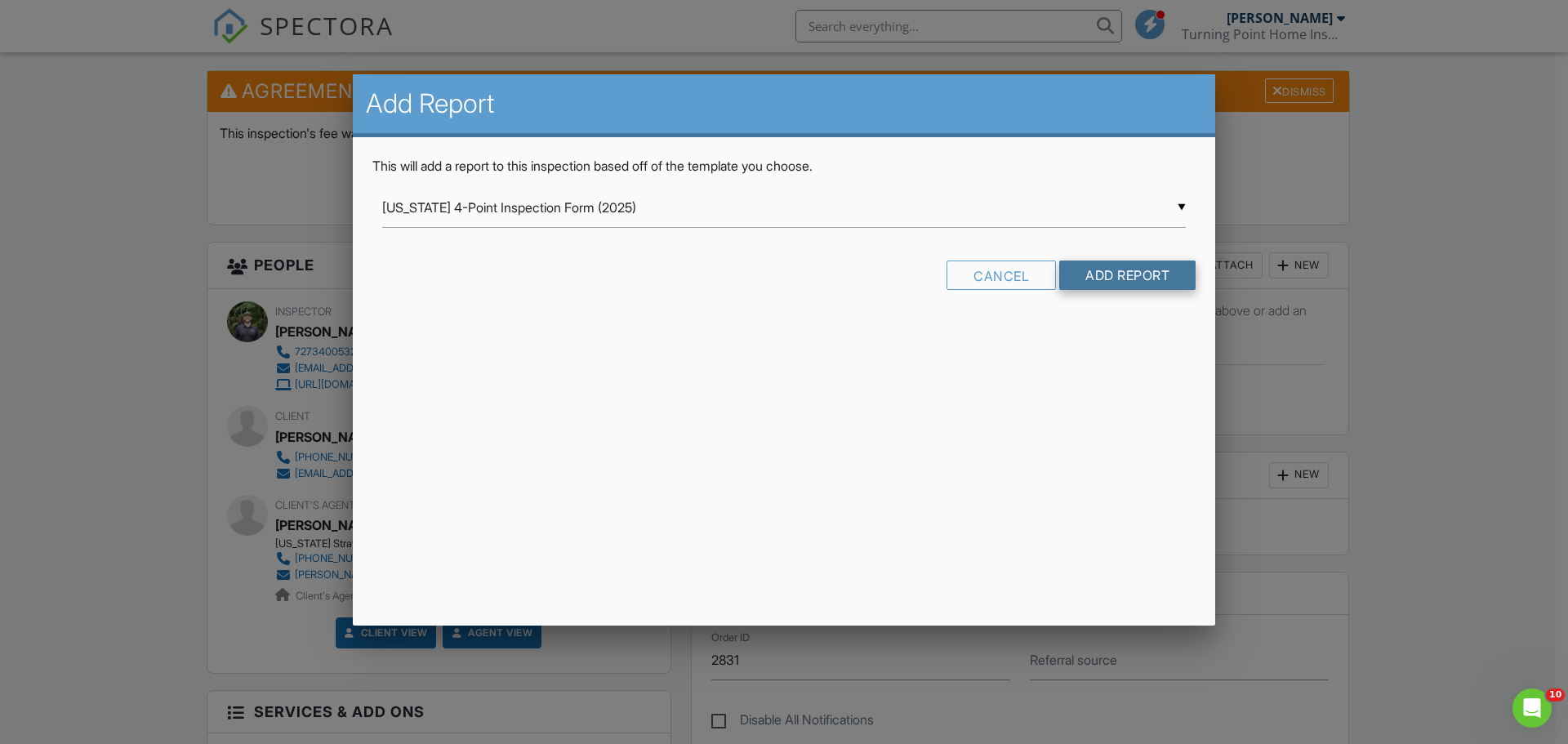
click at [1083, 272] on input "Add Report" at bounding box center [1128, 275] width 137 height 29
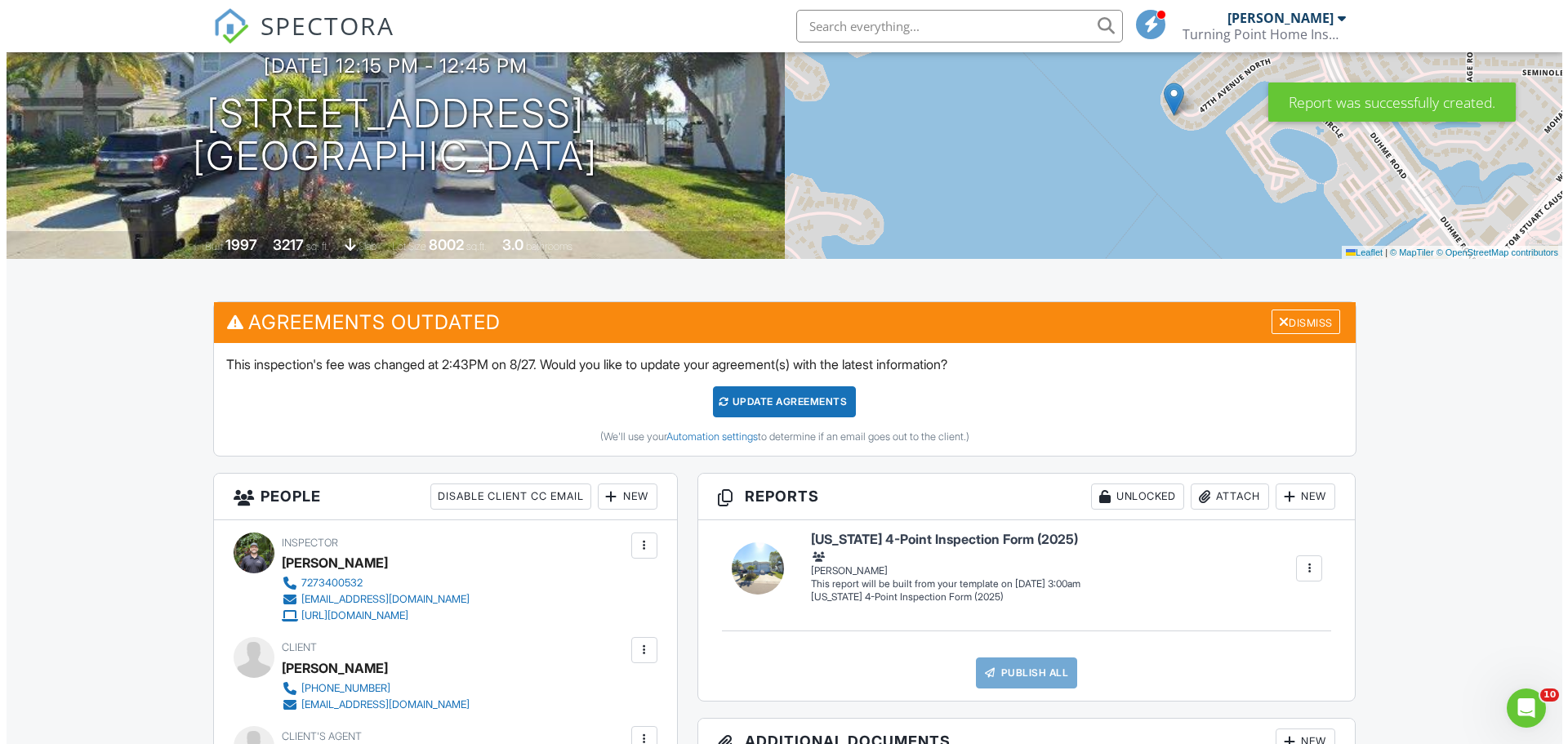
scroll to position [327, 0]
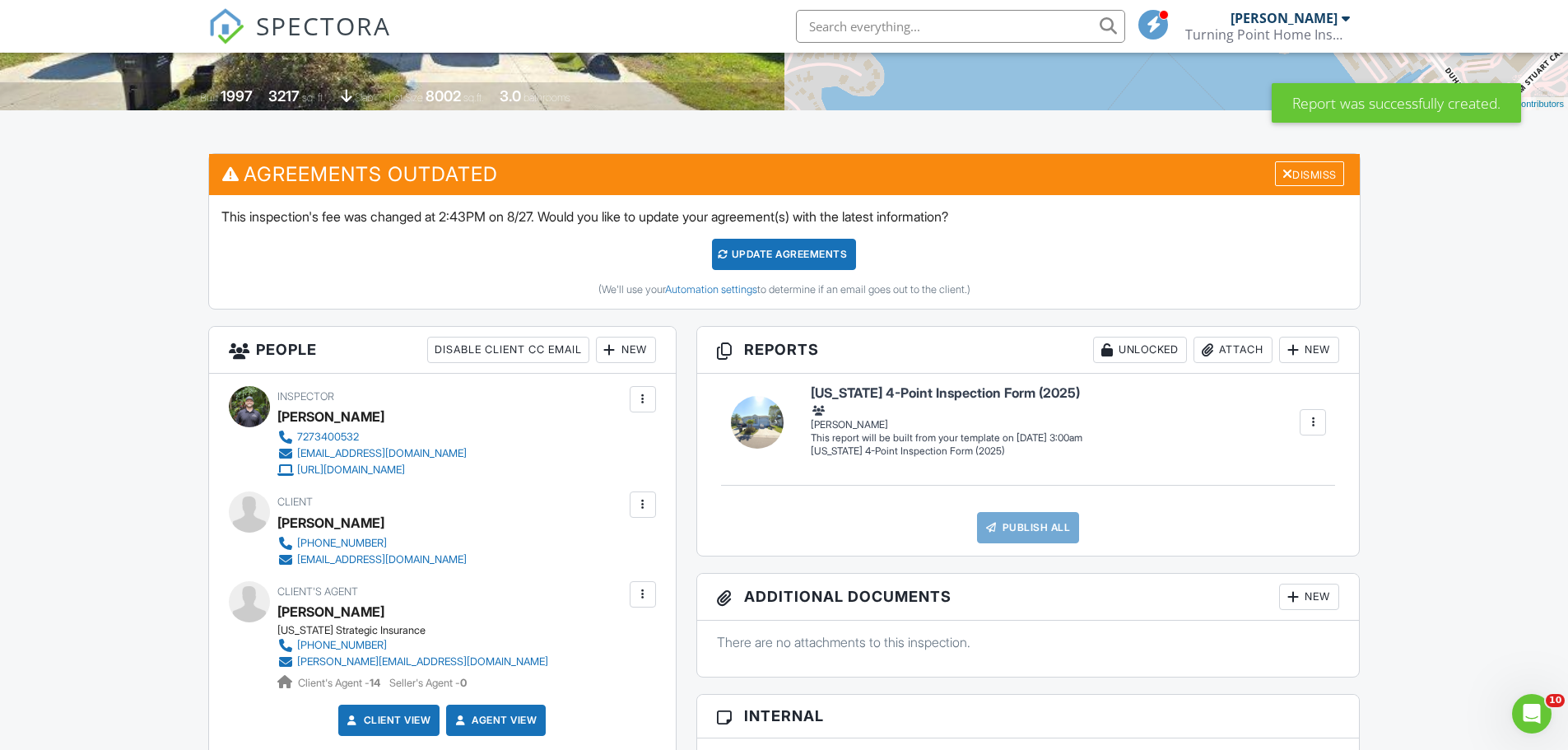
click at [1301, 337] on div "New" at bounding box center [1309, 349] width 60 height 26
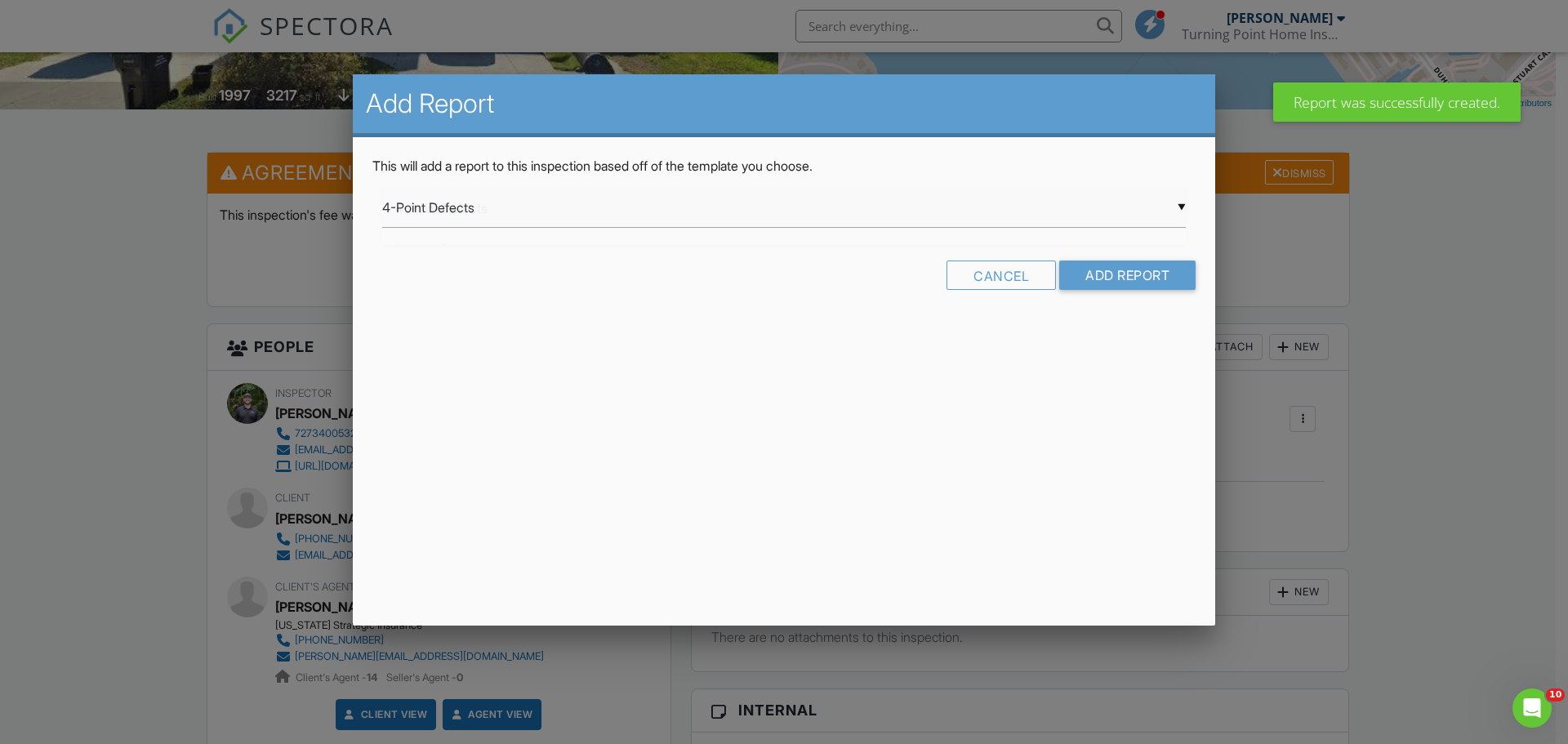
click at [785, 225] on div "▼ 4-Point Defects 4-Point Defects Ian test 2 Turning Point Room By Room Turning…" at bounding box center [784, 208] width 804 height 40
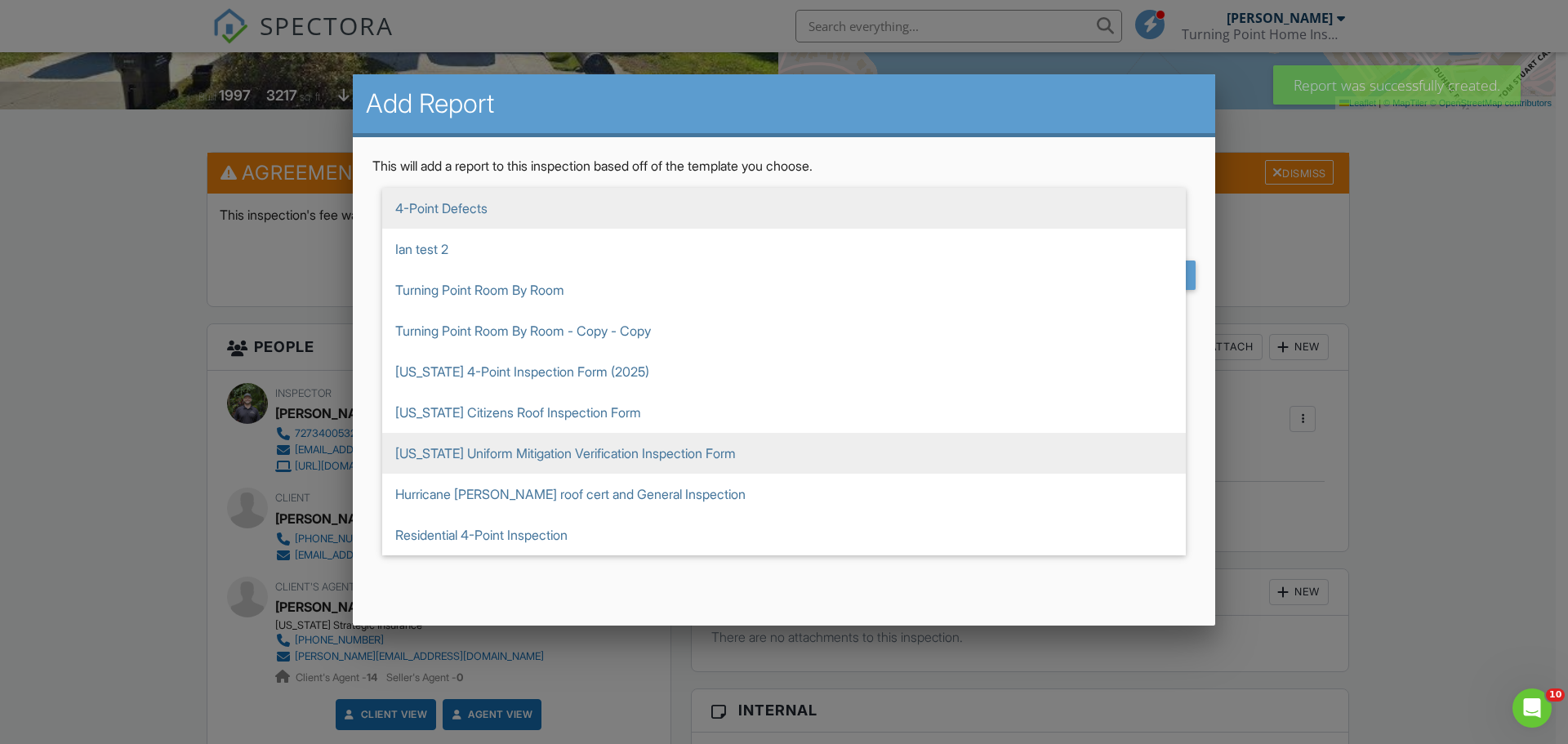
click at [582, 449] on span "[US_STATE] Uniform Mitigation Verification Inspection Form" at bounding box center [784, 454] width 804 height 41
type input "Florida Uniform Mitigation Verification Inspection Form"
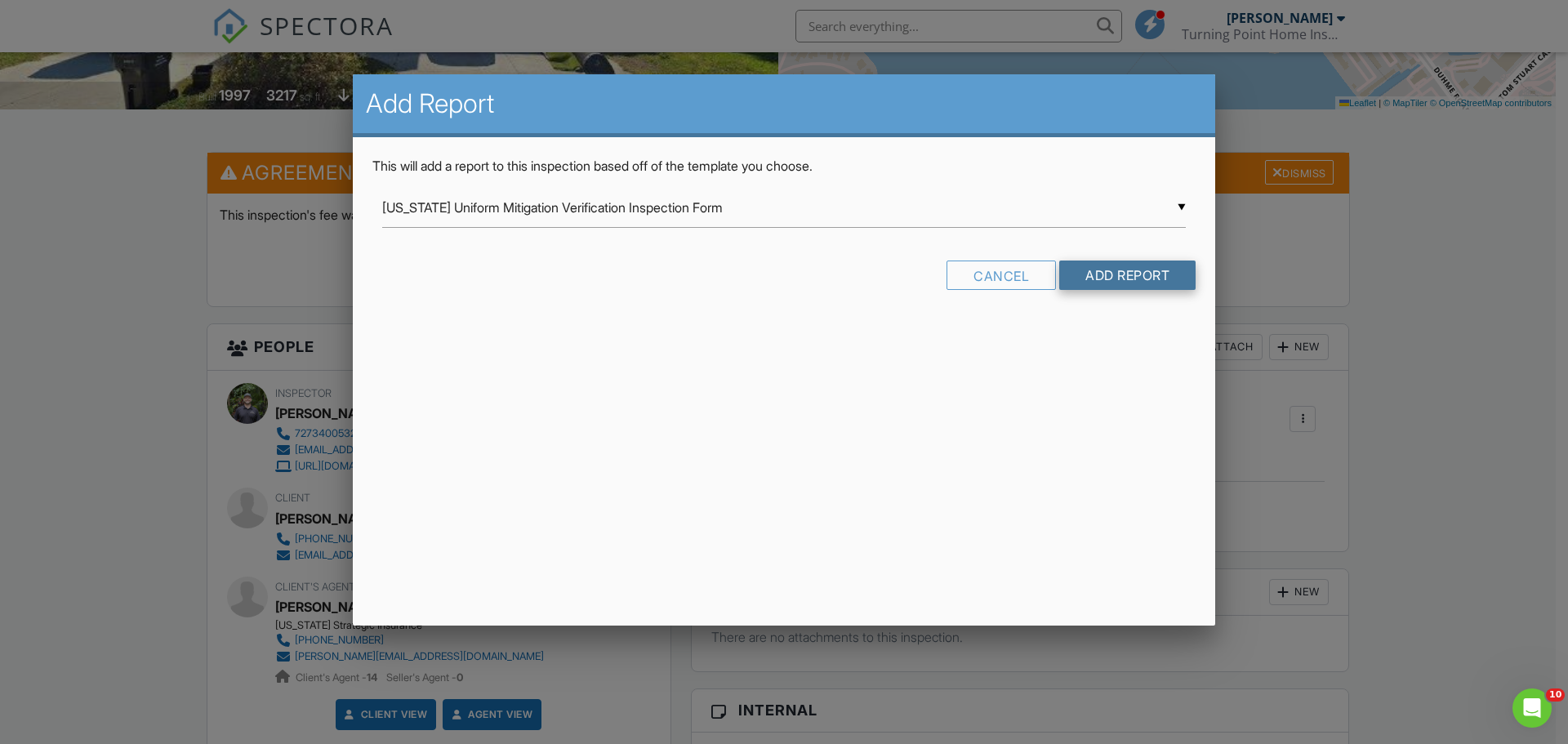
click at [1140, 283] on input "Add Report" at bounding box center [1128, 275] width 137 height 29
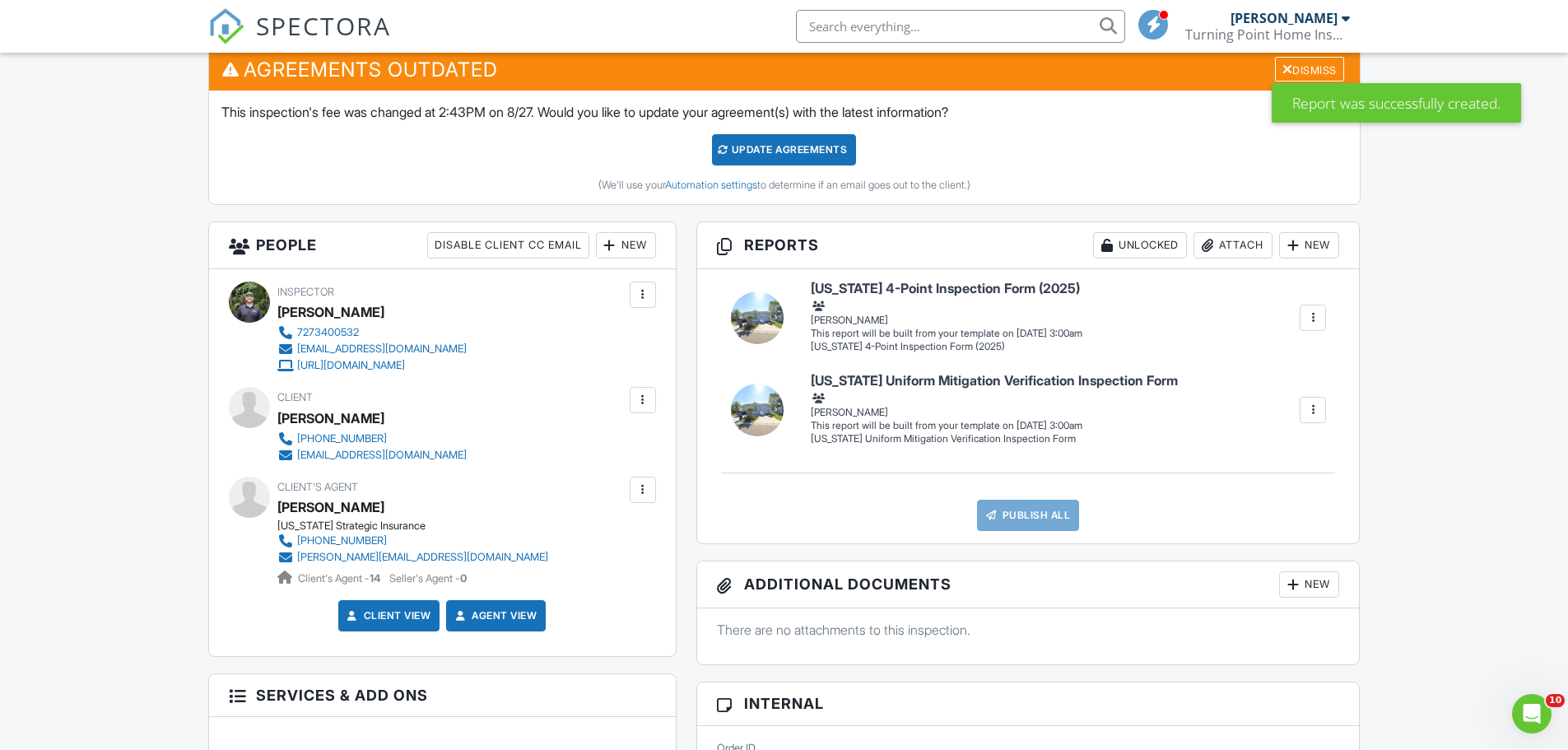
scroll to position [576, 0]
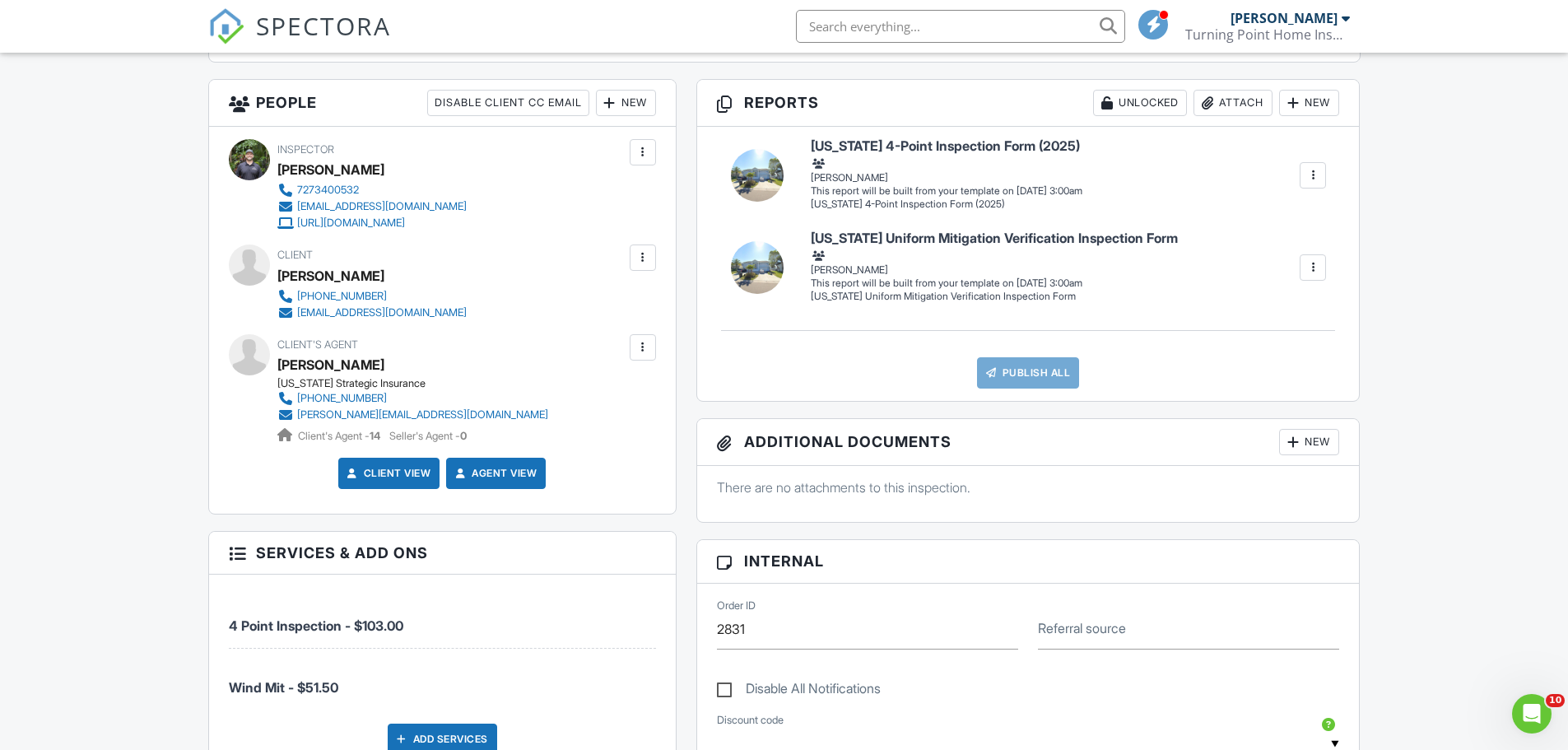
click at [1307, 171] on div at bounding box center [1313, 175] width 16 height 16
click at [1199, 207] on div "Build Now" at bounding box center [1253, 211] width 131 height 20
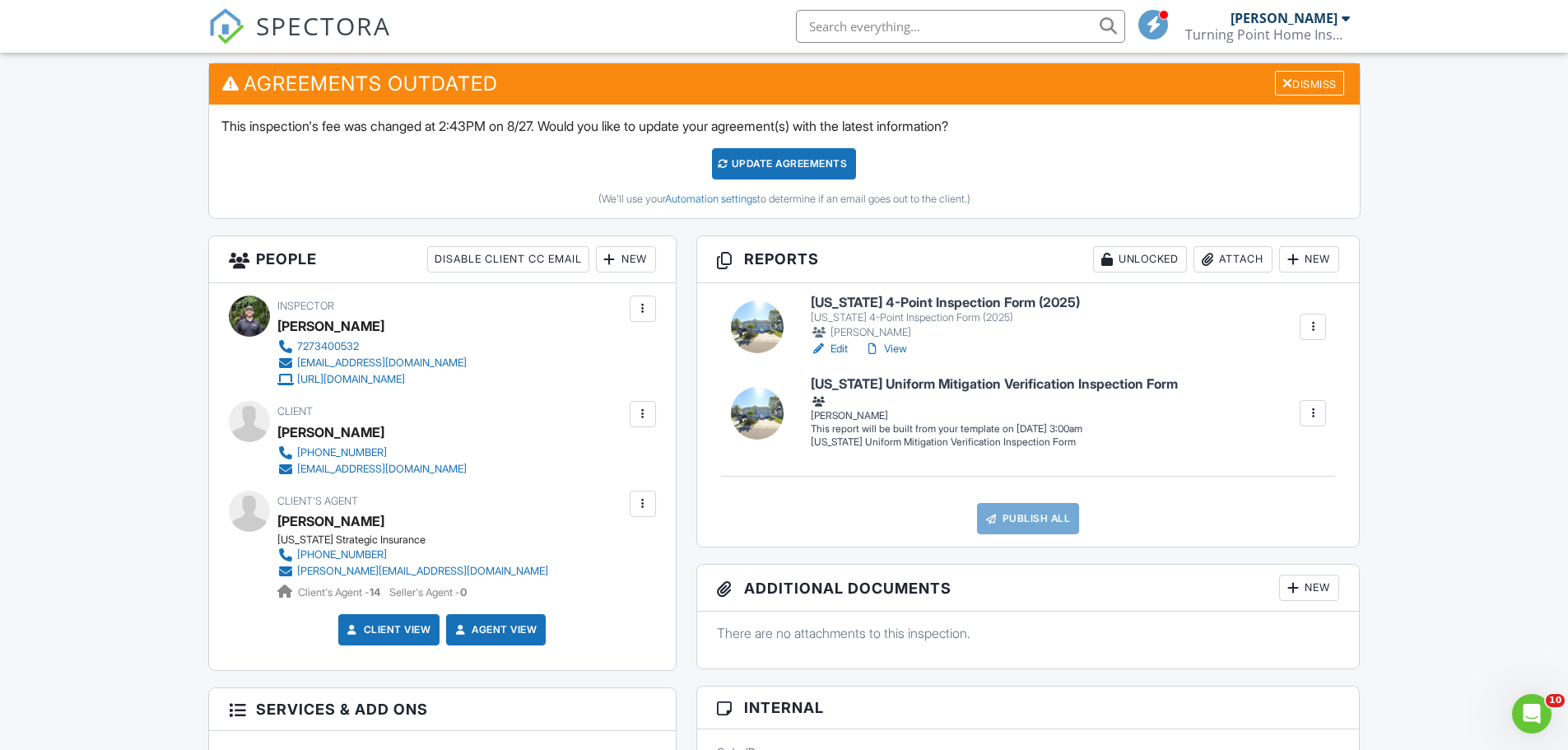
scroll to position [412, 0]
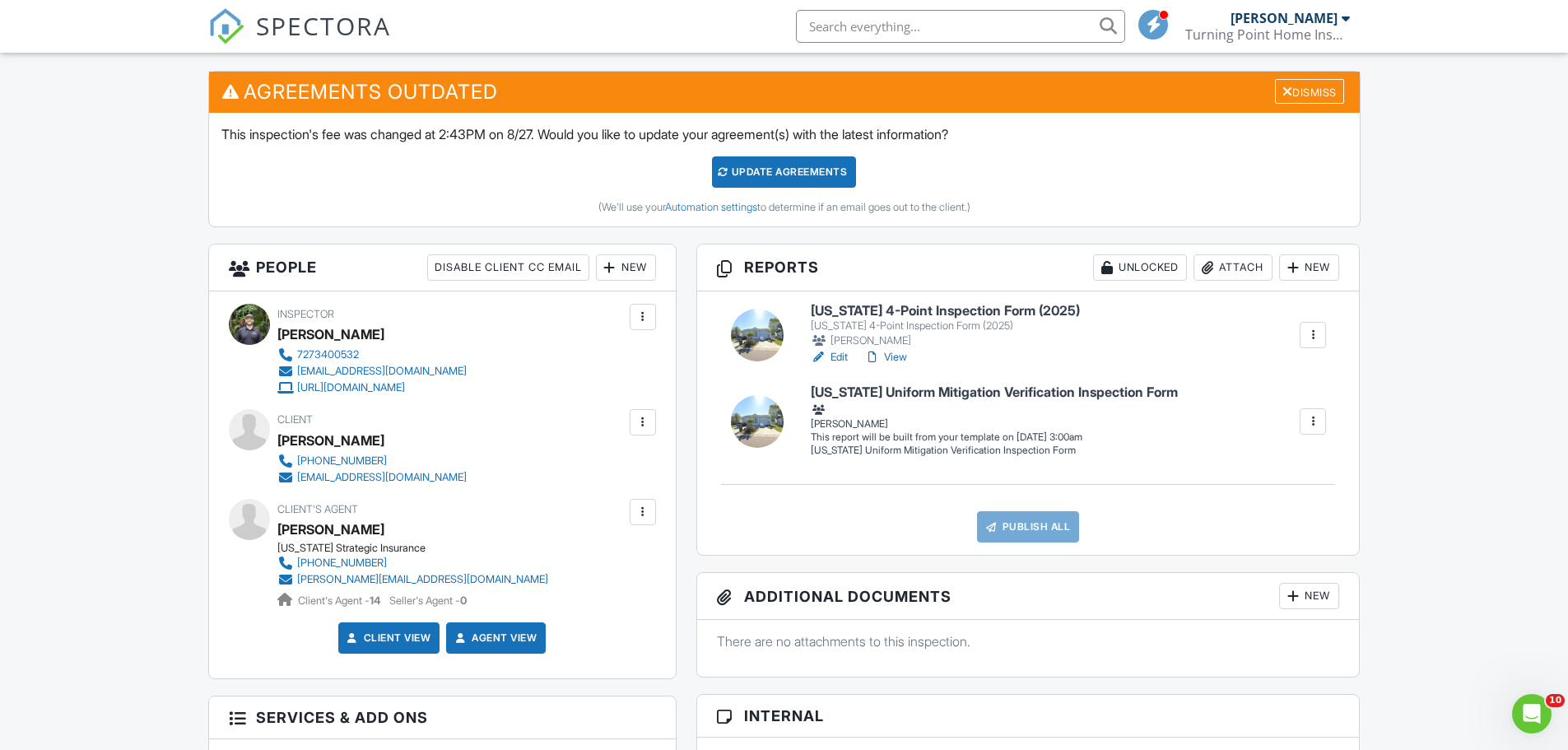
click at [845, 357] on link "Edit" at bounding box center [829, 357] width 37 height 16
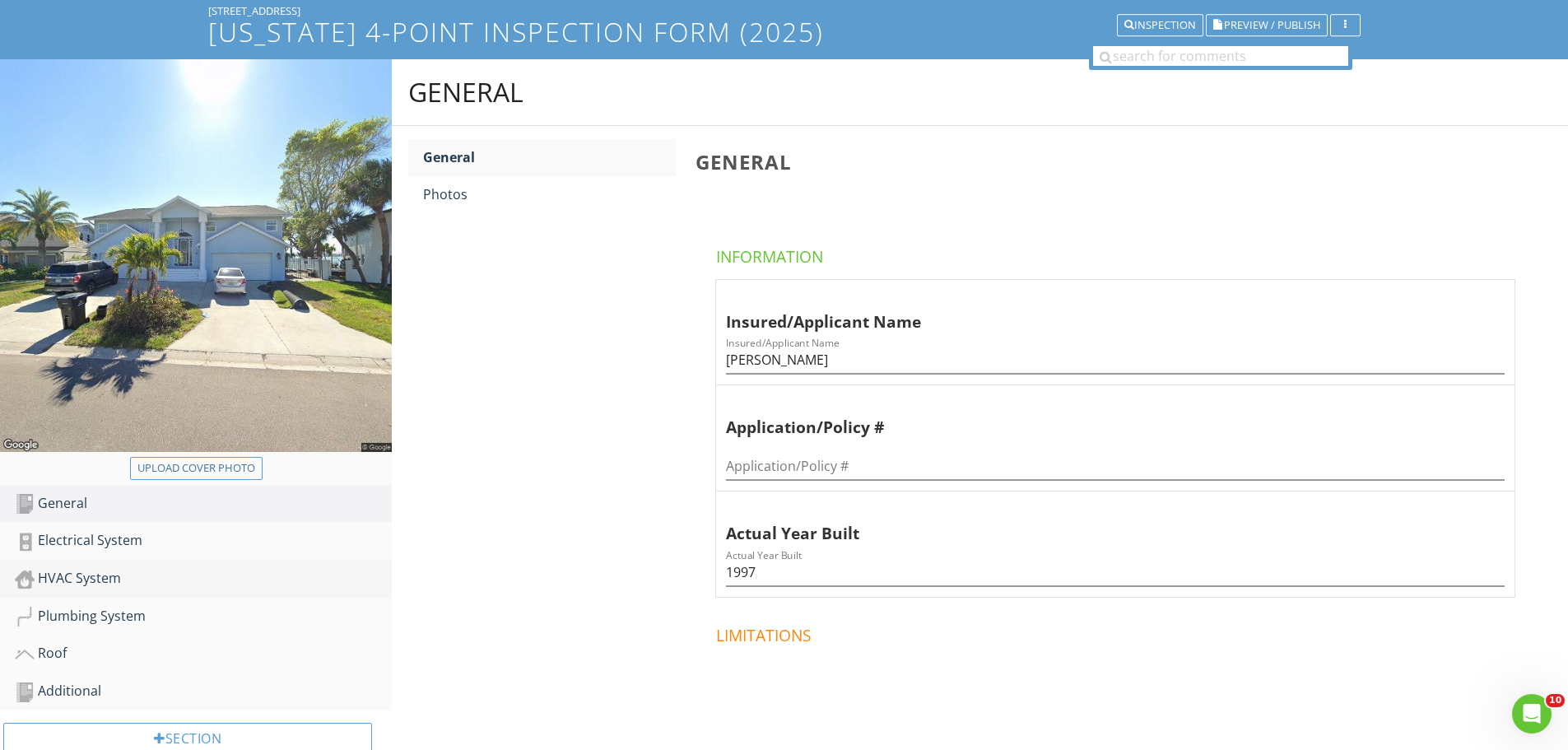
scroll to position [279, 0]
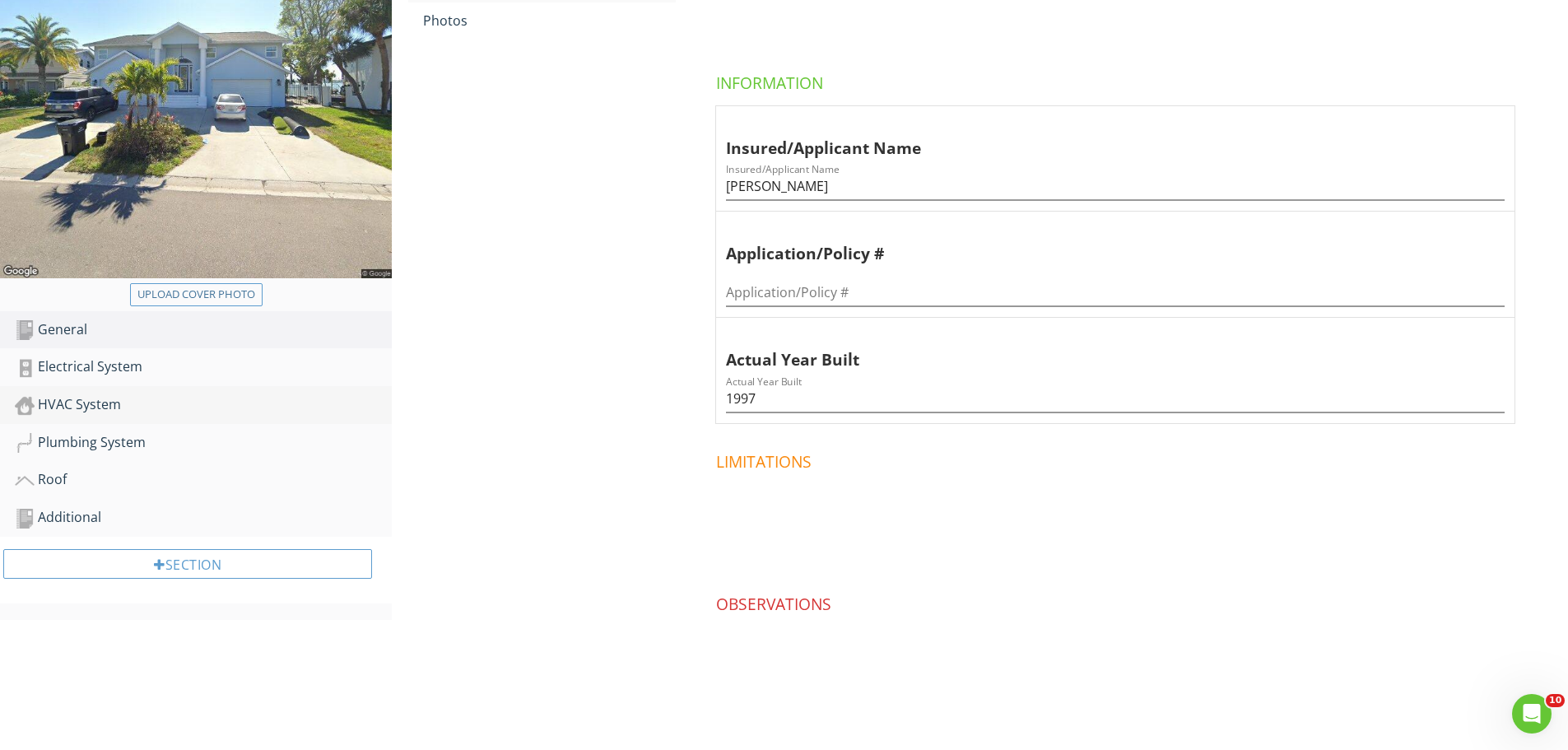
click at [157, 410] on div "HVAC System" at bounding box center [204, 405] width 377 height 21
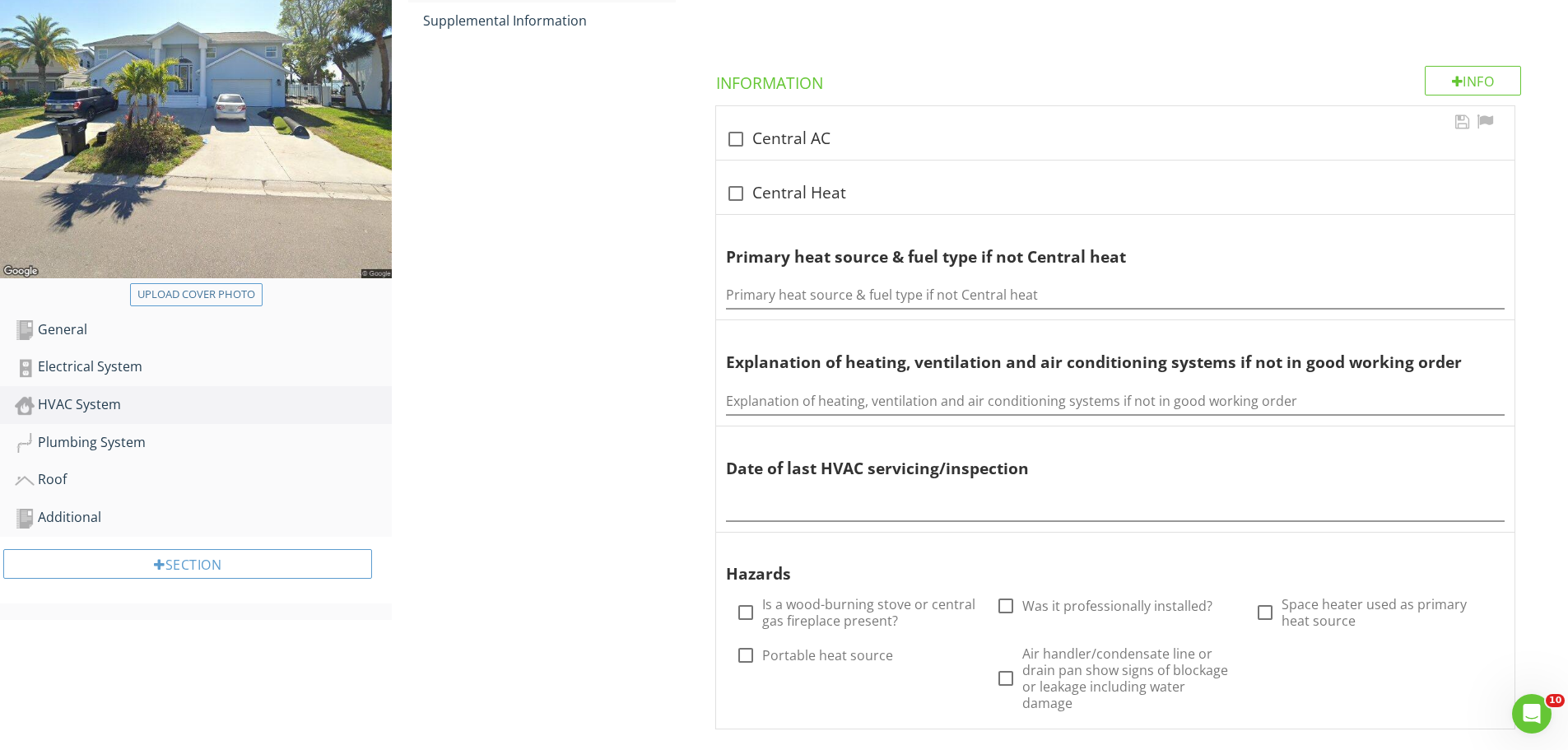
click at [745, 146] on div at bounding box center [735, 139] width 28 height 28
checkbox input "true"
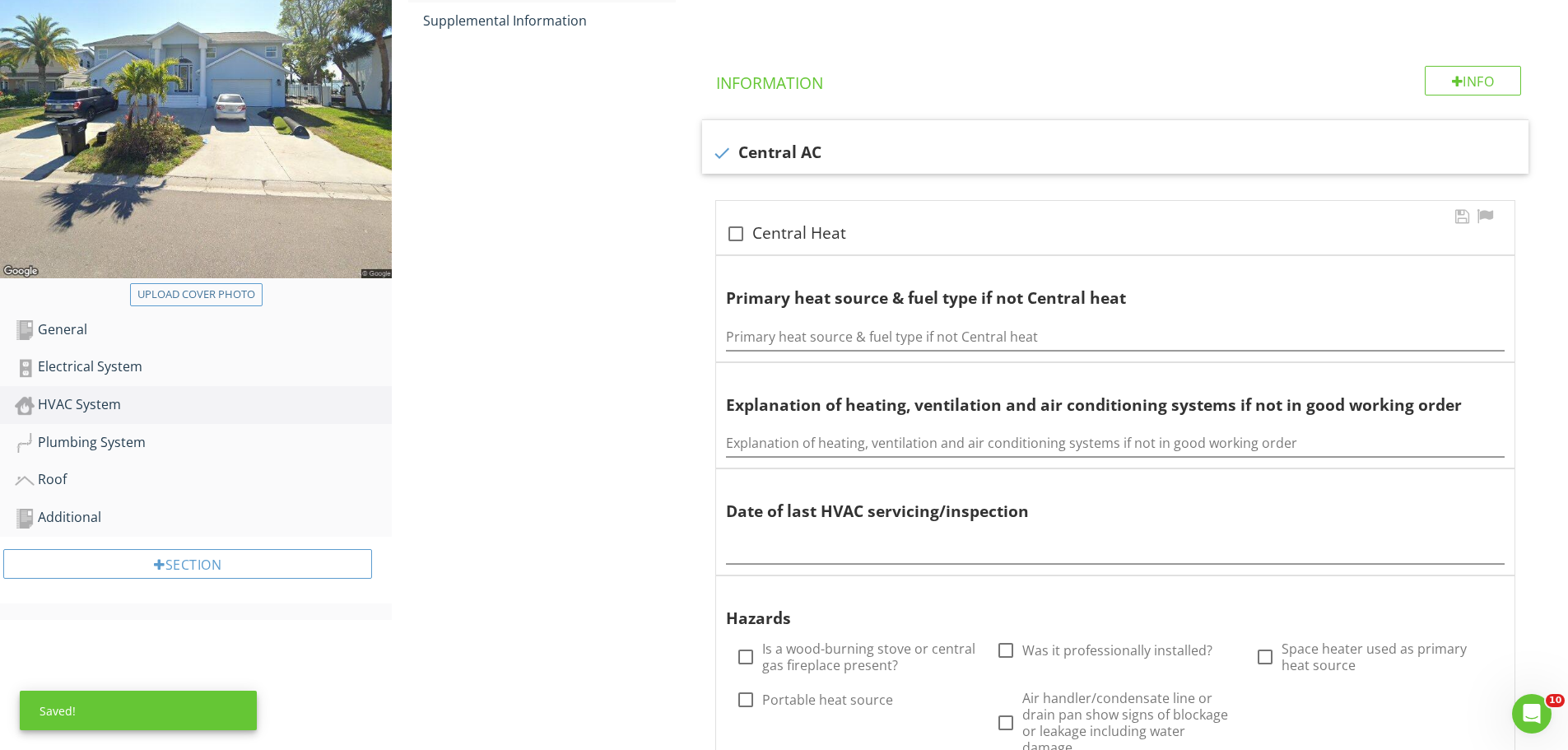
click at [752, 225] on div "check_box_outline_blank Central Heat" at bounding box center [1115, 234] width 779 height 20
checkbox input "true"
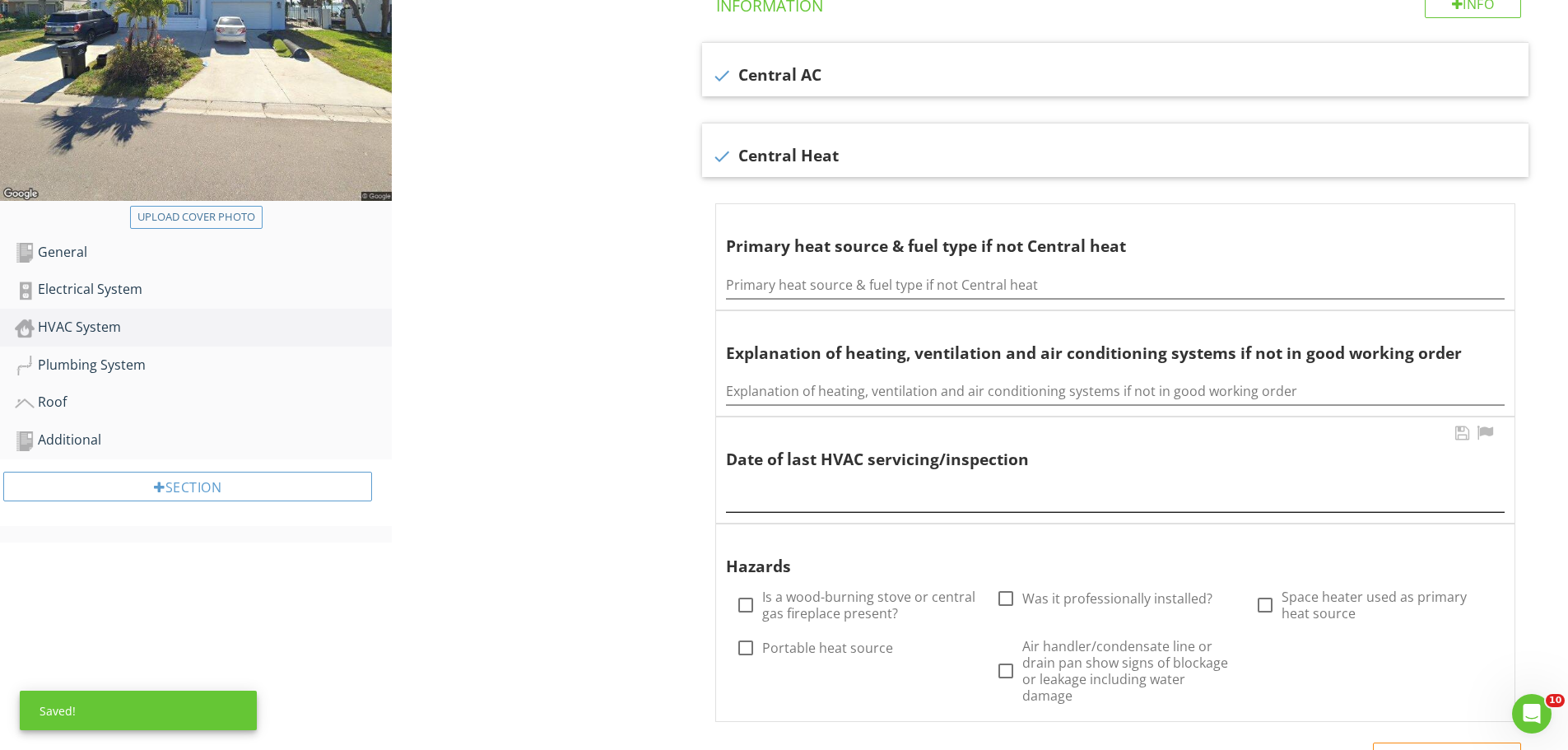
scroll to position [444, 0]
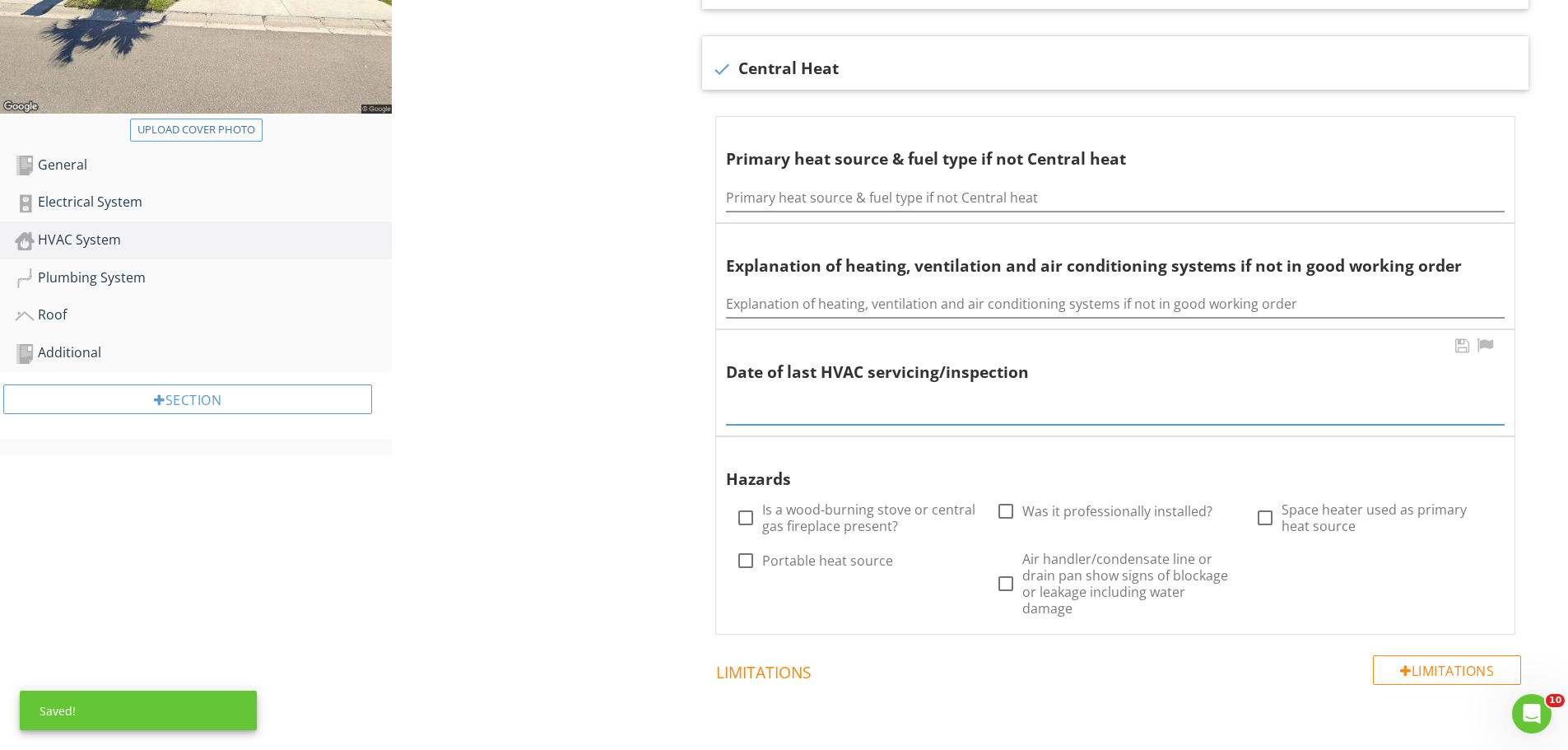
click at [784, 413] on input "text" at bounding box center [1115, 412] width 779 height 27
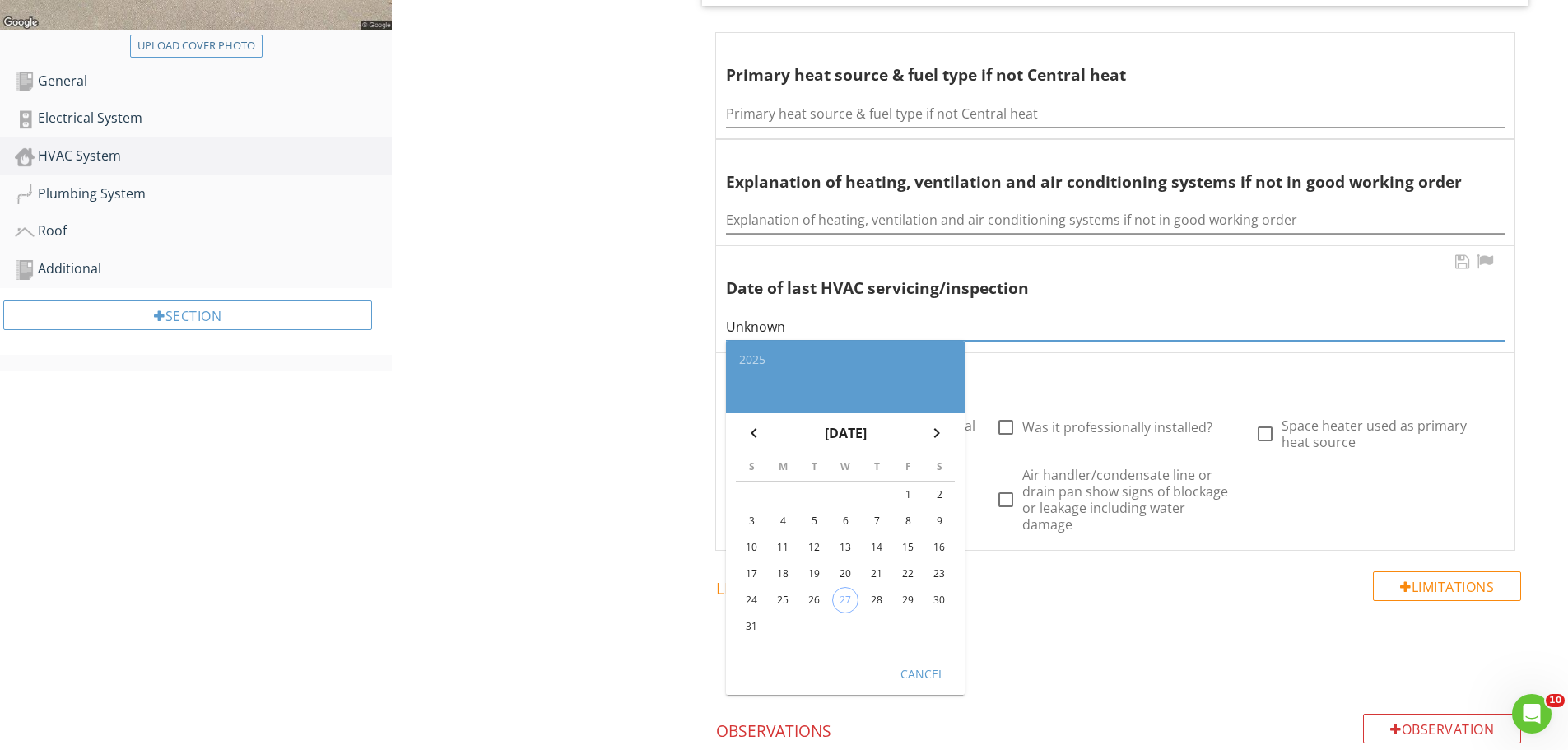
scroll to position [609, 0]
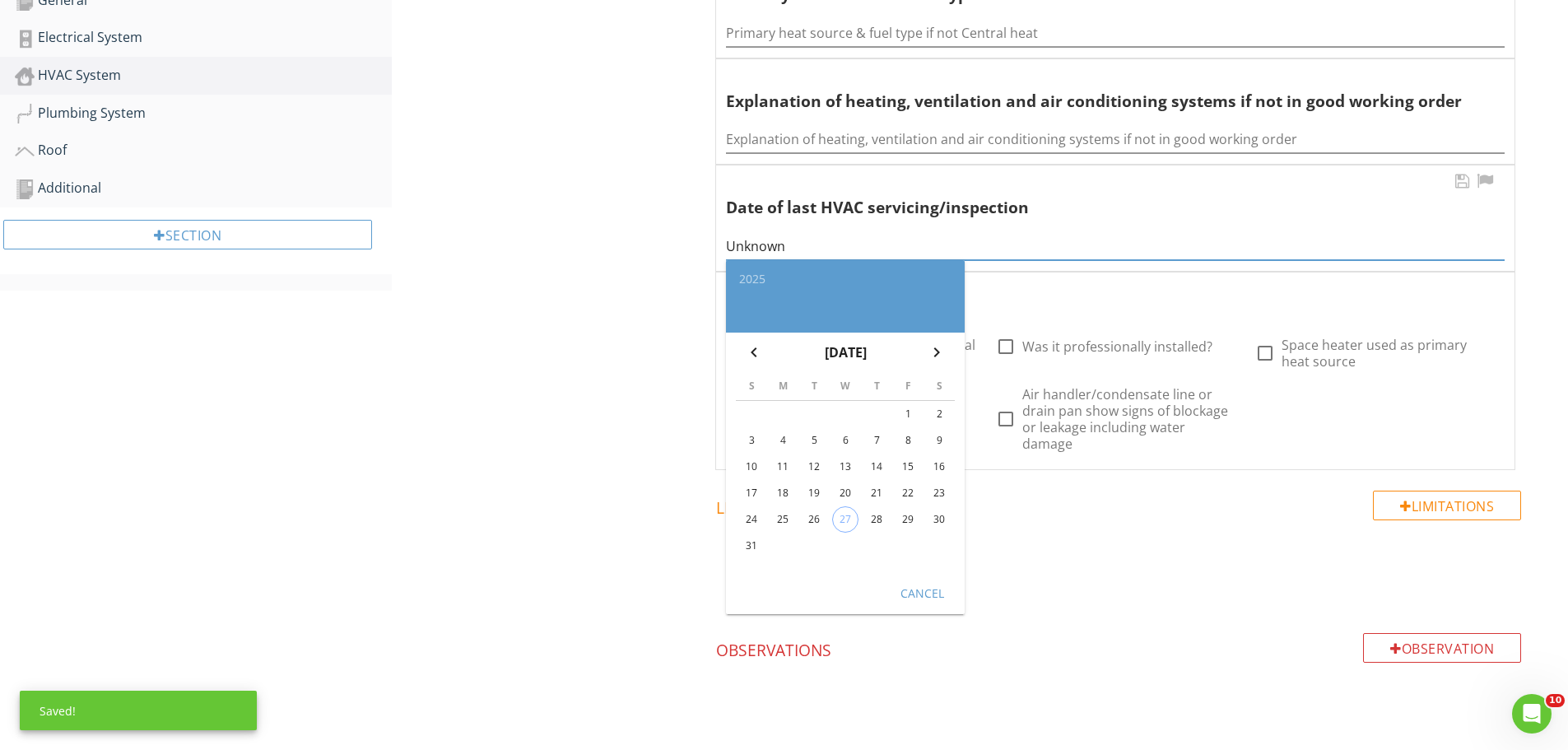
type input "Unknown"
click at [900, 591] on div "Cancel" at bounding box center [922, 592] width 47 height 17
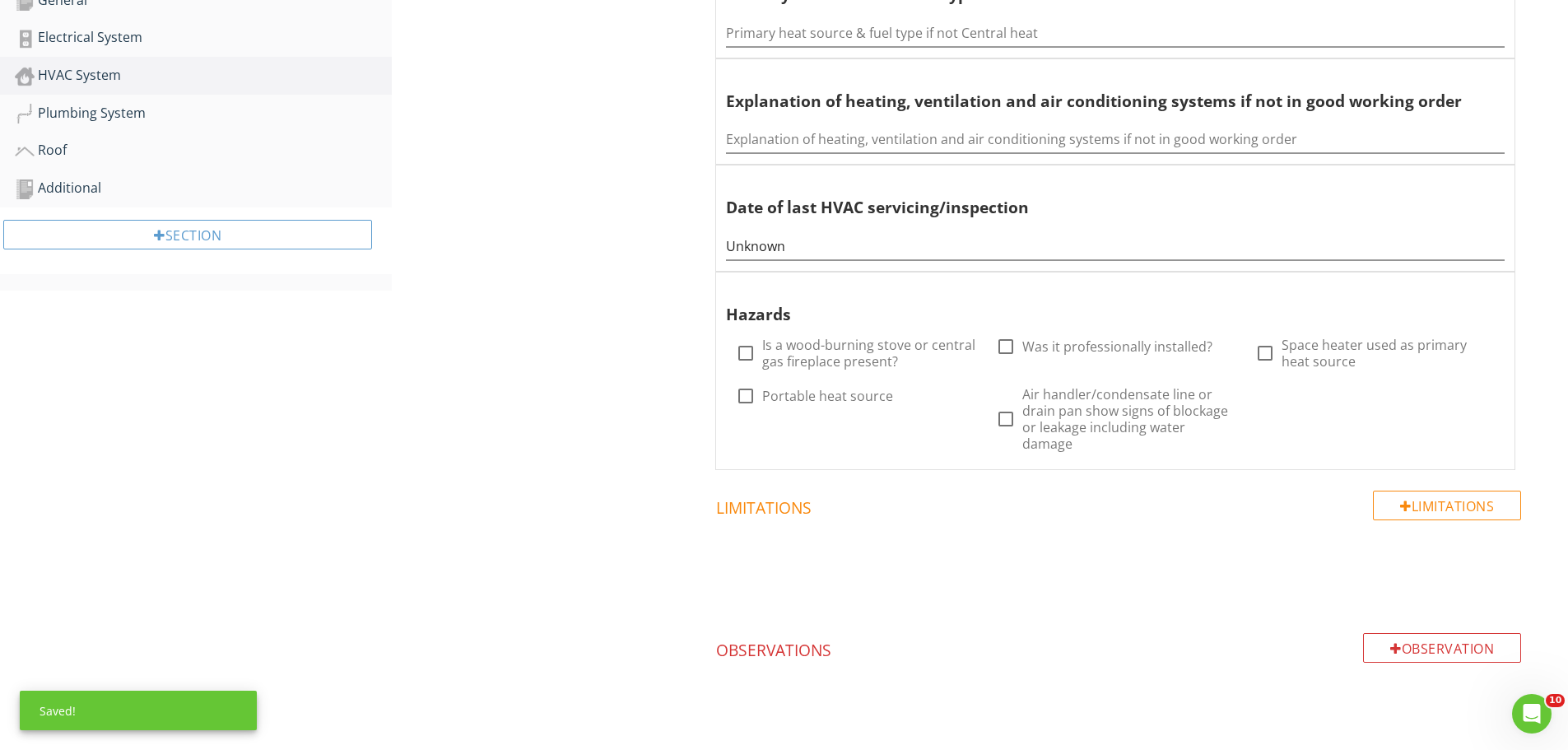
click at [607, 578] on div "HVAC System General Supplemental Information General Info Information check Cen…" at bounding box center [979, 176] width 1176 height 1240
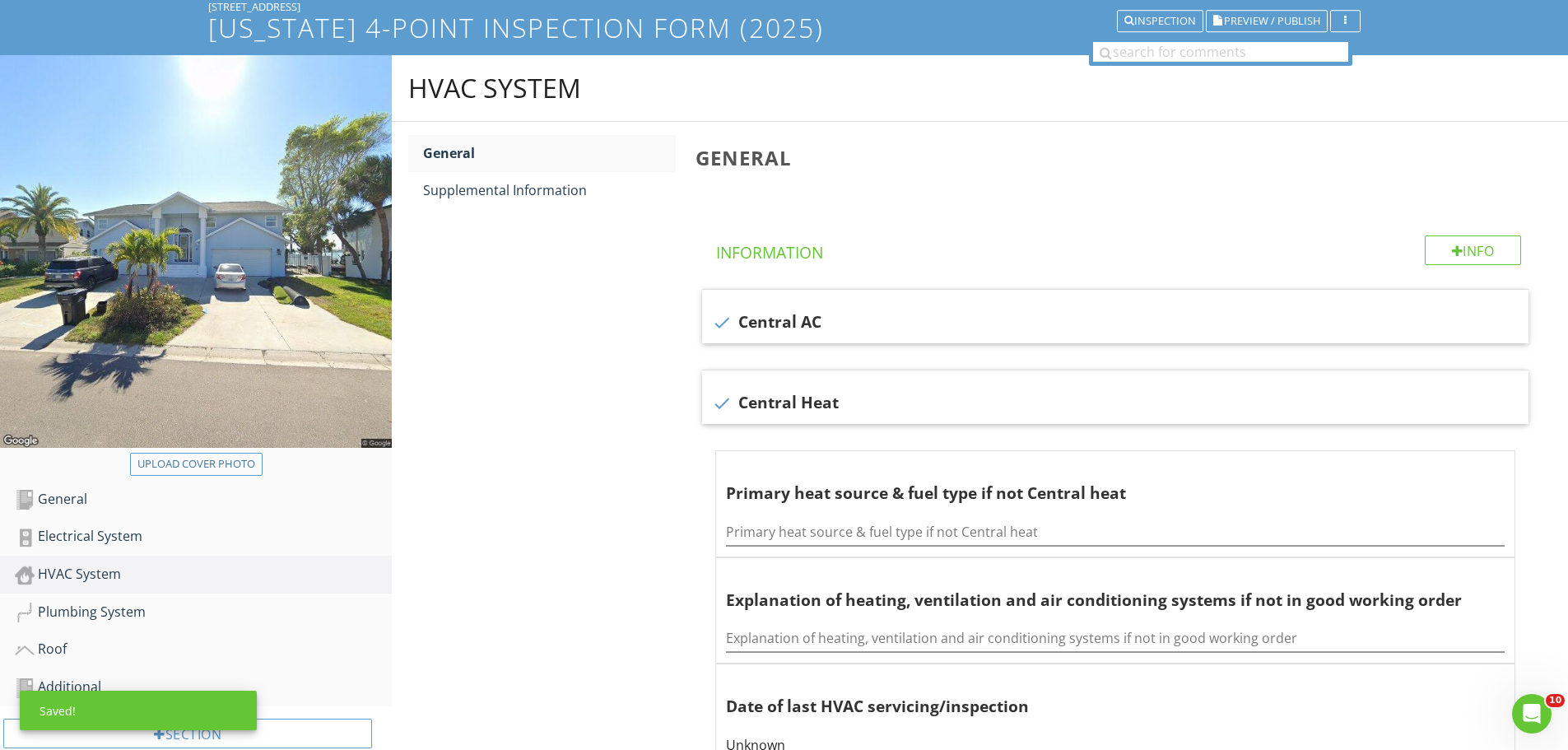
scroll to position [0, 0]
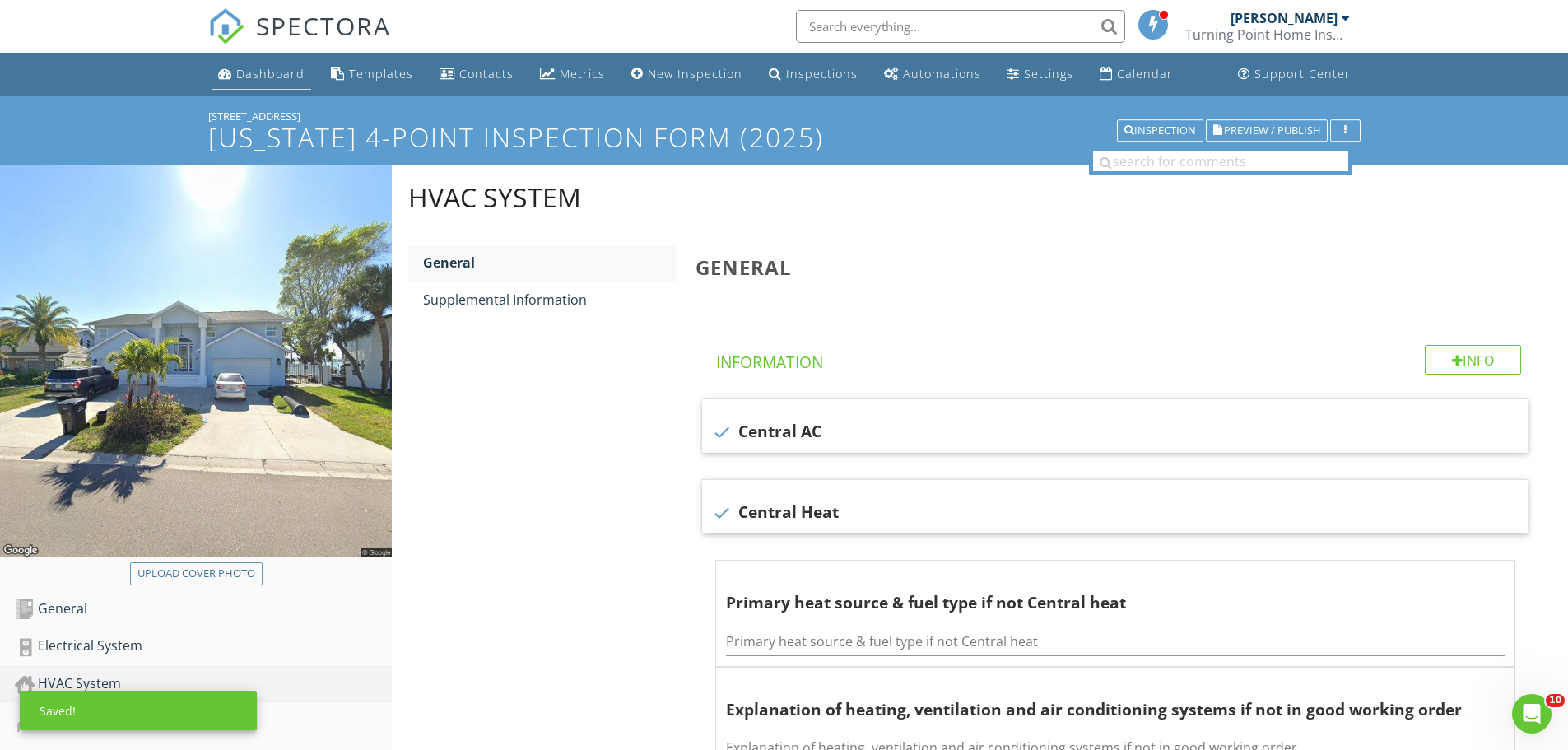
click at [270, 78] on div "Dashboard" at bounding box center [270, 73] width 68 height 15
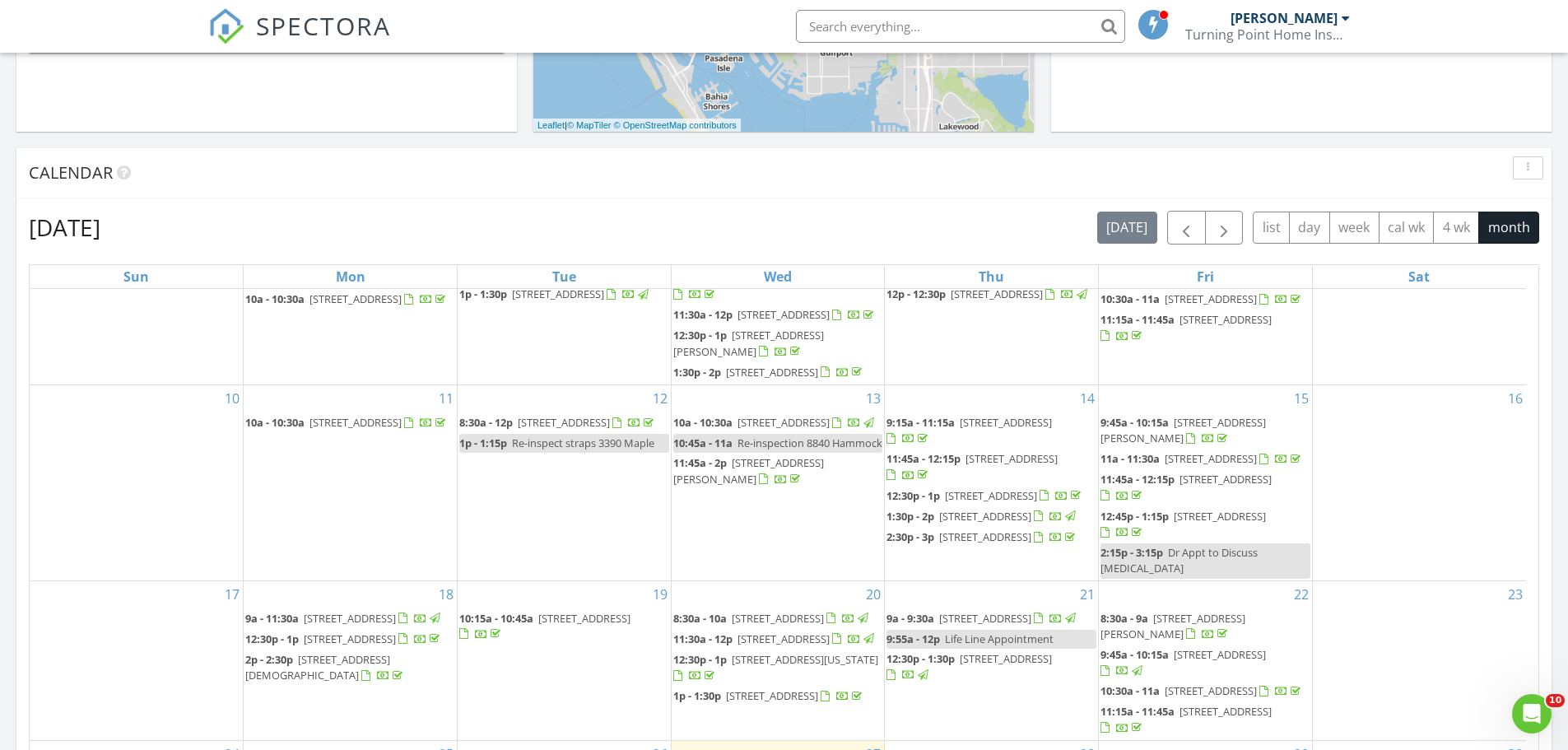
scroll to position [988, 0]
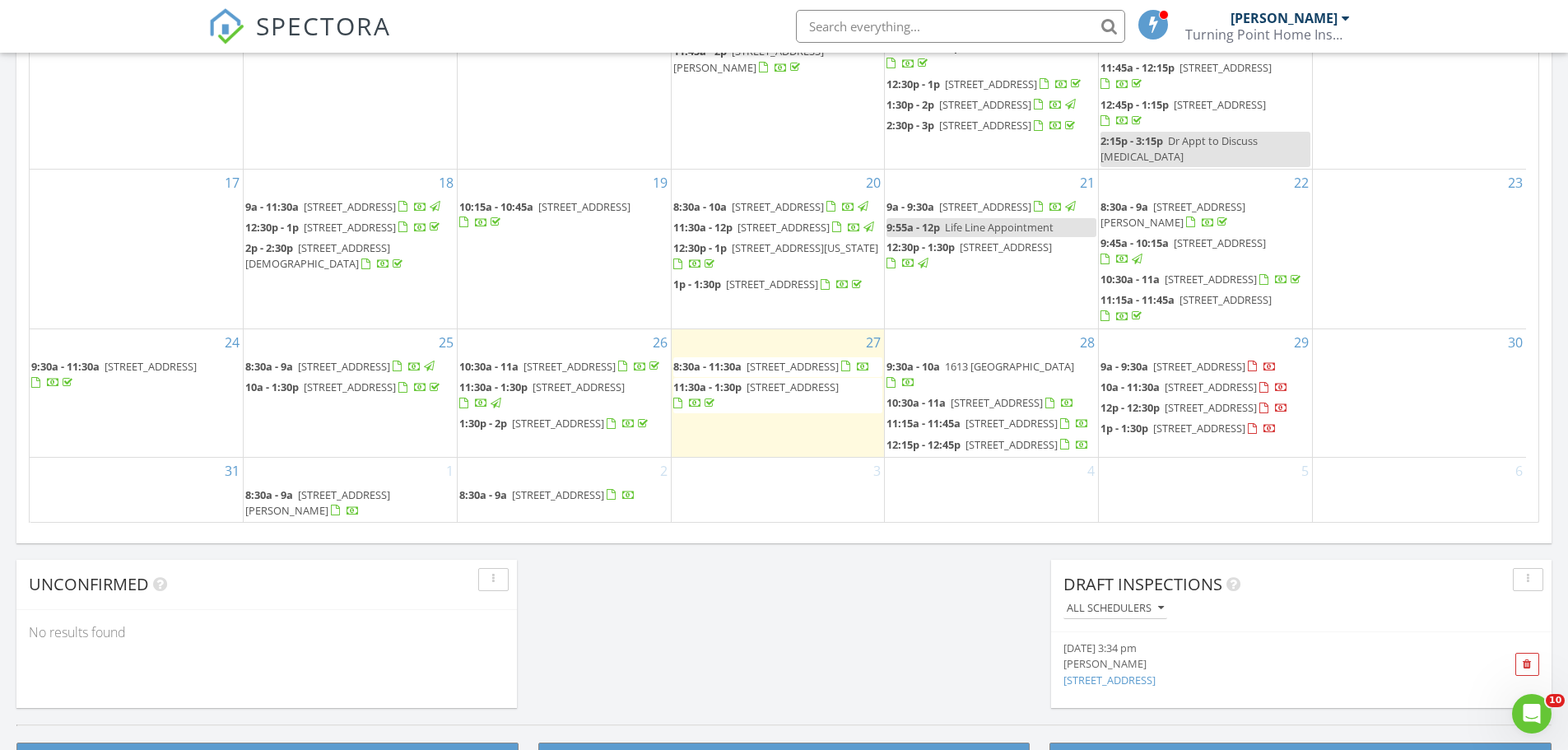
click at [1038, 438] on span "12:15p - 12:45p 11598 47th Ave N, St. Petersburg 33708" at bounding box center [987, 446] width 202 height 16
